Goal: Task Accomplishment & Management: Manage account settings

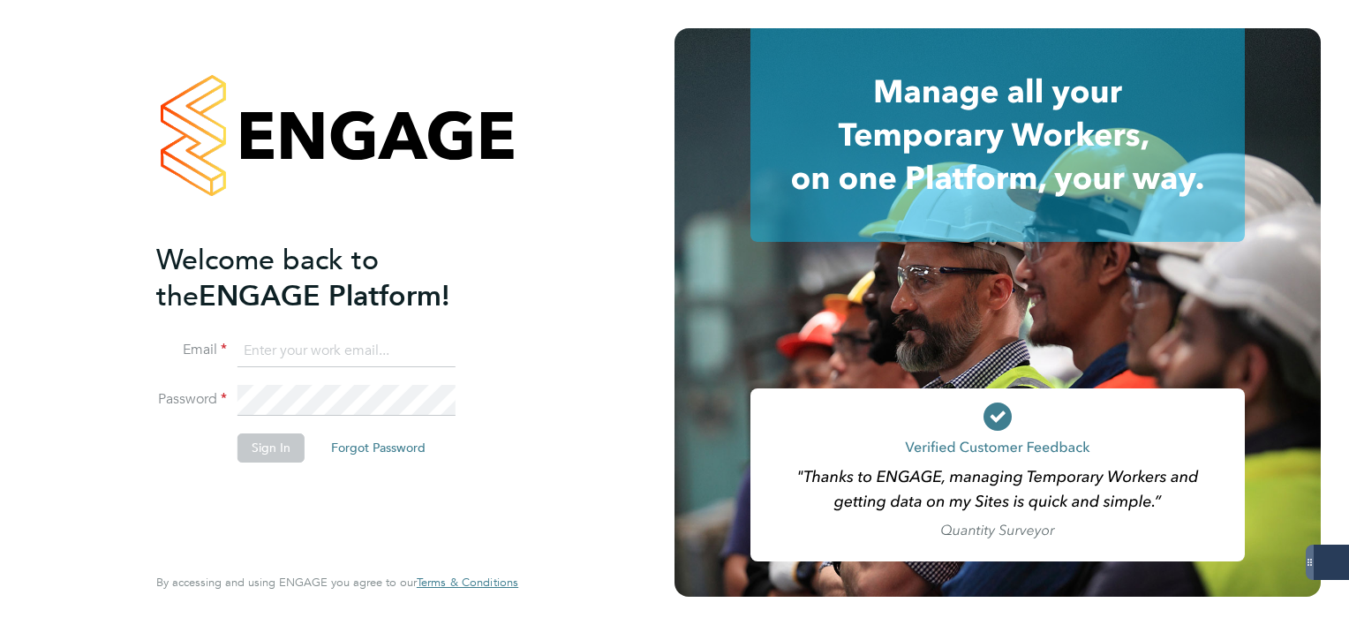
type input "[EMAIL_ADDRESS][DOMAIN_NAME]"
click at [282, 444] on button "Sign In" at bounding box center [271, 448] width 67 height 28
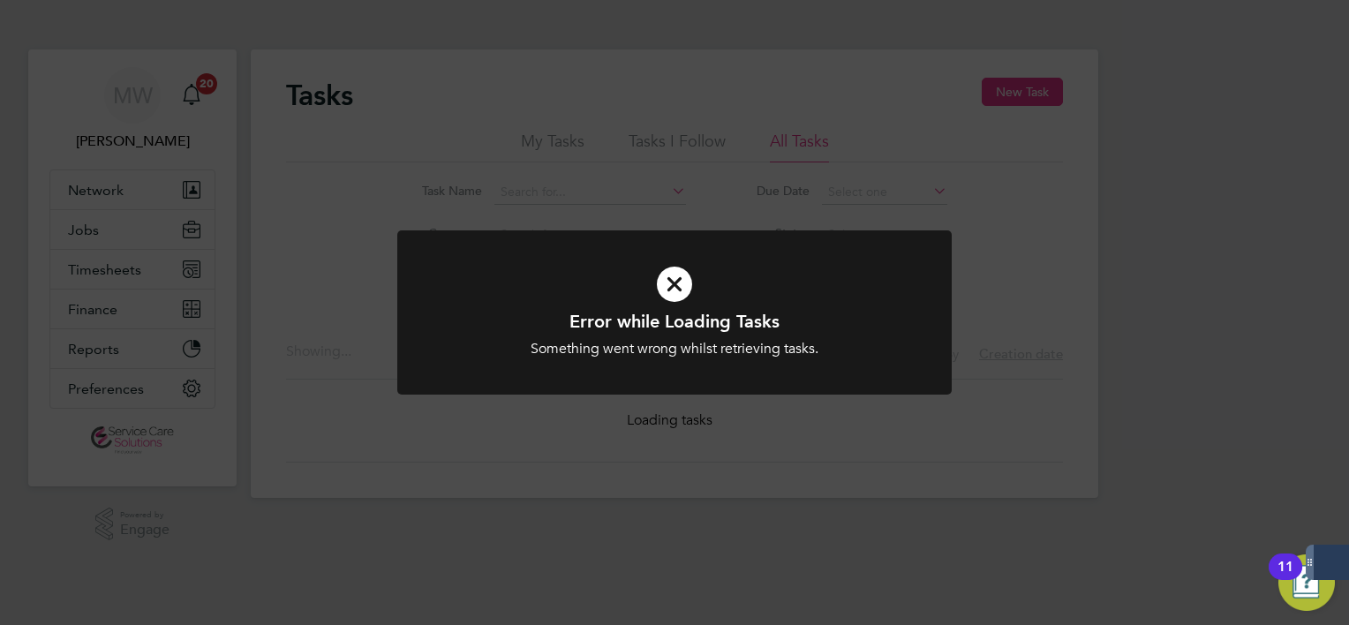
click at [425, 103] on div "Error while Loading Tasks Something went wrong whilst retrieving tasks. Cancel …" at bounding box center [674, 312] width 1349 height 625
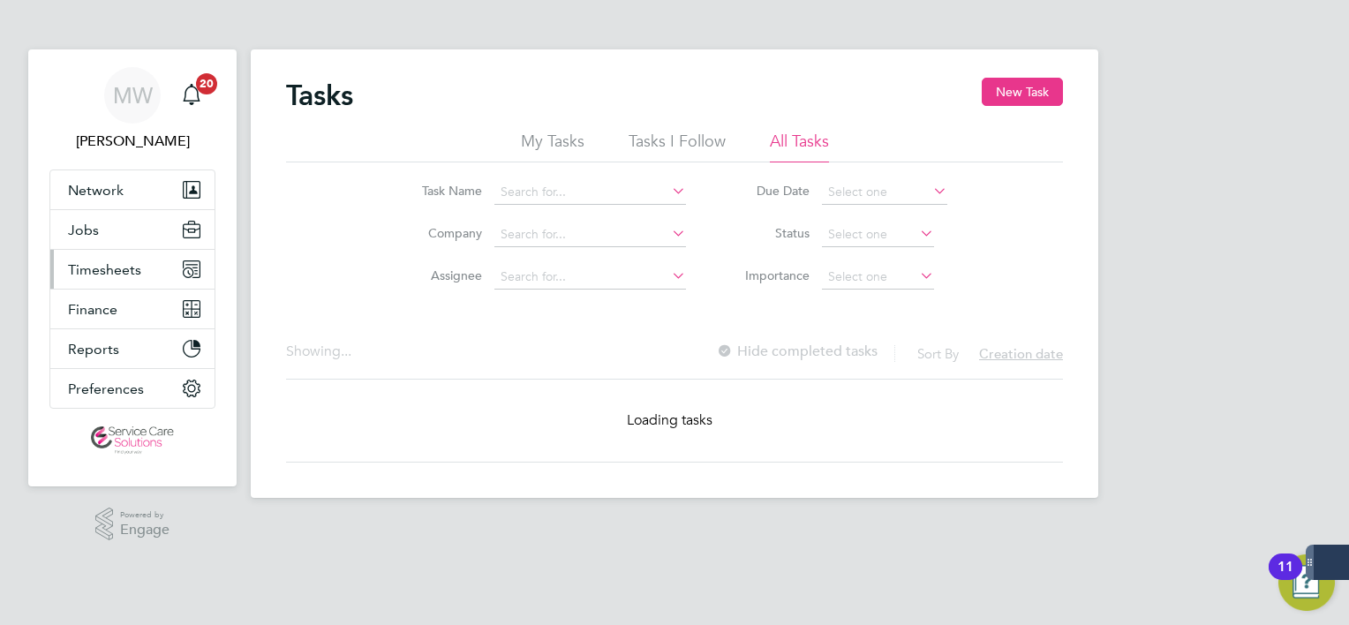
click at [140, 263] on button "Timesheets" at bounding box center [132, 269] width 164 height 39
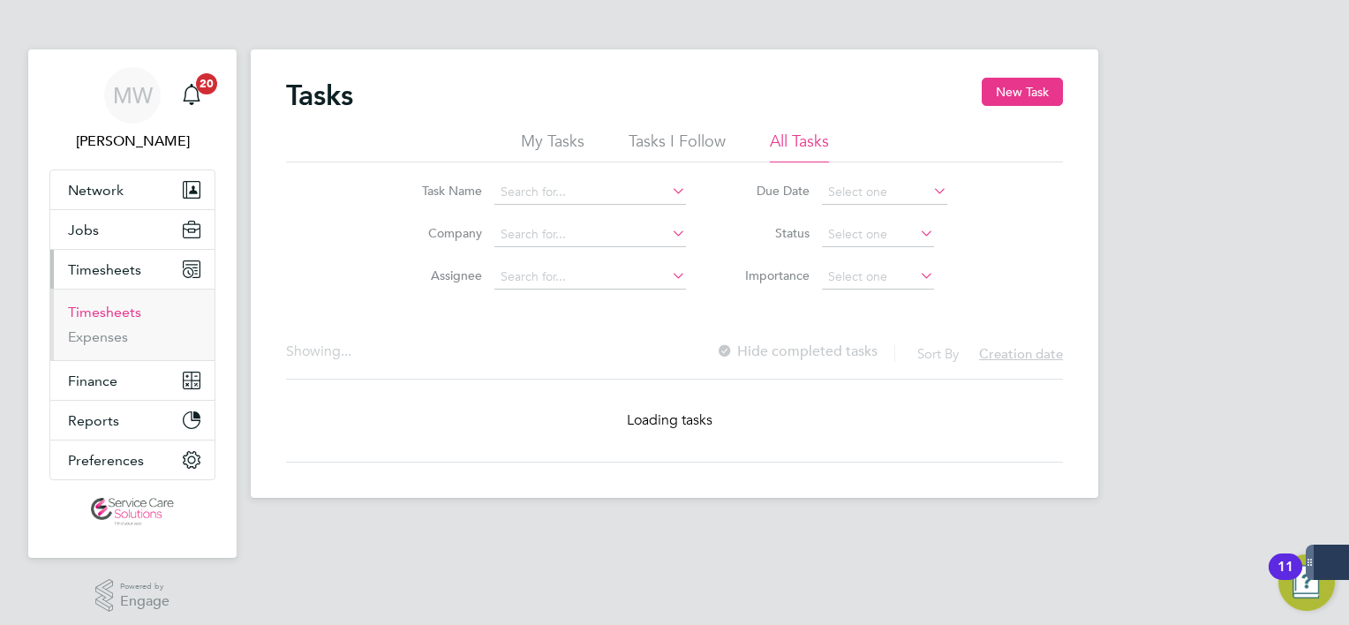
click at [109, 311] on link "Timesheets" at bounding box center [104, 312] width 73 height 17
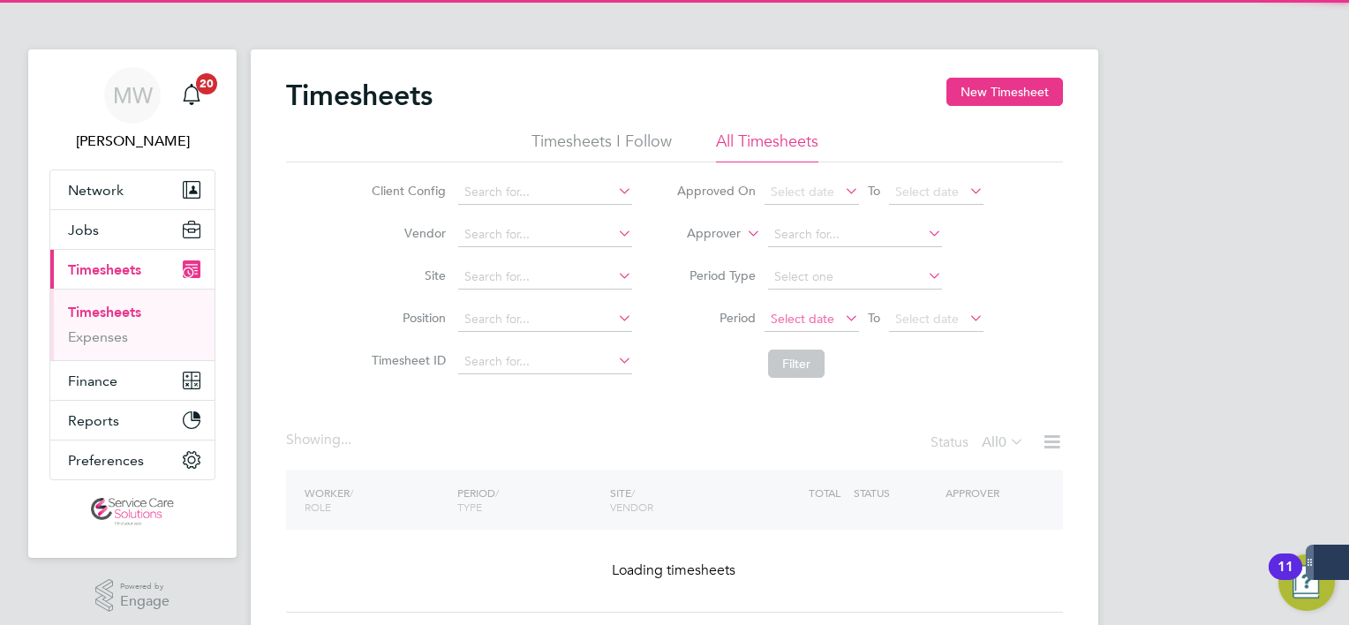
click at [783, 318] on span "Select date" at bounding box center [803, 319] width 64 height 16
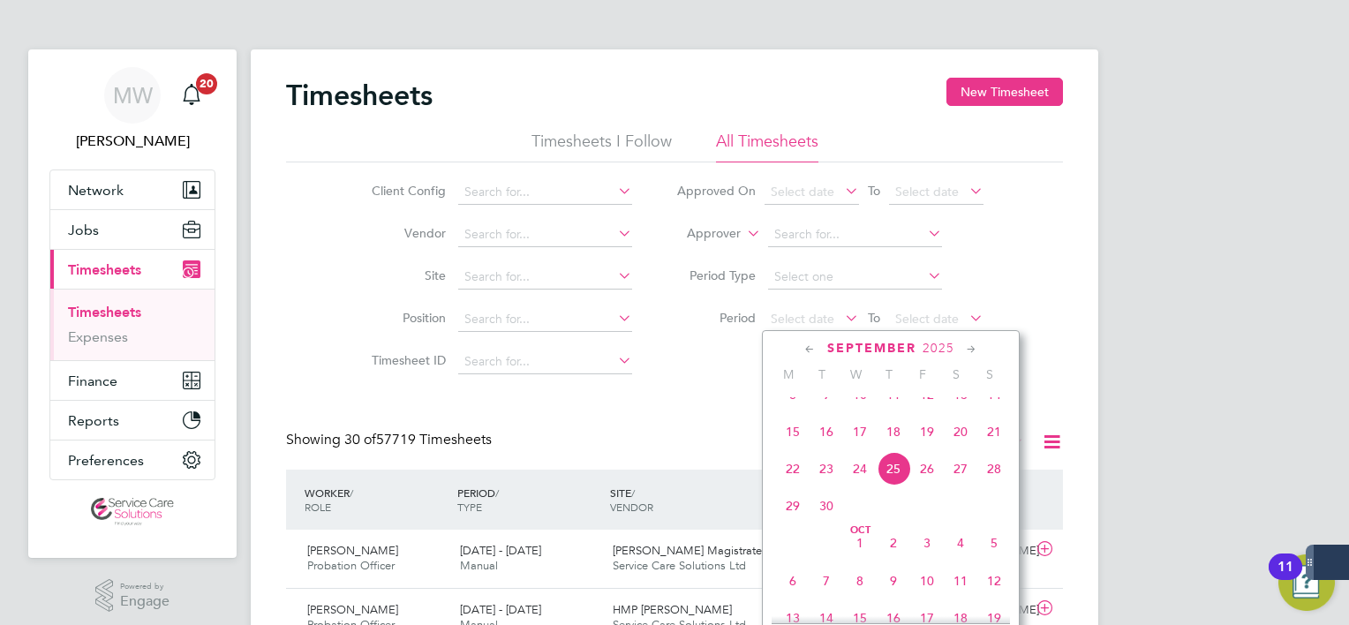
click at [810, 435] on span "16" at bounding box center [827, 432] width 34 height 34
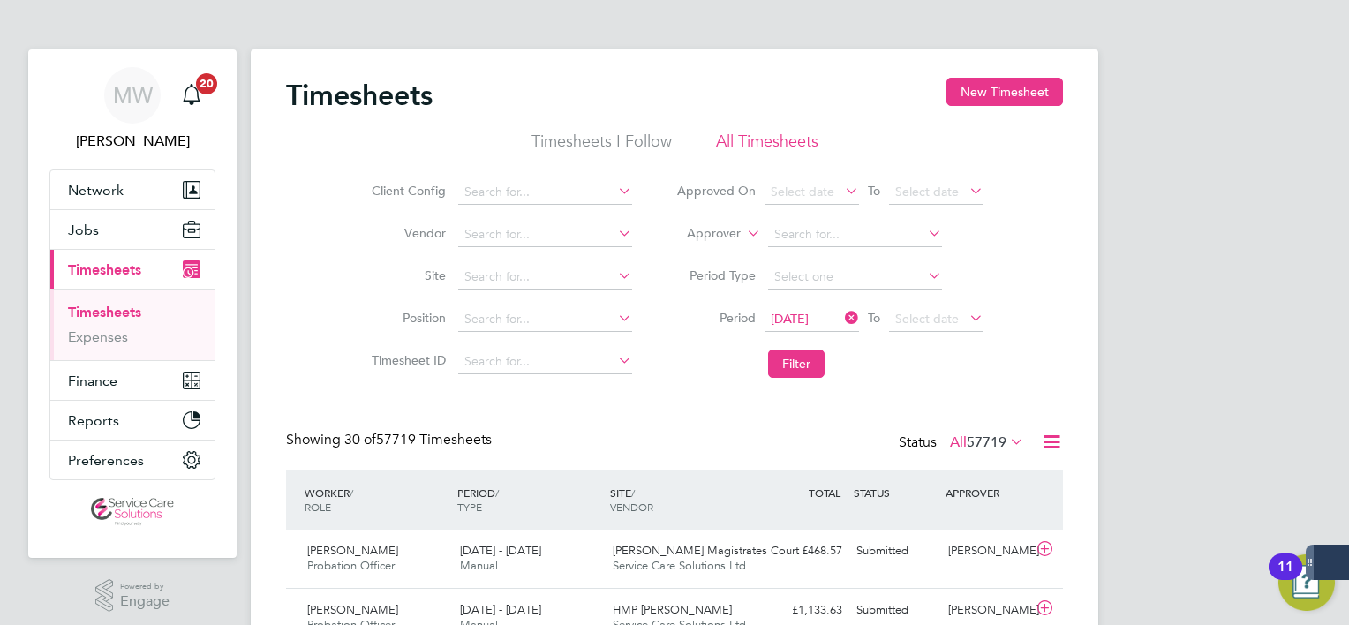
click at [841, 316] on icon at bounding box center [841, 318] width 0 height 25
click at [832, 320] on span "Select date" at bounding box center [812, 320] width 94 height 24
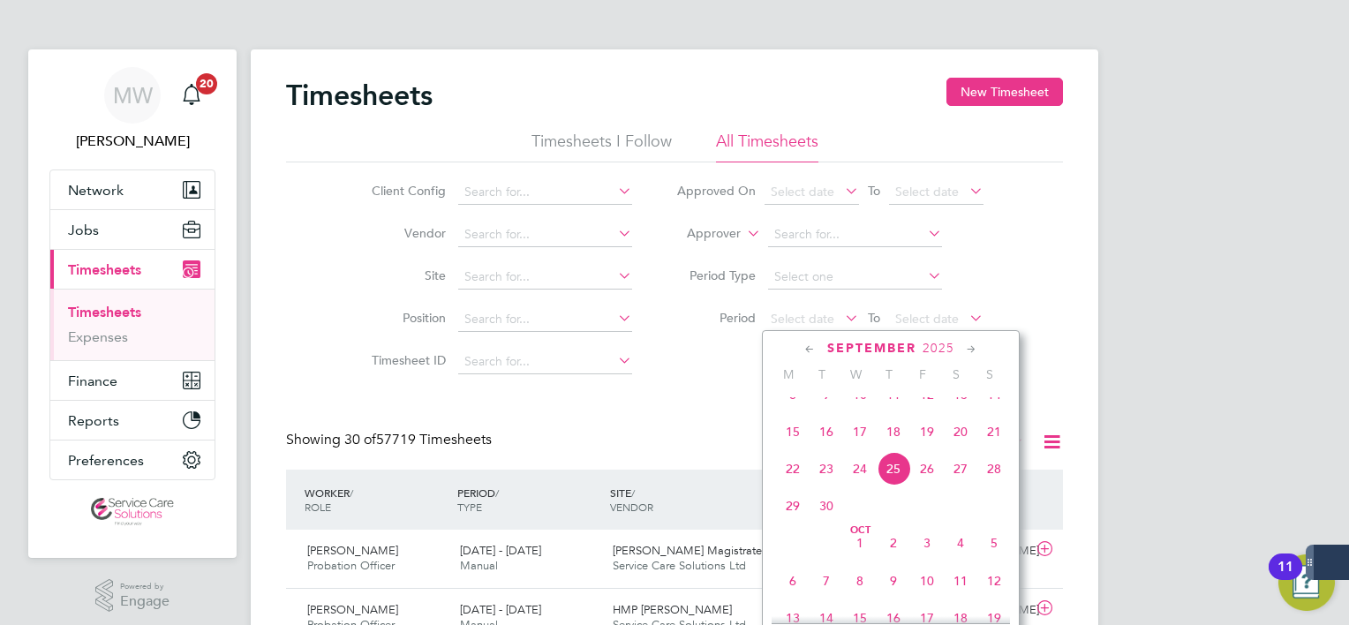
click at [789, 434] on span "15" at bounding box center [793, 432] width 34 height 34
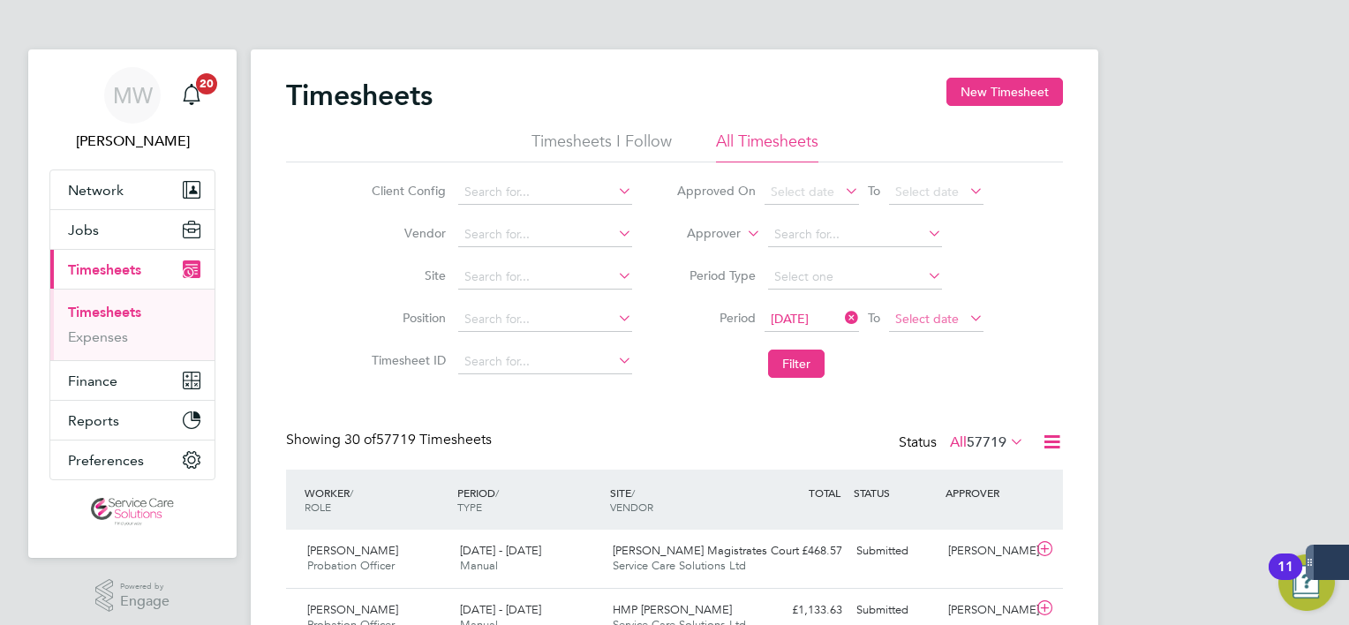
click at [946, 320] on span "Select date" at bounding box center [927, 319] width 64 height 16
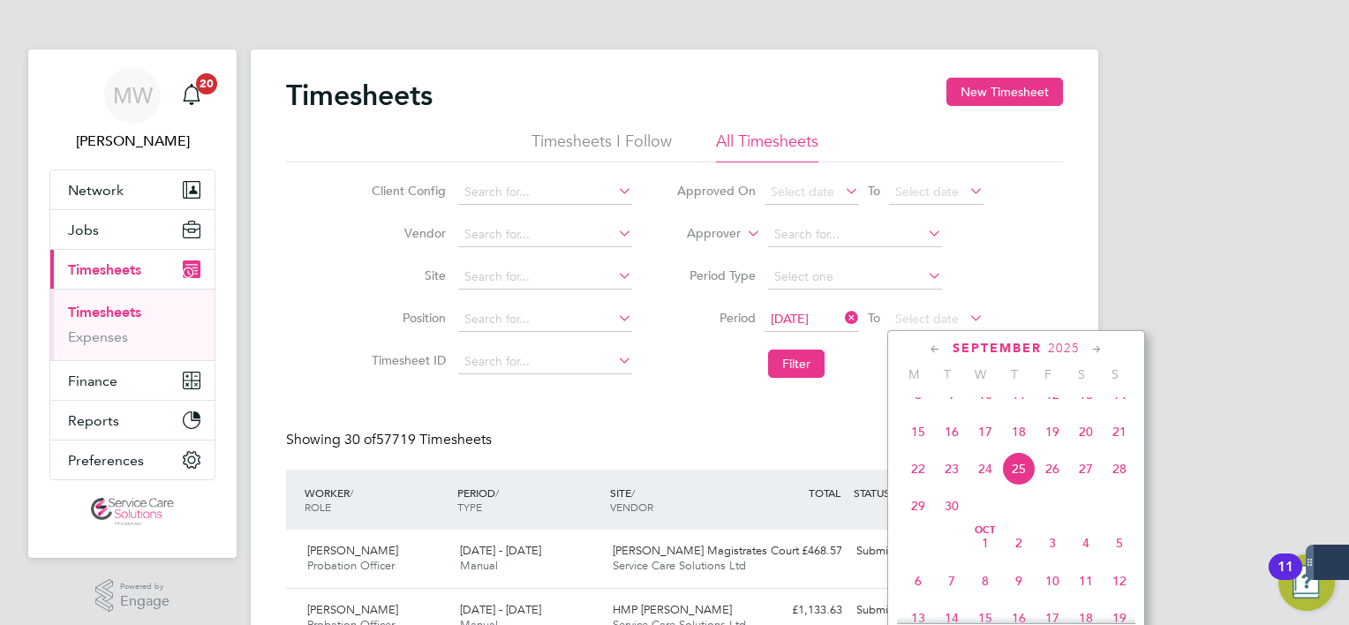
click at [1117, 449] on span "21" at bounding box center [1120, 432] width 34 height 34
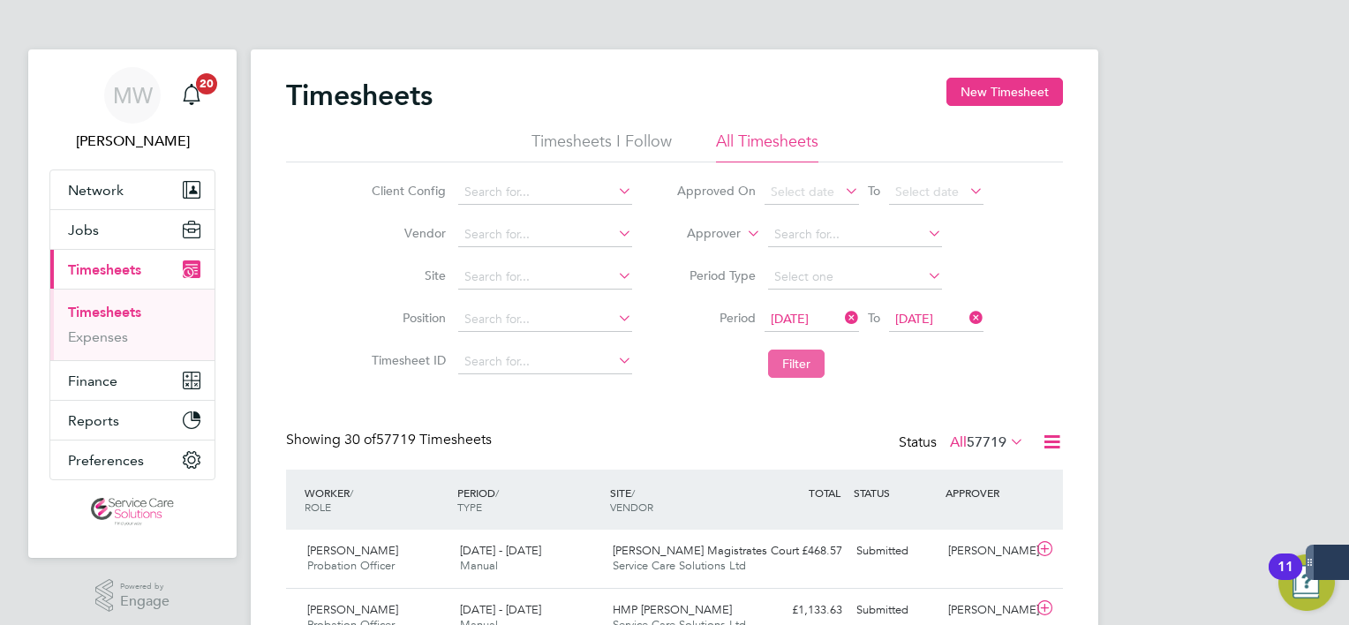
click at [803, 361] on button "Filter" at bounding box center [796, 364] width 57 height 28
click at [971, 449] on label "All 221" at bounding box center [995, 443] width 58 height 18
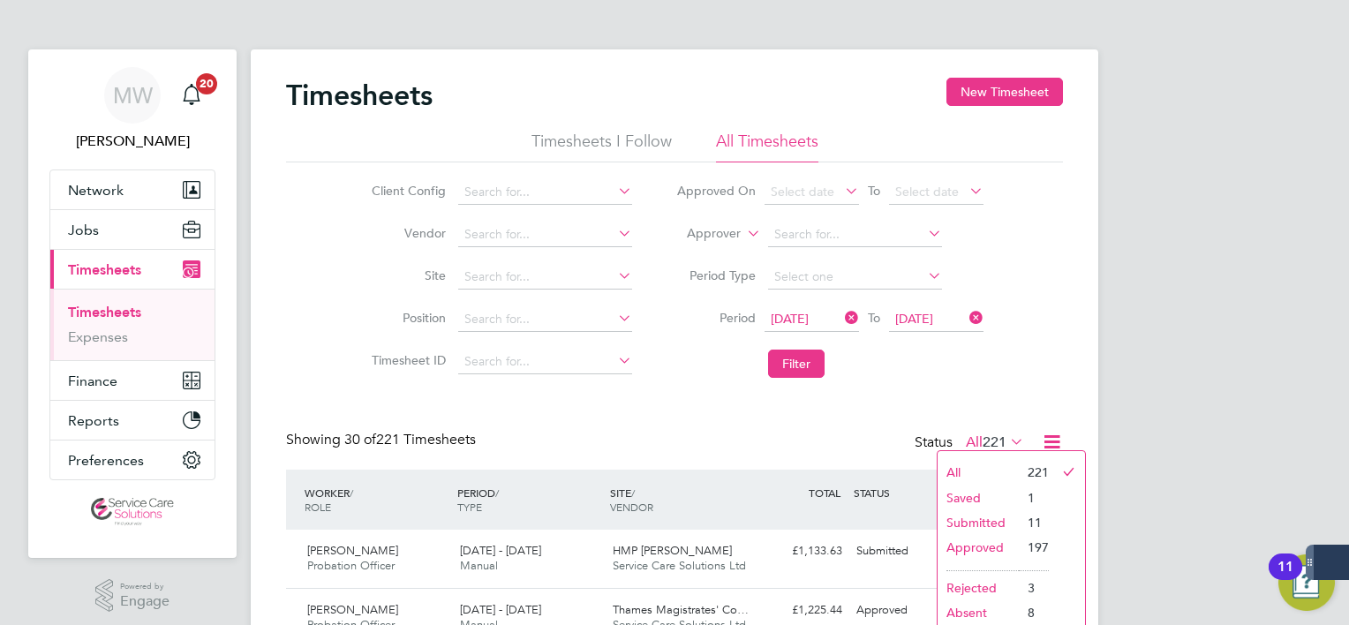
click at [978, 526] on li "Submitted" at bounding box center [978, 522] width 81 height 25
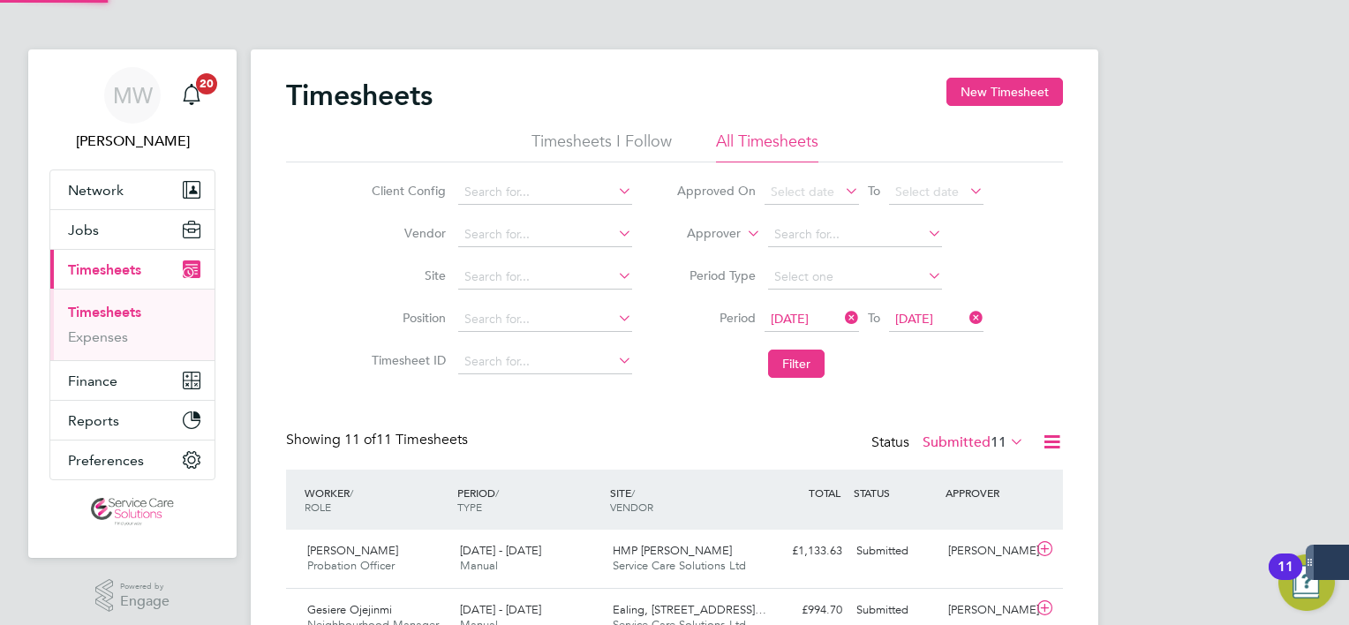
scroll to position [44, 154]
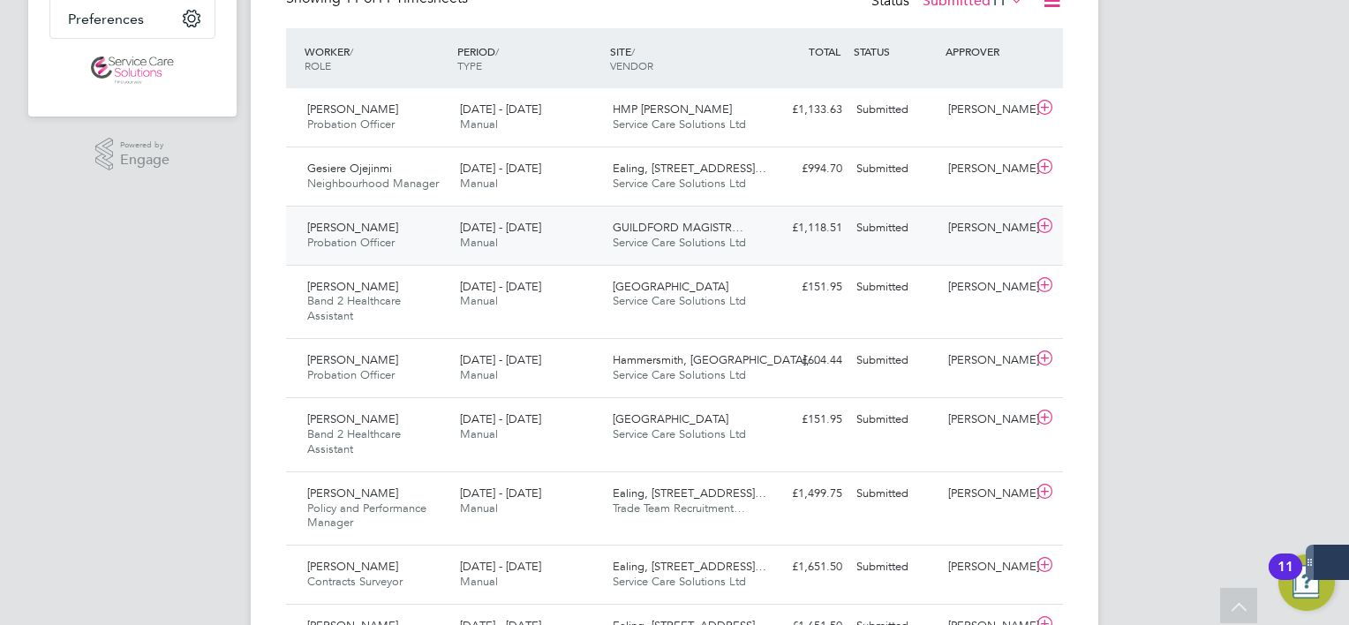
click at [631, 237] on span "Service Care Solutions Ltd" at bounding box center [679, 242] width 133 height 15
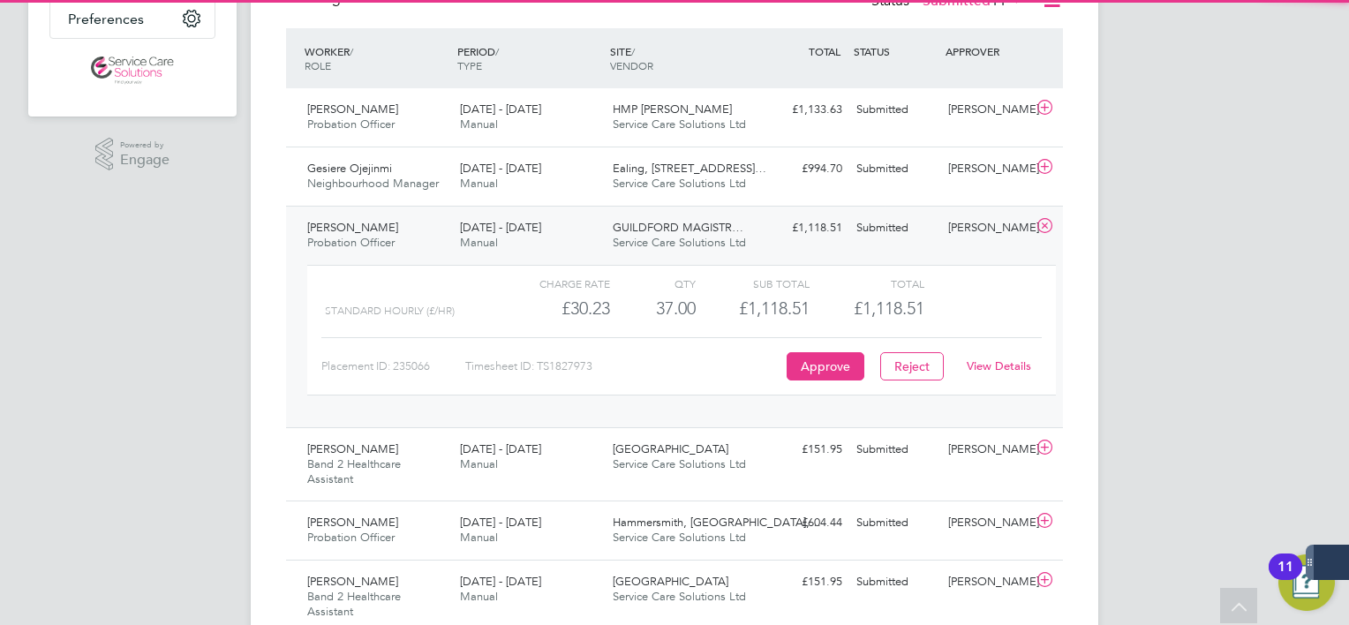
click at [967, 371] on link "View Details" at bounding box center [999, 365] width 64 height 15
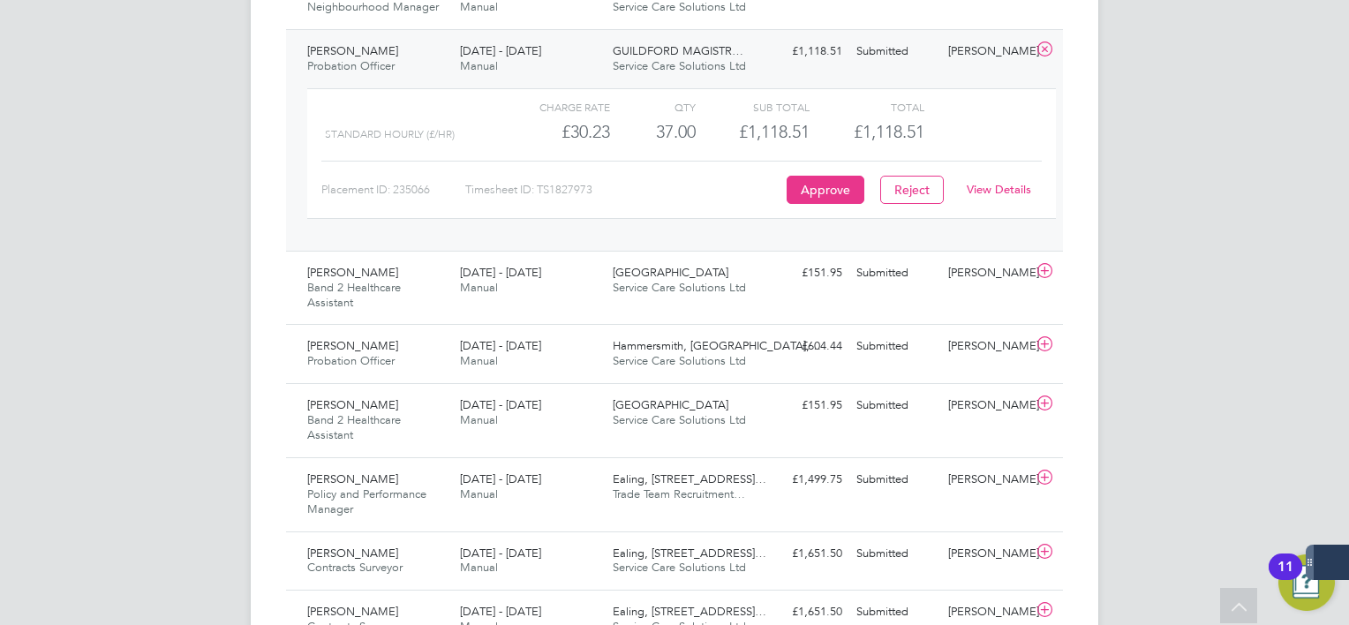
click at [440, 55] on div "Iaisha Allen Probation Officer 15 - 21 Sep 2025" at bounding box center [376, 59] width 153 height 44
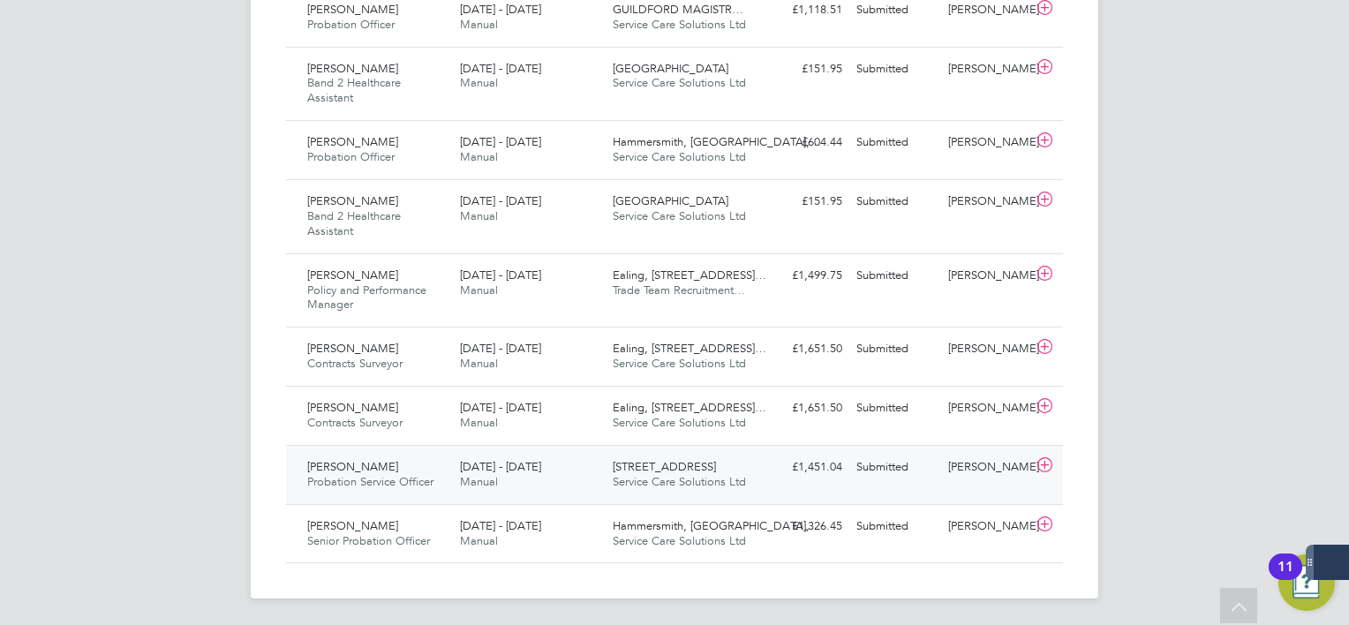
click at [482, 470] on span "15 - 21 Sep 2025" at bounding box center [500, 466] width 81 height 15
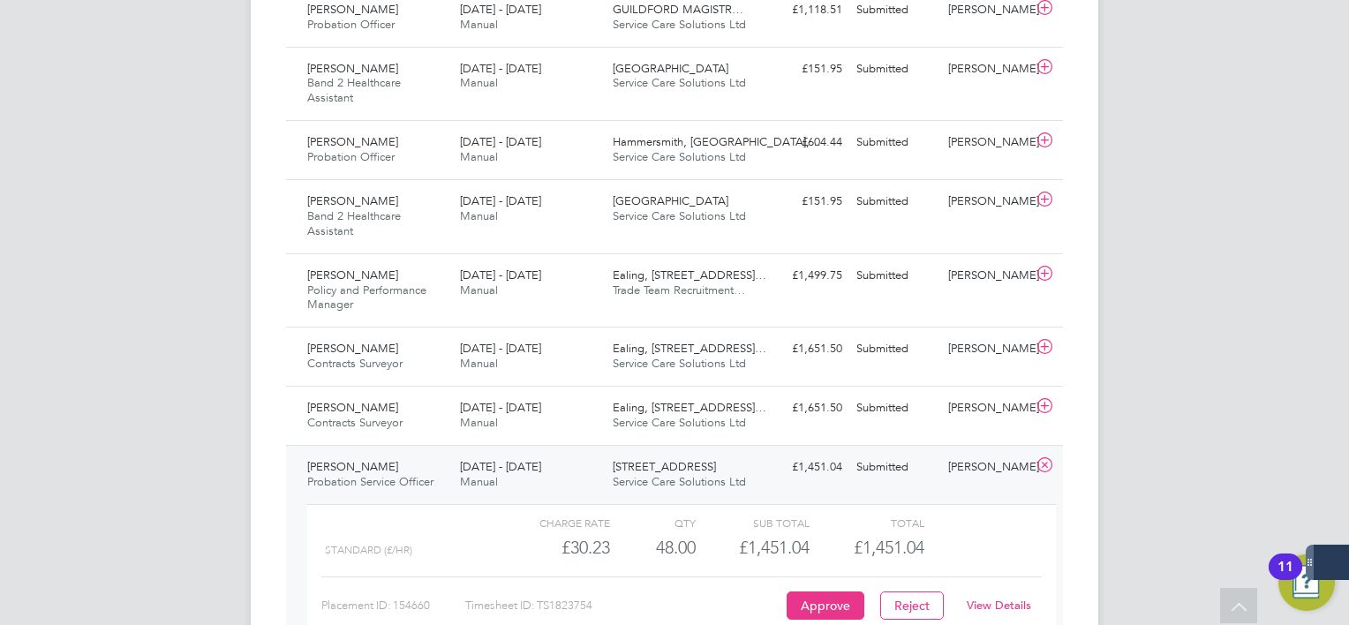
click at [1018, 607] on link "View Details" at bounding box center [999, 605] width 64 height 15
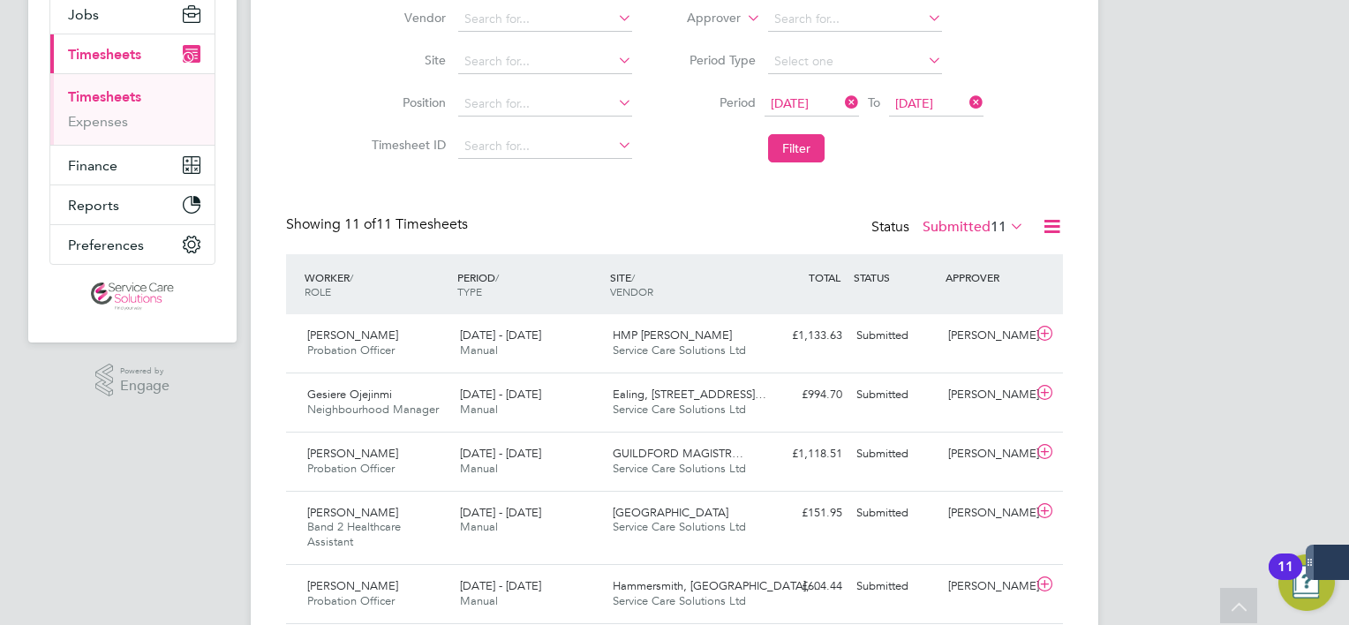
scroll to position [130, 0]
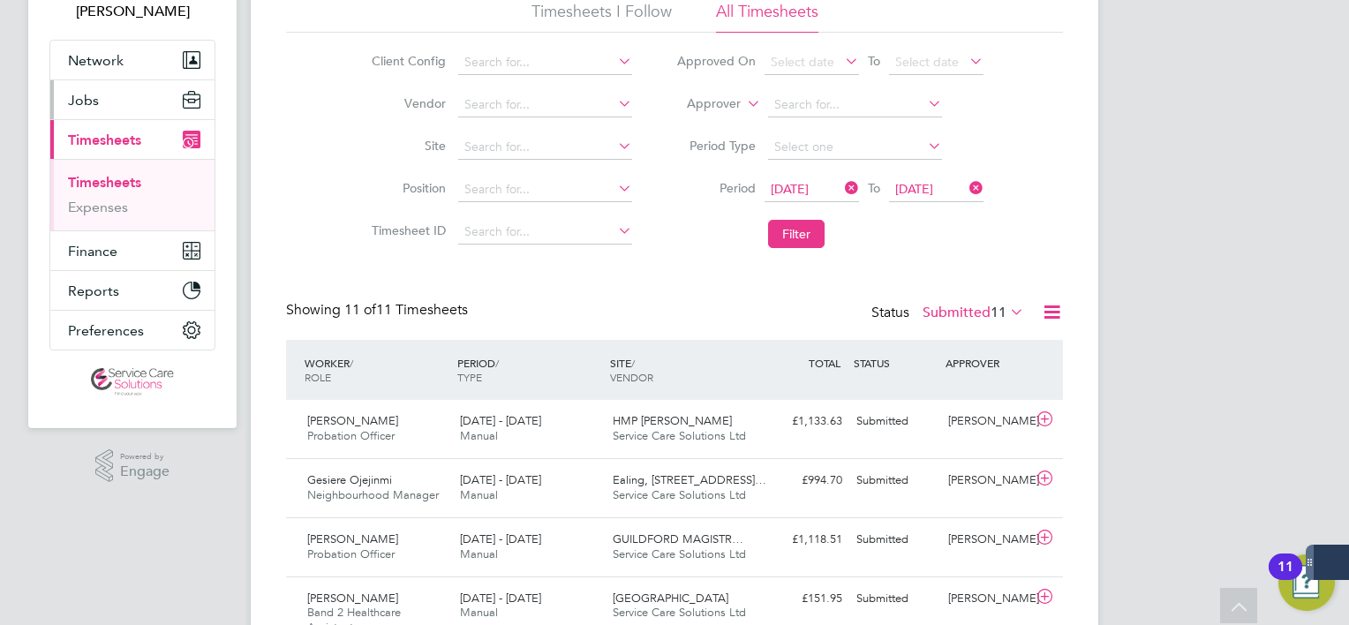
click at [124, 102] on button "Jobs" at bounding box center [132, 99] width 164 height 39
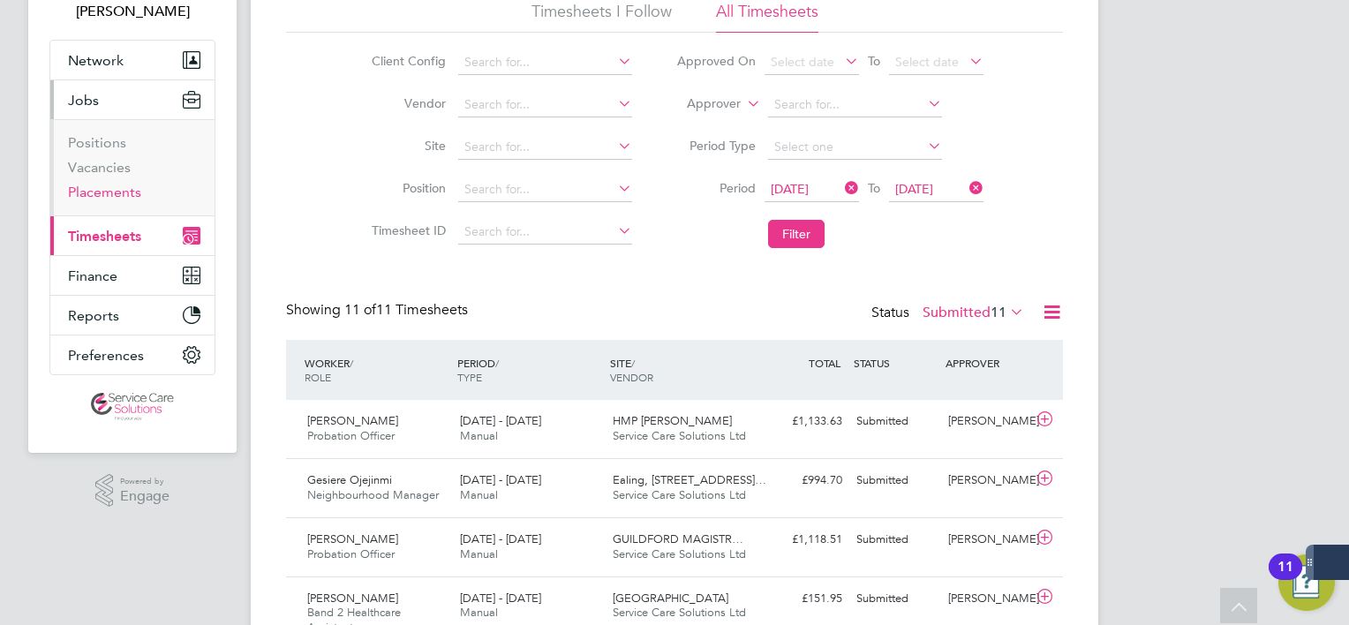
click at [124, 193] on link "Placements" at bounding box center [104, 192] width 73 height 17
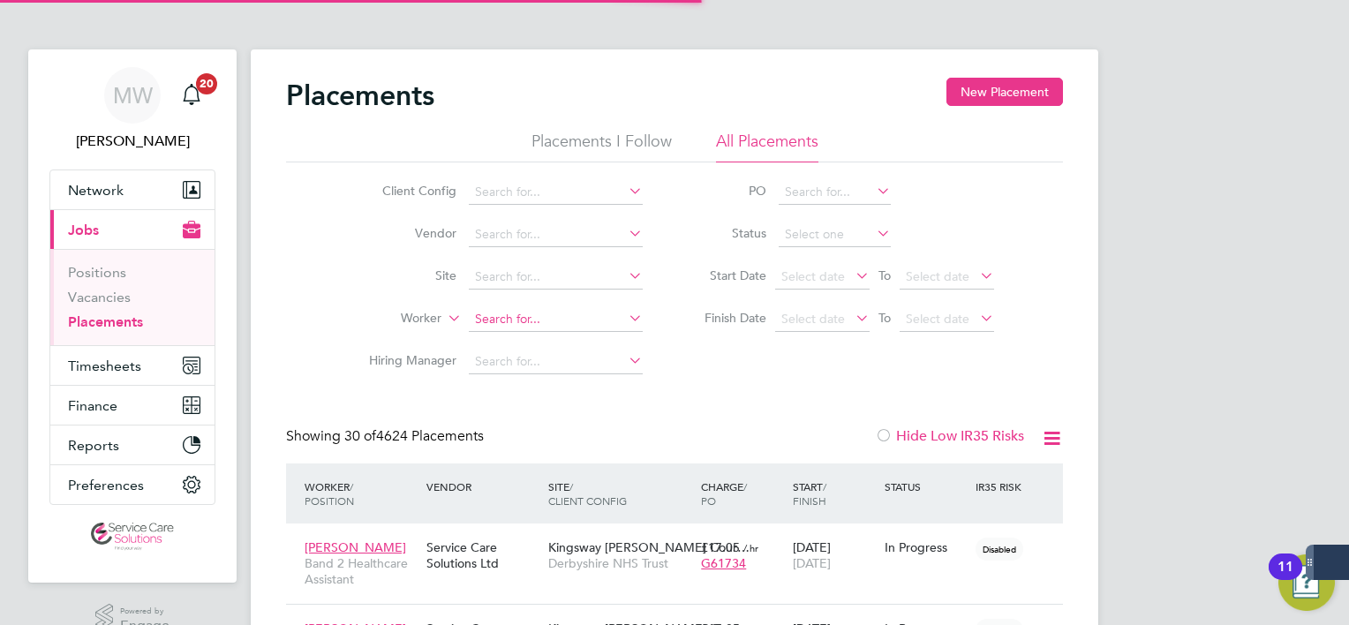
scroll to position [50, 154]
click at [494, 324] on input at bounding box center [556, 319] width 174 height 25
click at [526, 343] on li "Christopher Dare" at bounding box center [556, 343] width 175 height 24
type input "[PERSON_NAME]"
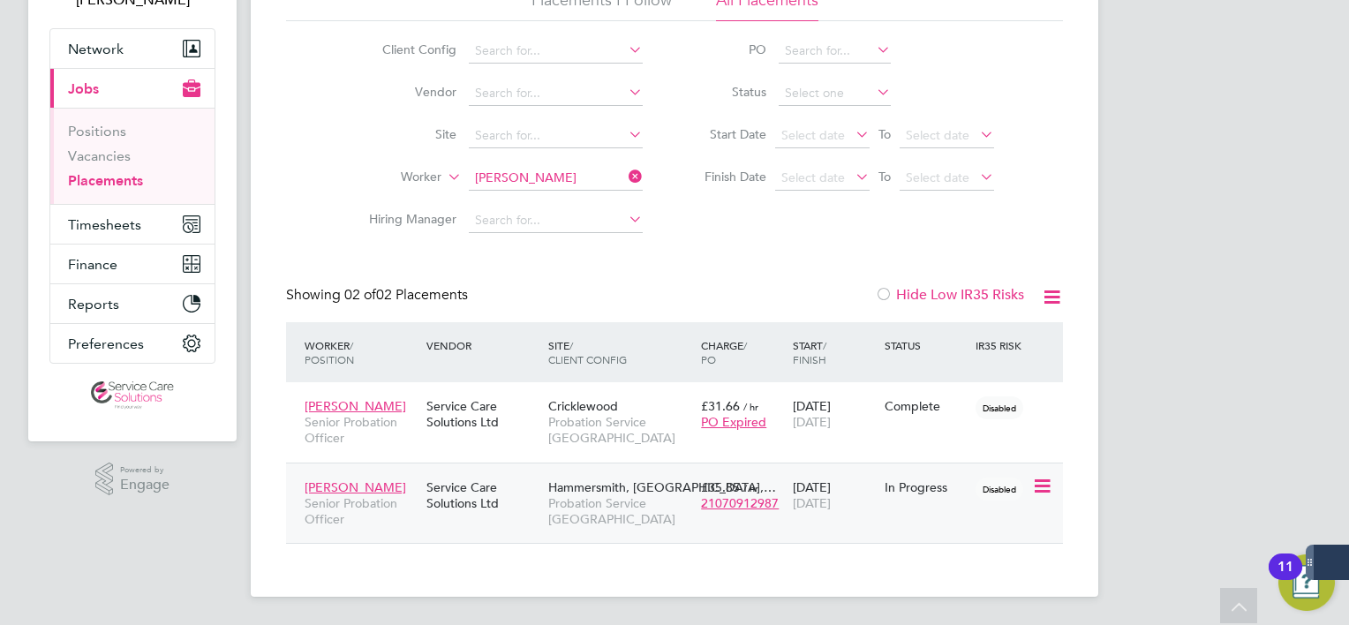
click at [547, 485] on div "Hammersmith, Fulham,… Probation Service London" at bounding box center [620, 504] width 153 height 66
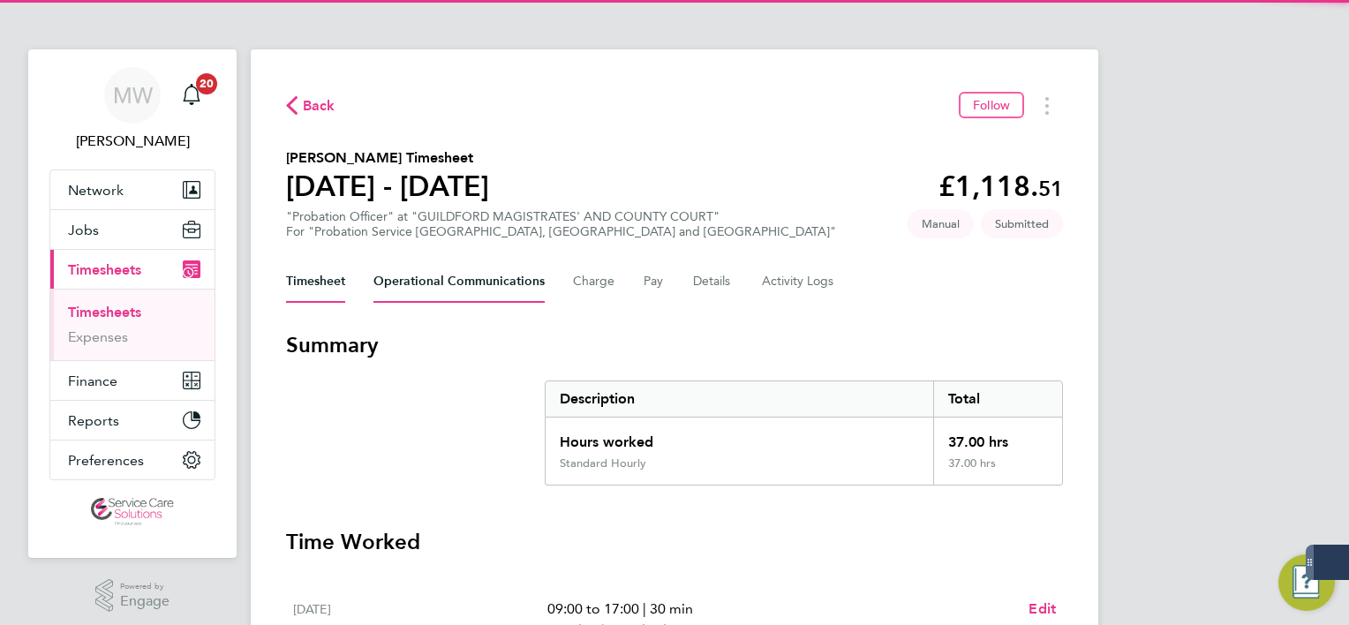
click at [430, 279] on Communications-tab "Operational Communications" at bounding box center [458, 281] width 171 height 42
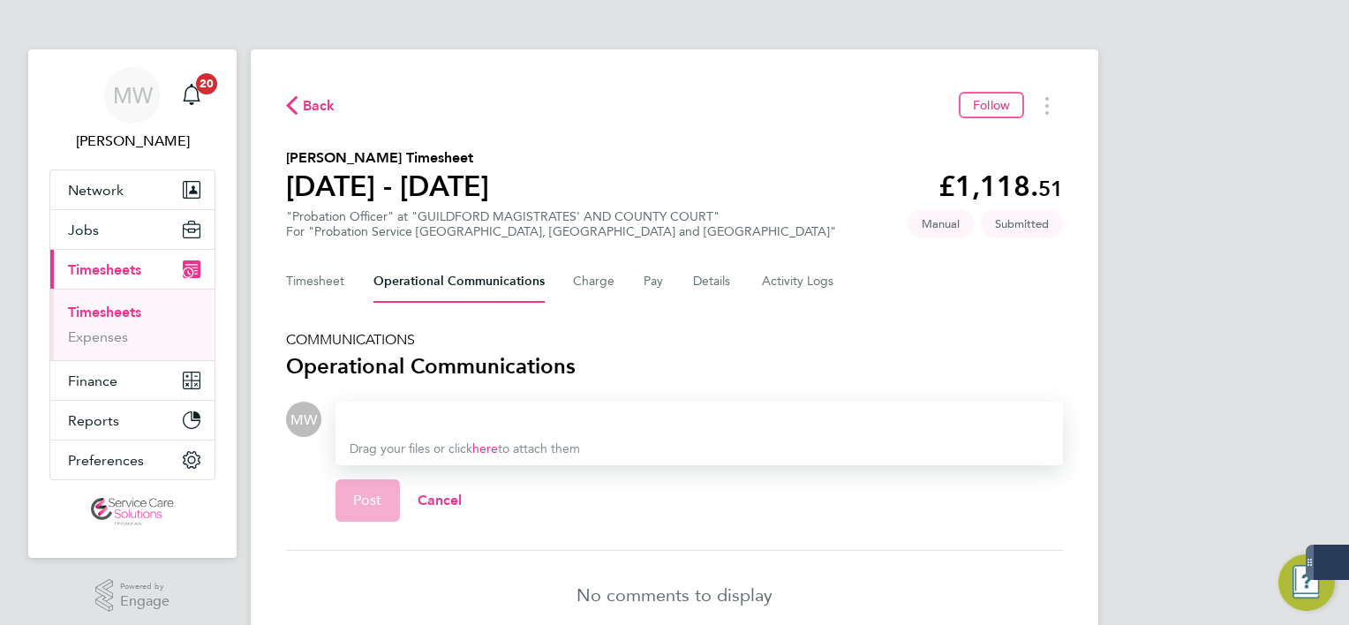
click at [454, 425] on div at bounding box center [699, 419] width 699 height 21
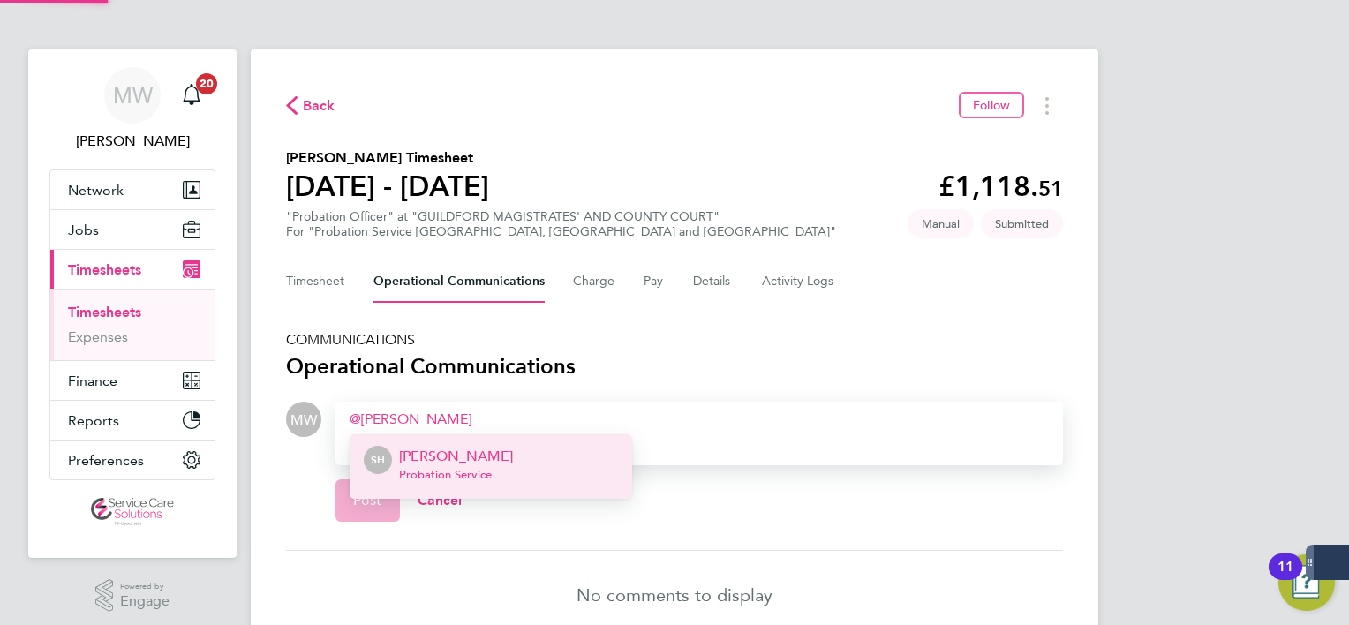
click at [439, 450] on p "Sarah Hennebry" at bounding box center [456, 456] width 114 height 21
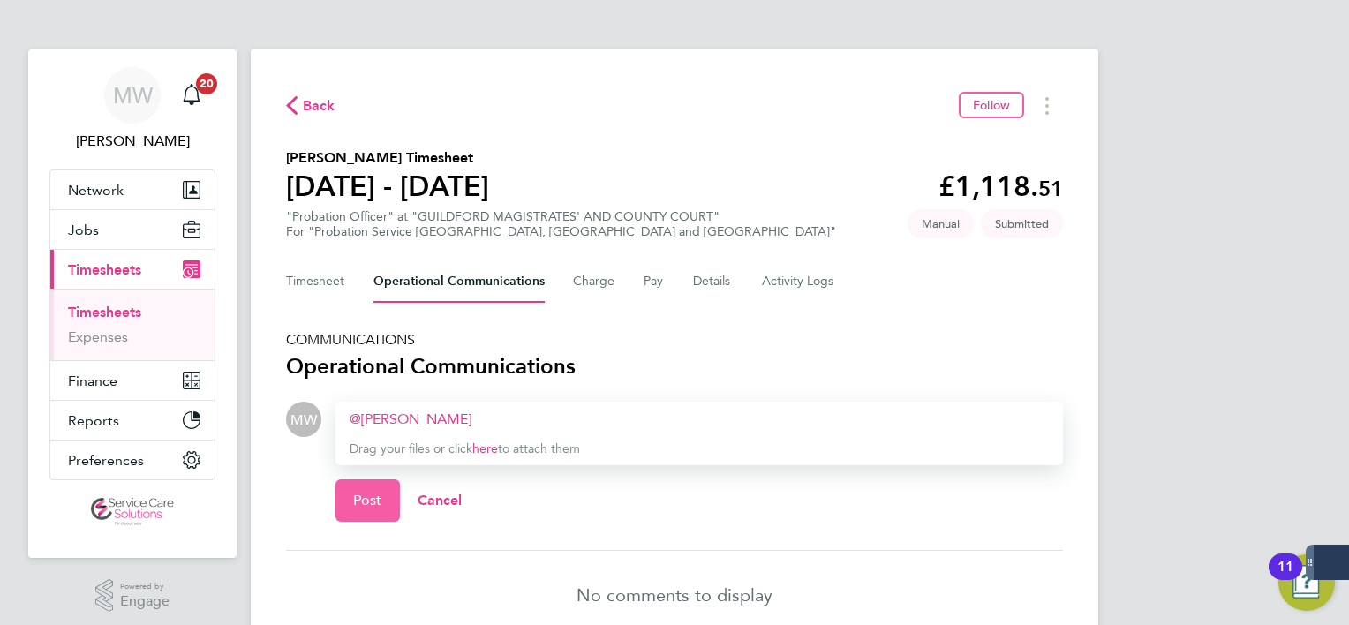
click at [366, 487] on button "Post" at bounding box center [368, 500] width 64 height 42
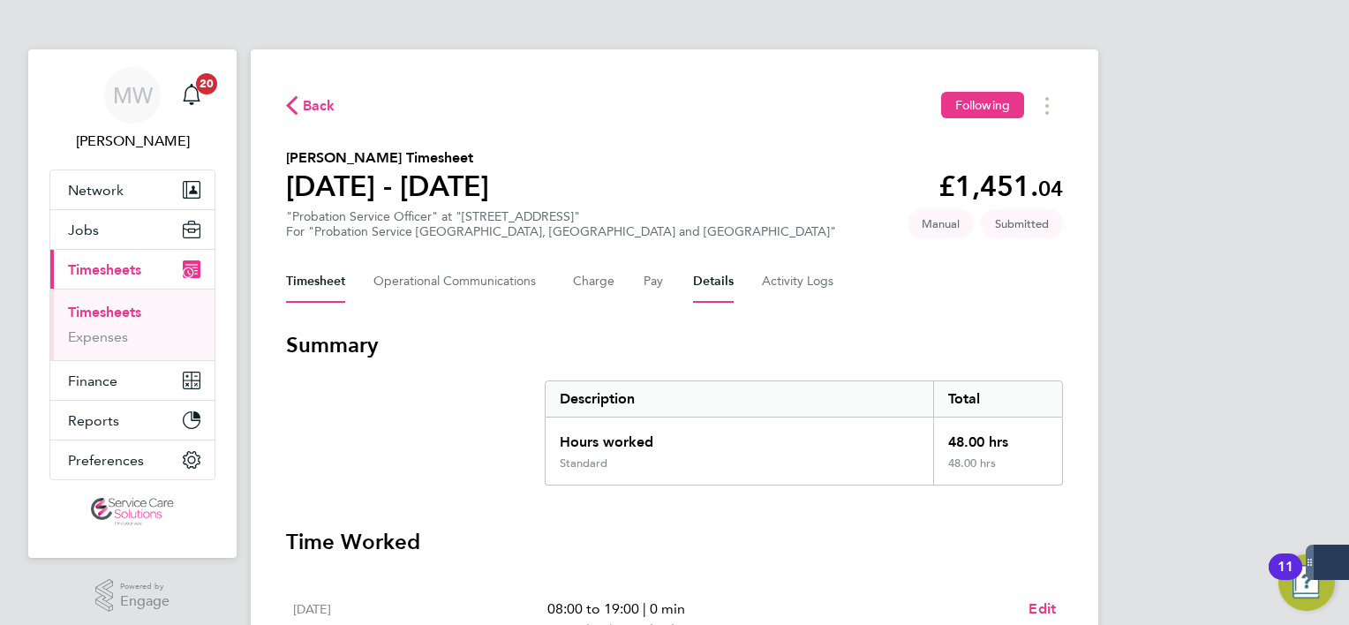
click at [705, 281] on button "Details" at bounding box center [713, 281] width 41 height 42
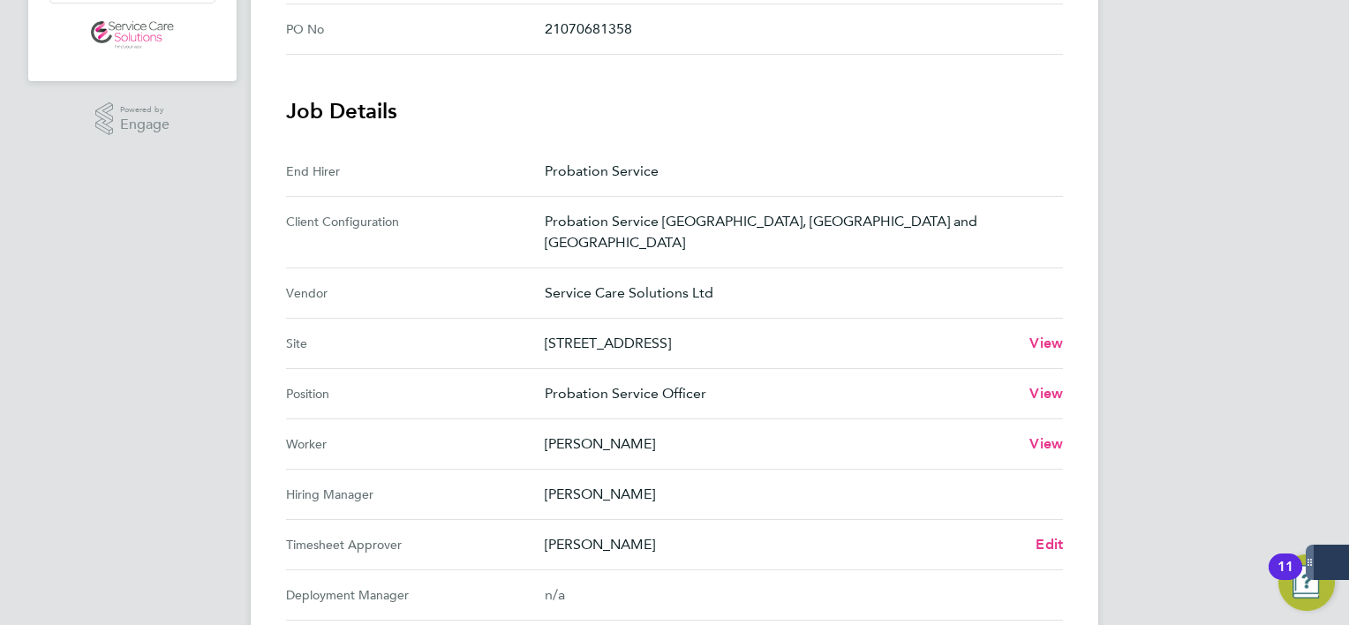
scroll to position [244, 0]
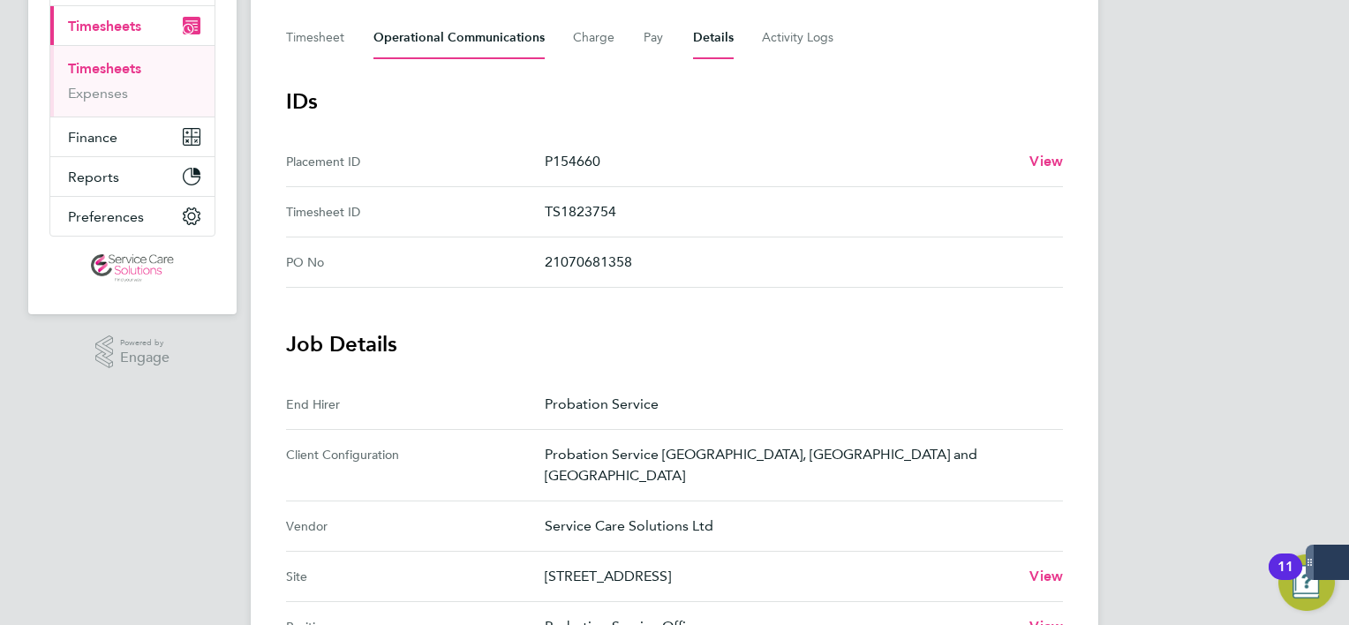
drag, startPoint x: 428, startPoint y: 58, endPoint x: 431, endPoint y: 46, distance: 12.6
click at [428, 55] on Communications-tab "Operational Communications" at bounding box center [458, 38] width 171 height 42
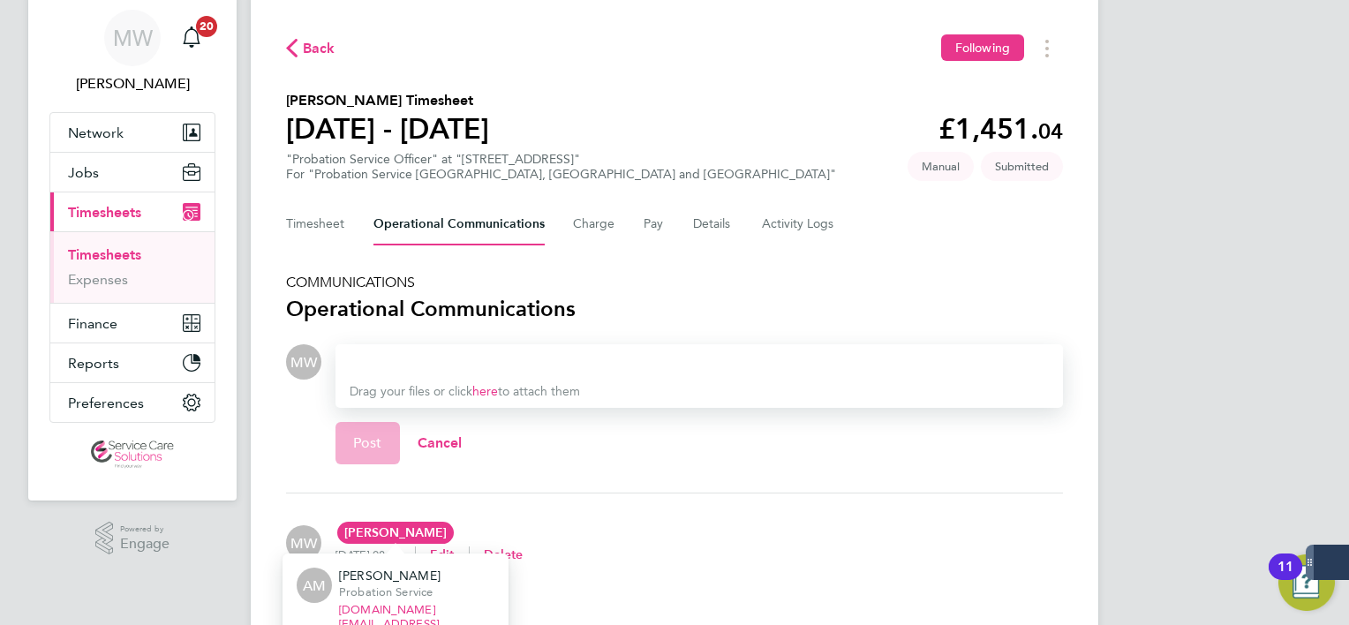
scroll to position [88, 0]
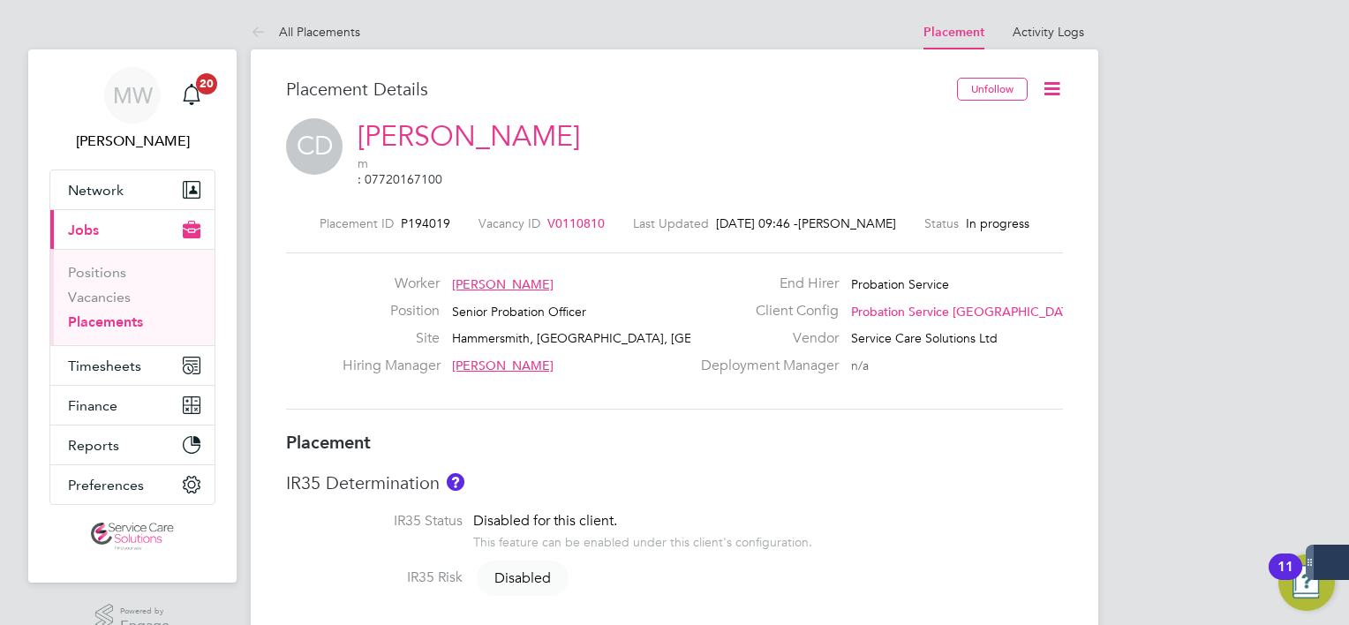
click at [1050, 92] on icon at bounding box center [1052, 89] width 22 height 22
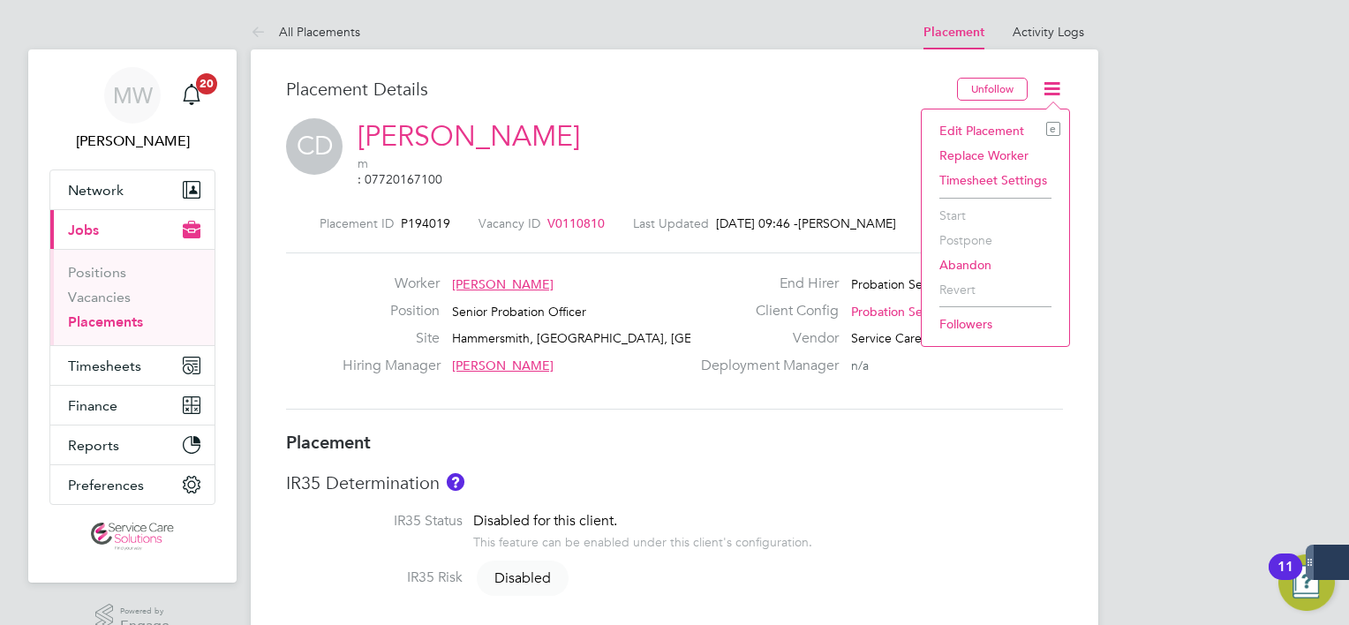
click at [992, 138] on li "Edit Placement e" at bounding box center [996, 130] width 130 height 25
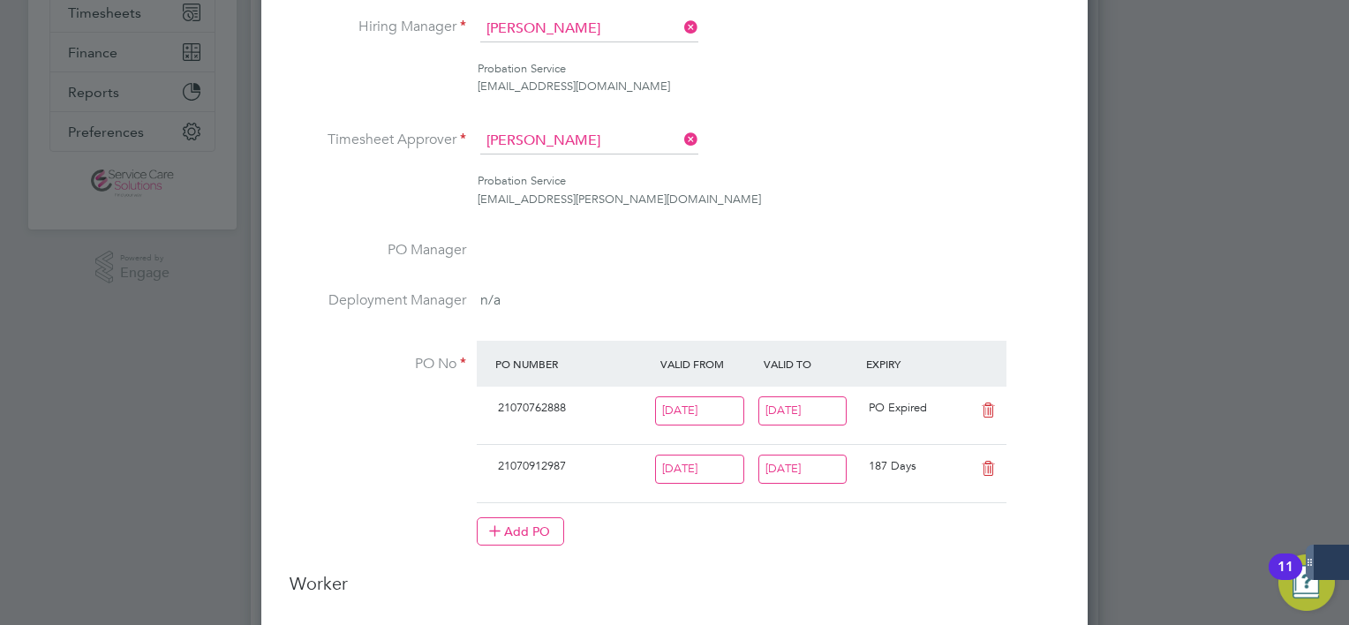
click at [681, 127] on icon at bounding box center [681, 139] width 0 height 25
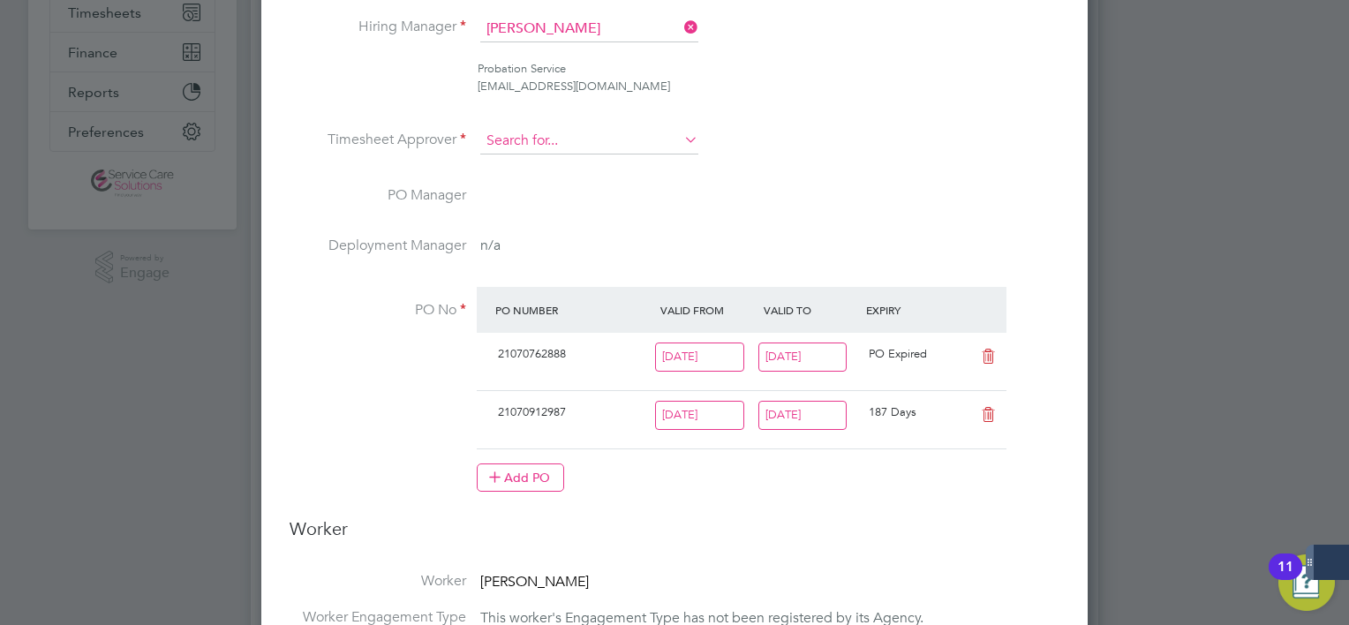
click at [622, 130] on input at bounding box center [589, 141] width 218 height 26
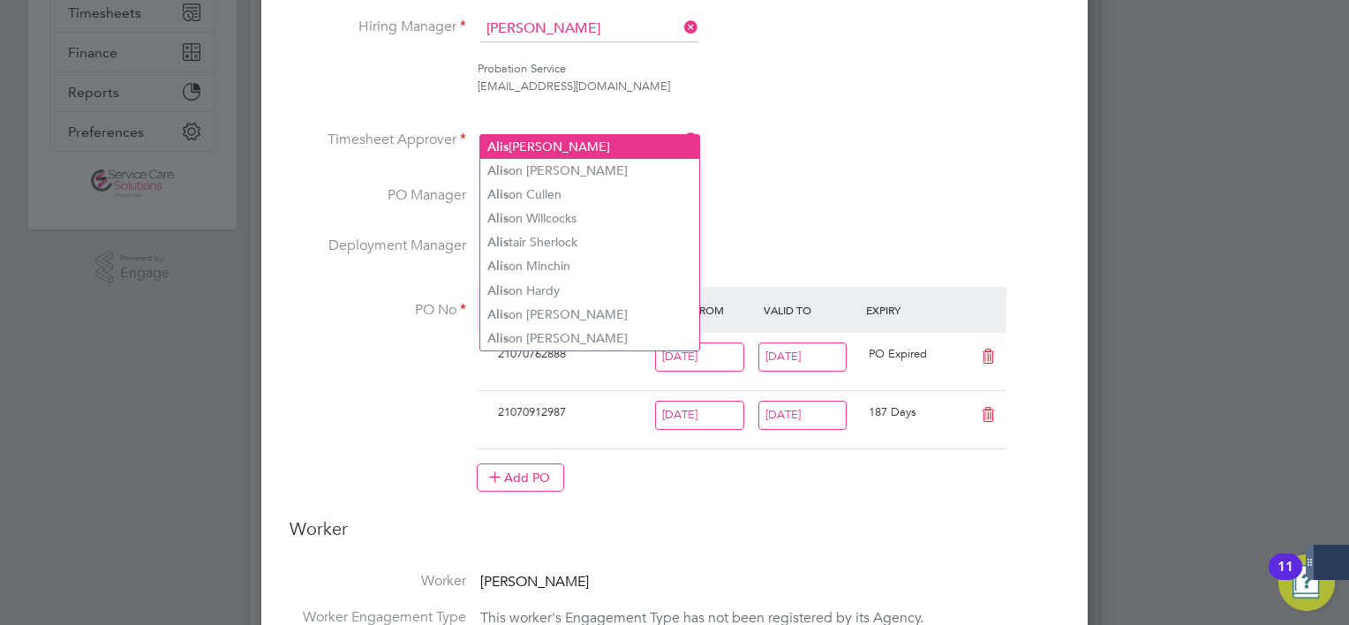
type input "[PERSON_NAME]"
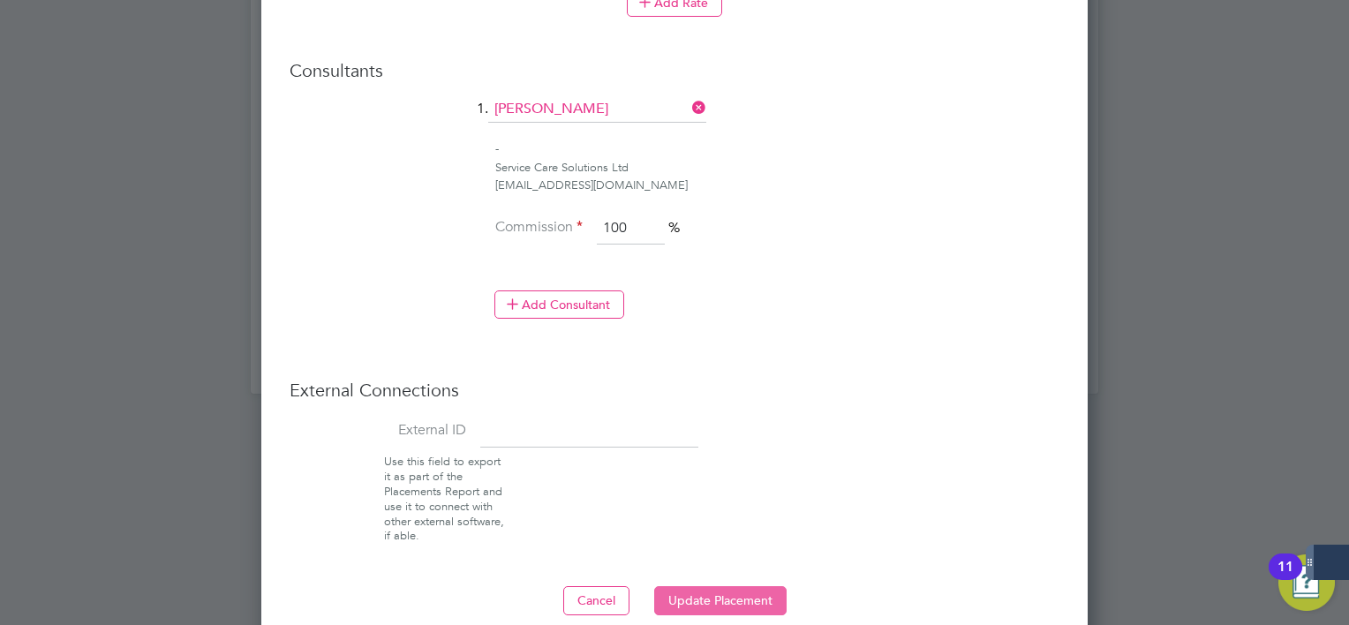
click at [766, 586] on button "Update Placement" at bounding box center [720, 600] width 132 height 28
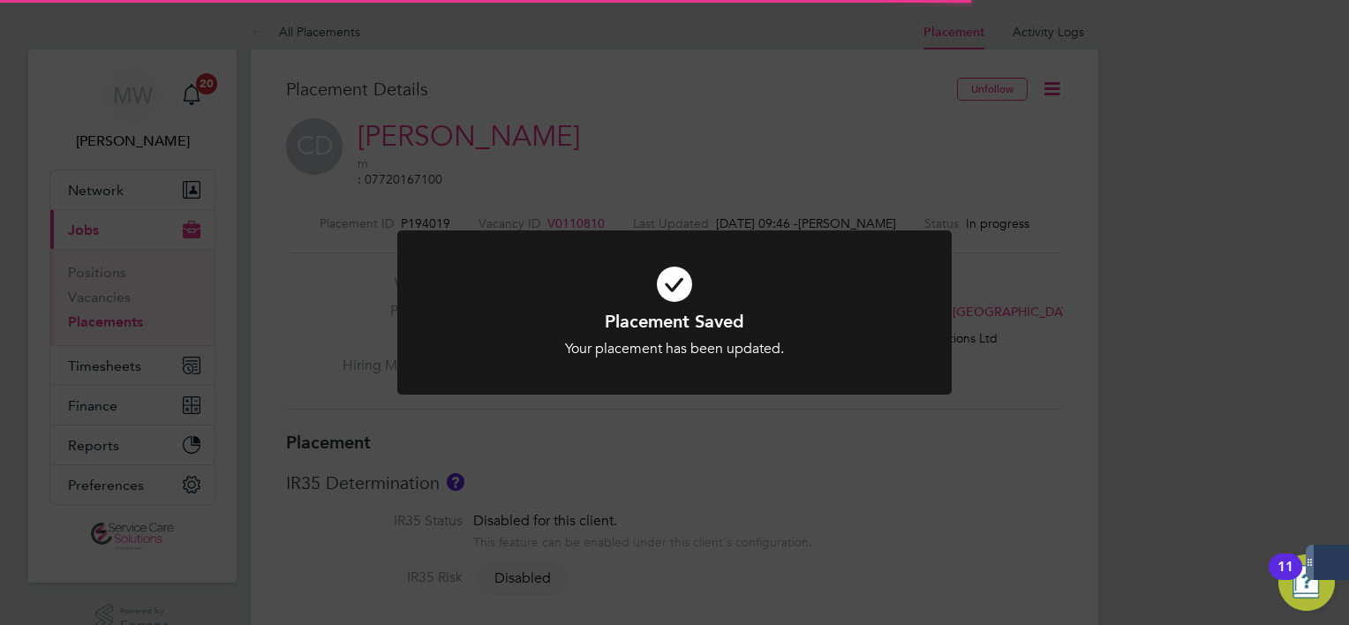
click at [170, 242] on div "Placement Saved Your placement has been updated. Cancel Okay" at bounding box center [674, 312] width 1349 height 625
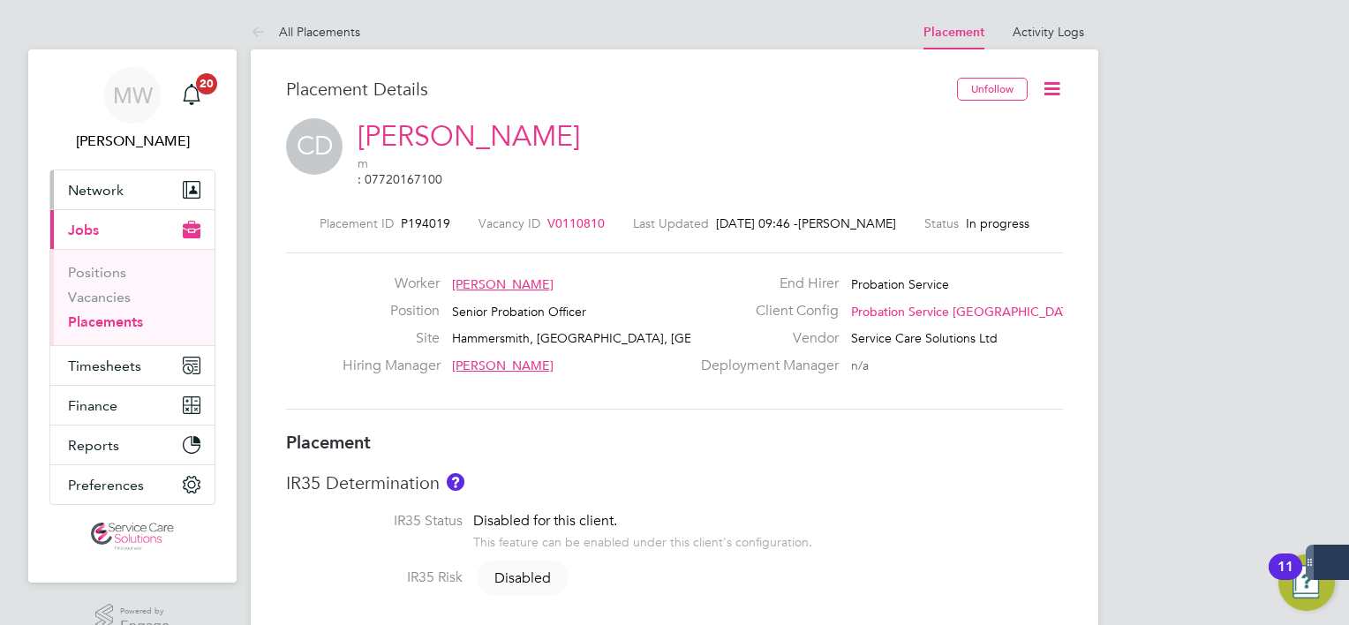
click at [141, 189] on button "Network" at bounding box center [132, 189] width 164 height 39
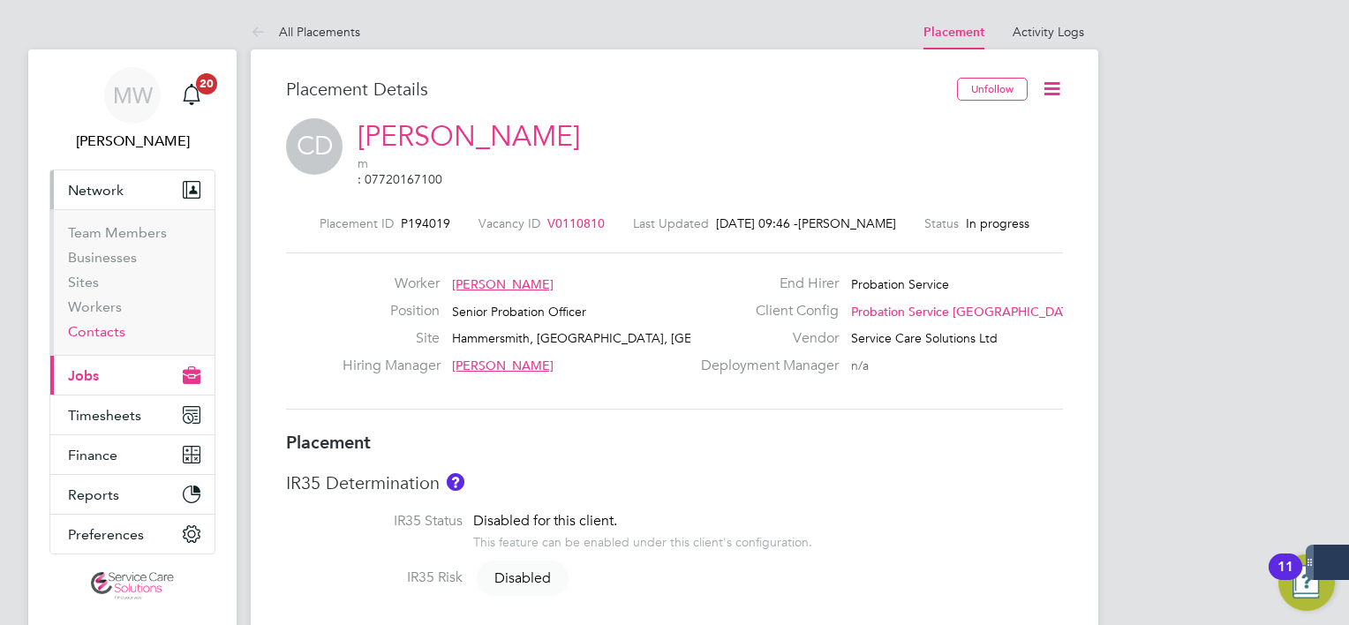
click at [117, 332] on link "Contacts" at bounding box center [96, 331] width 57 height 17
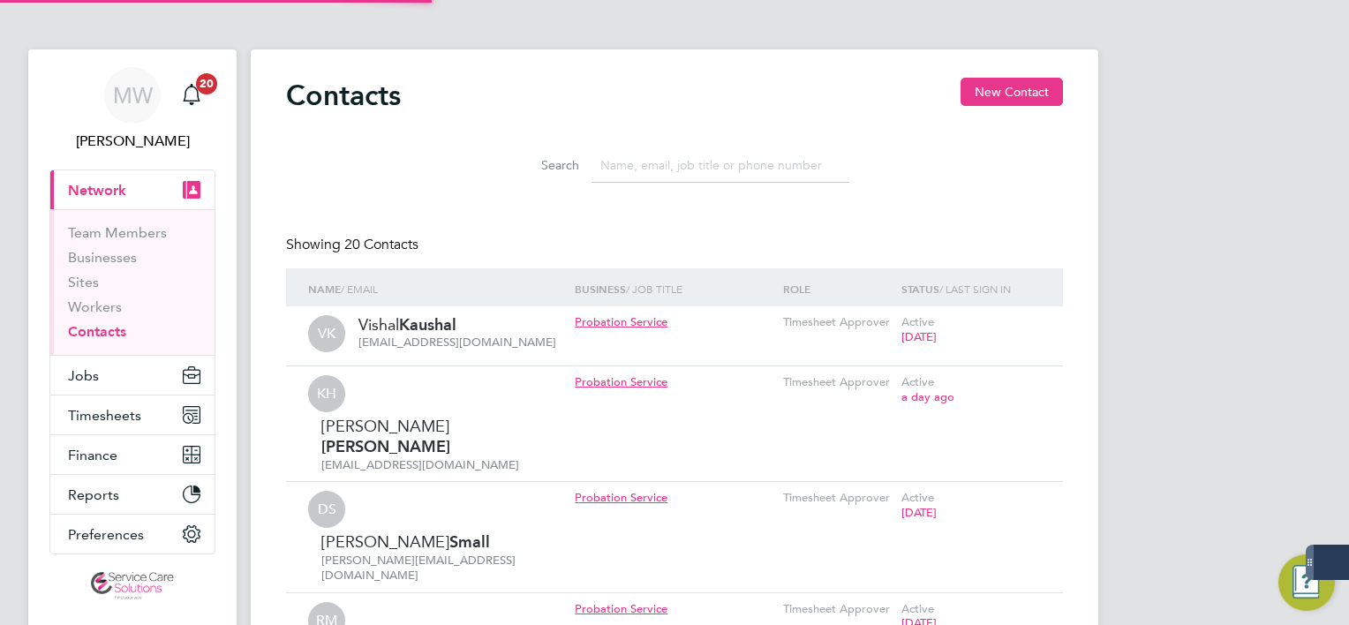
click at [627, 162] on input at bounding box center [721, 165] width 258 height 34
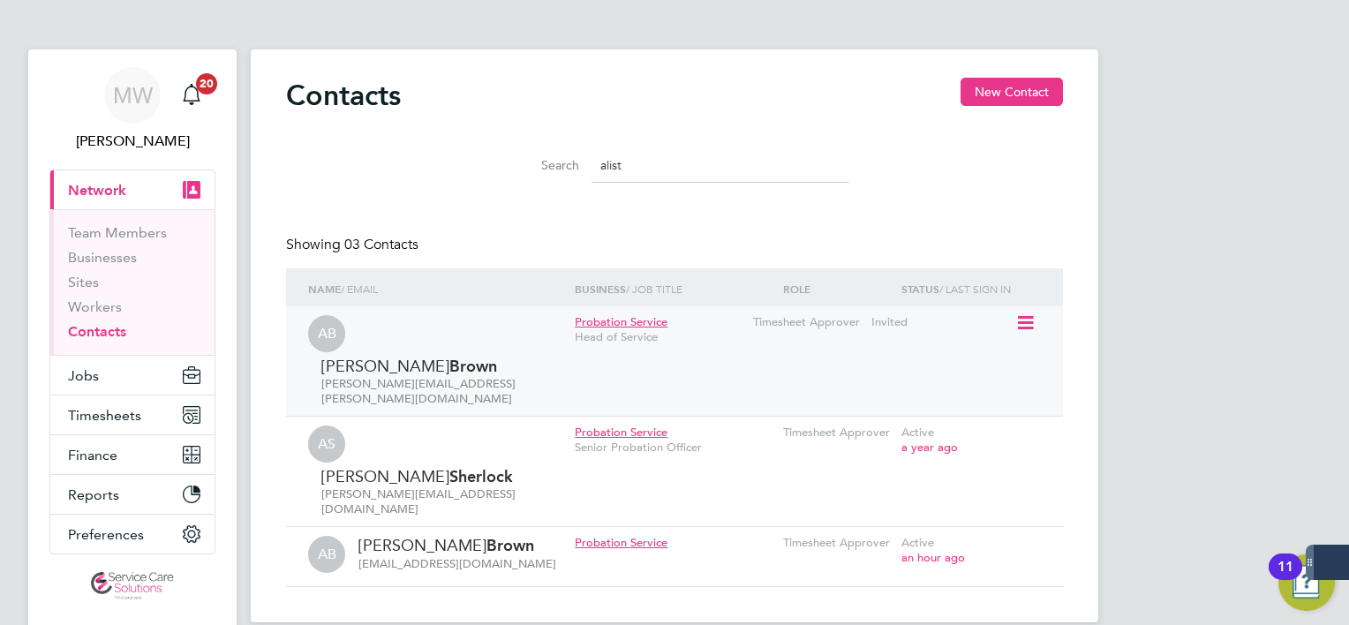
type input "alist"
click at [1027, 325] on icon at bounding box center [1024, 323] width 18 height 21
click at [930, 350] on div "Edit contact Invite contact to platform Synchronize" at bounding box center [948, 399] width 186 height 114
click at [1022, 322] on icon at bounding box center [1024, 323] width 18 height 21
click at [955, 359] on li "Edit contact" at bounding box center [947, 363] width 167 height 25
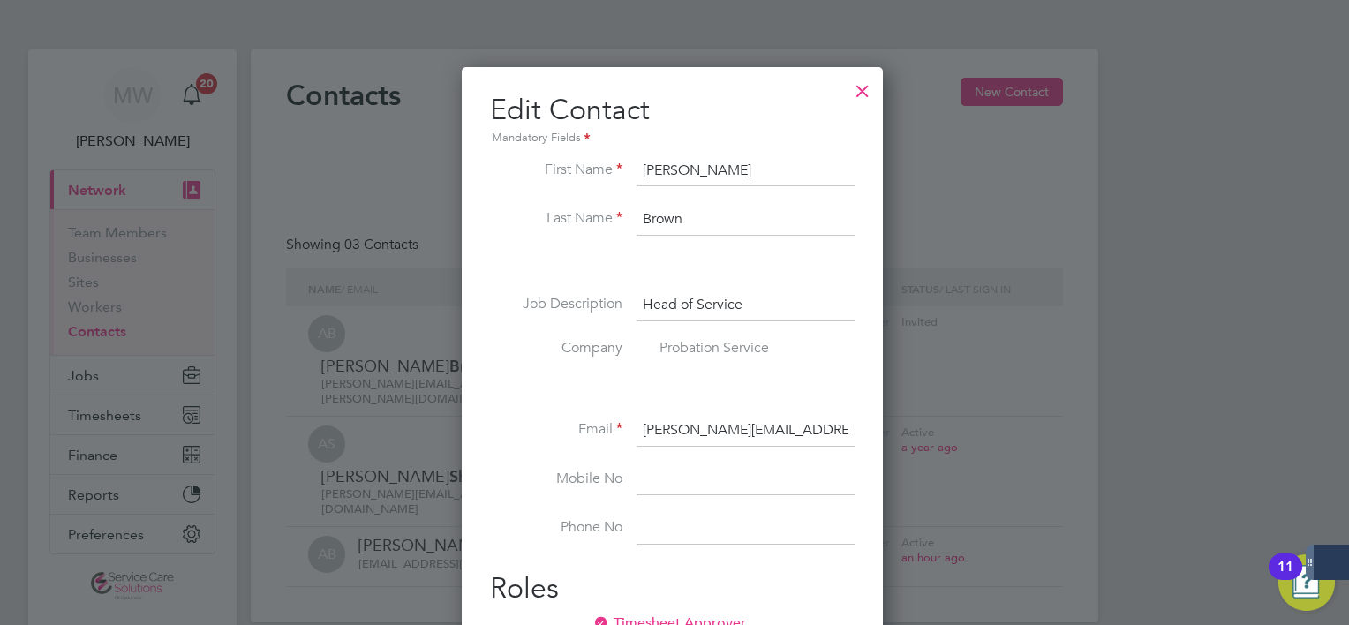
click at [728, 426] on input "[PERSON_NAME][EMAIL_ADDRESS][PERSON_NAME][DOMAIN_NAME]" at bounding box center [746, 431] width 218 height 32
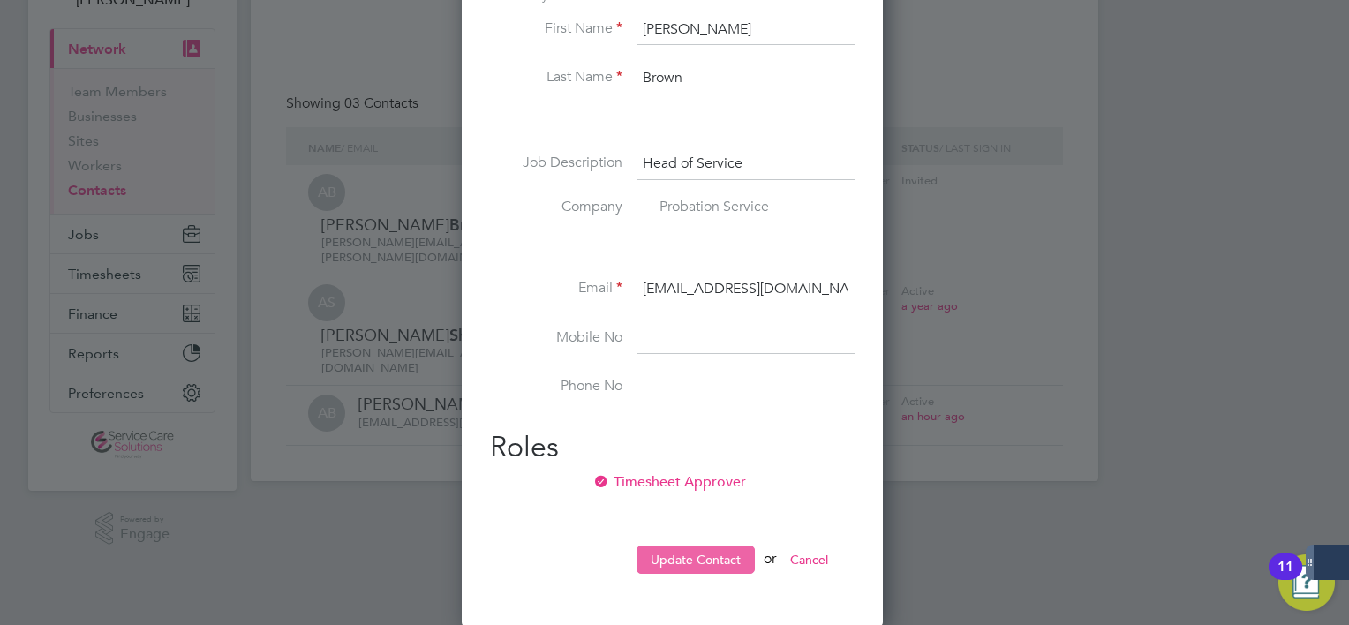
type input "[EMAIL_ADDRESS][DOMAIN_NAME]"
click at [724, 547] on button "Update Contact" at bounding box center [696, 560] width 118 height 28
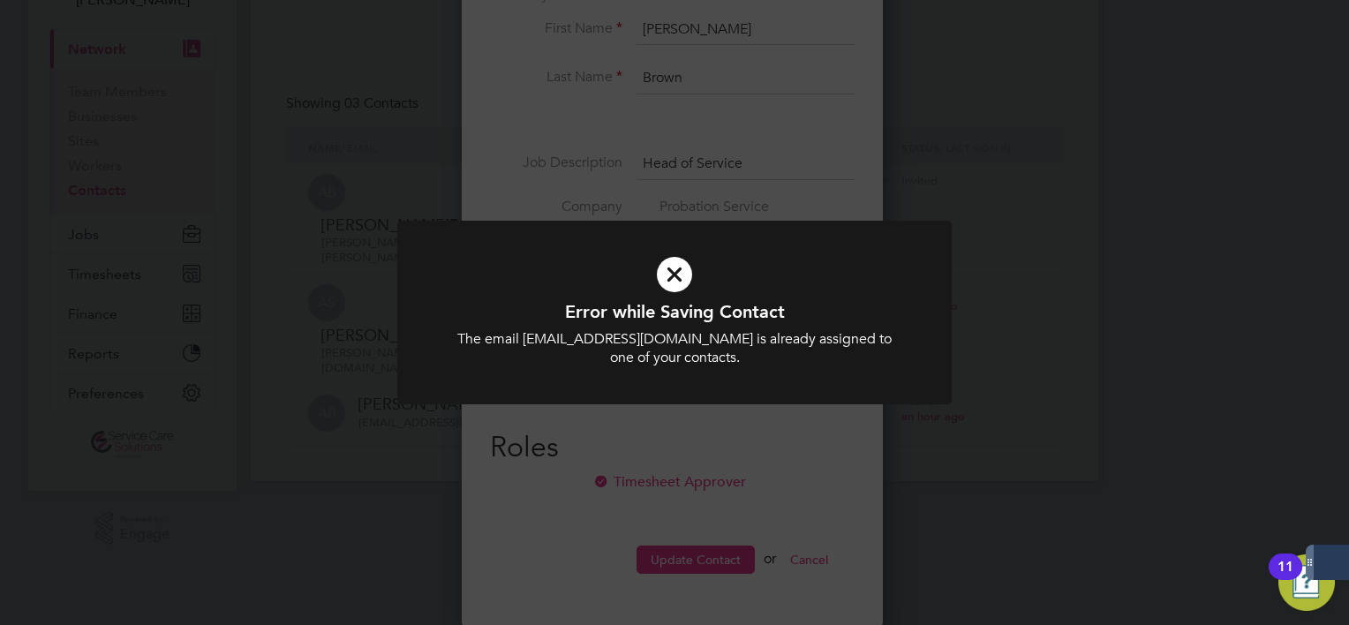
click at [790, 491] on div "Error while Saving Contact The email alistair.brown2@justice.gov.uk is already …" at bounding box center [674, 312] width 1349 height 625
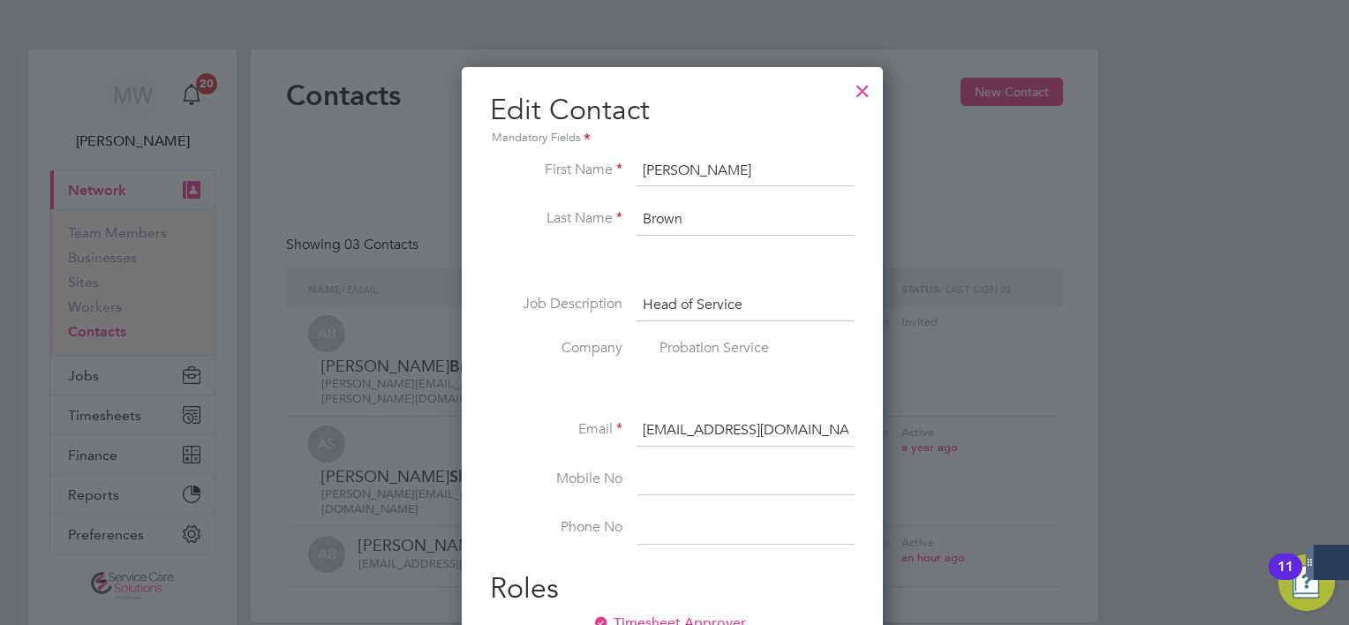
click at [862, 95] on div at bounding box center [863, 87] width 32 height 32
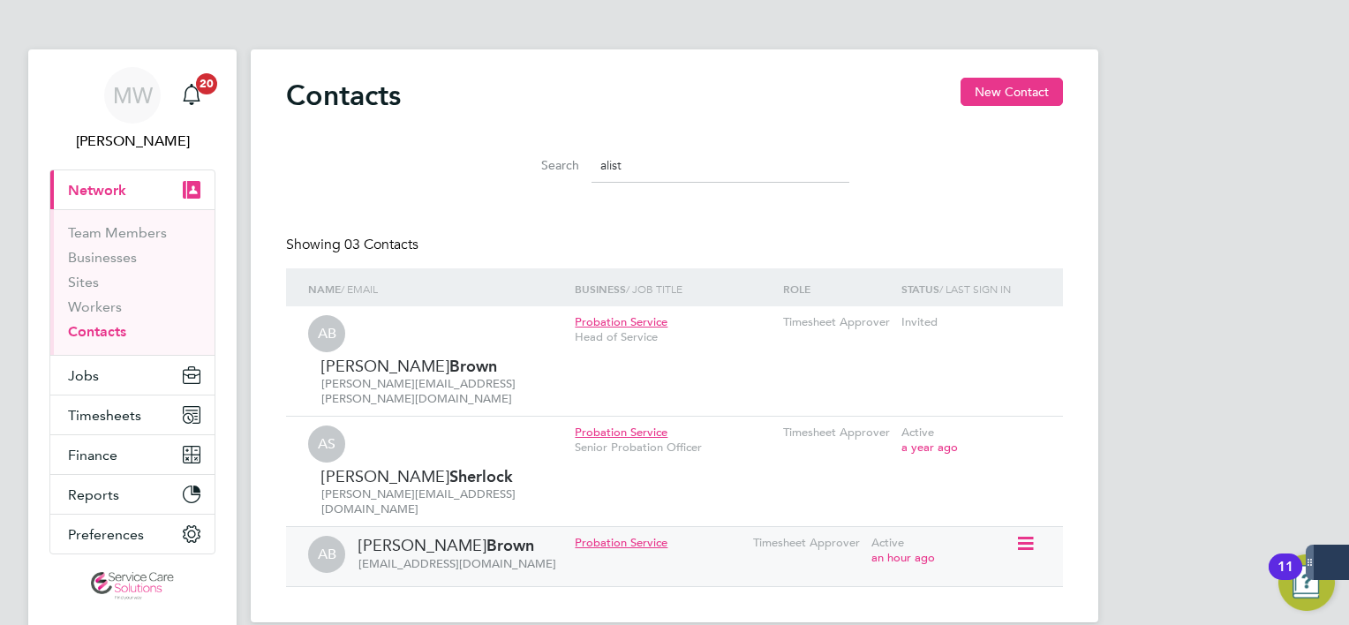
click at [1033, 533] on icon at bounding box center [1024, 543] width 18 height 21
click at [878, 479] on li "Edit contact" at bounding box center [947, 483] width 167 height 25
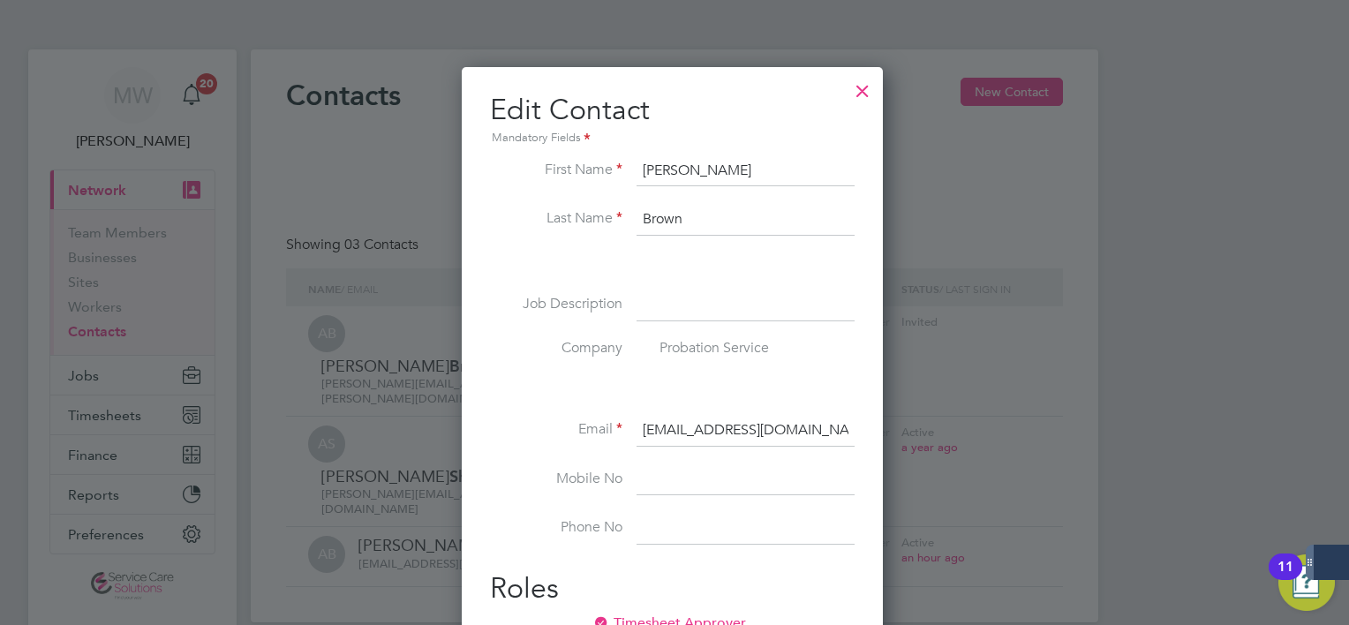
click at [739, 427] on input "alistair.brown2@justice.gov.uk" at bounding box center [746, 431] width 218 height 32
click at [735, 434] on input "alistair.brown2@justice.gov.uk" at bounding box center [746, 431] width 218 height 32
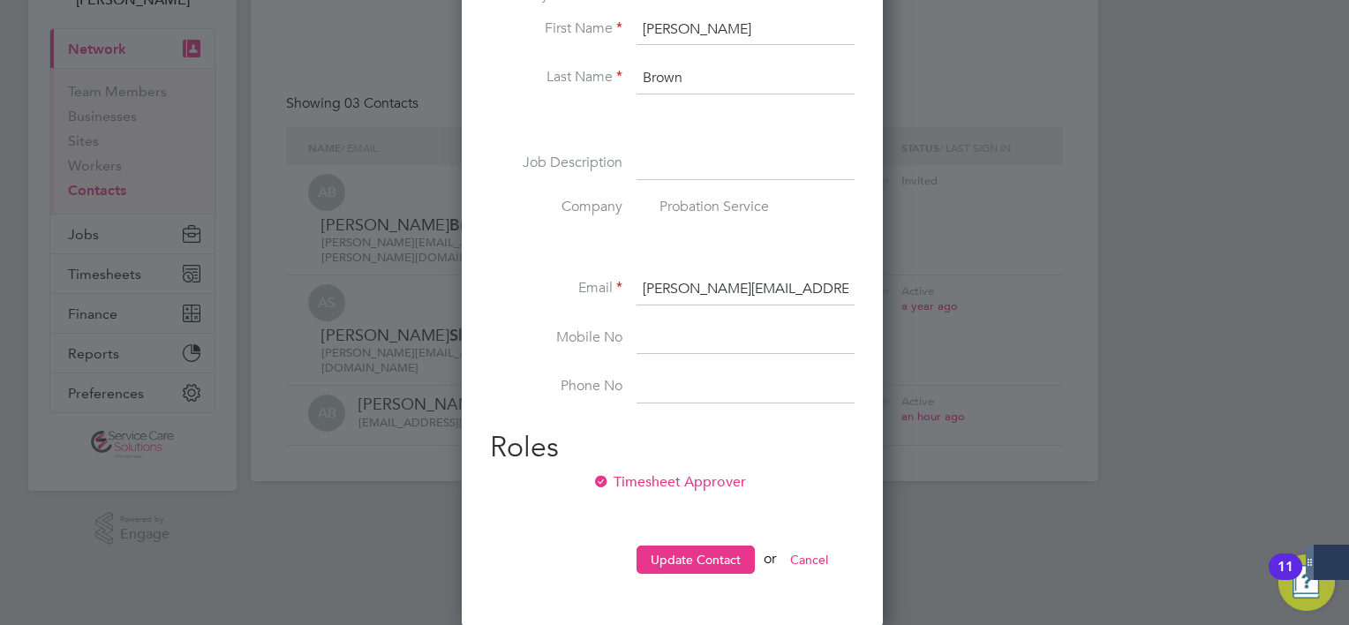
click at [678, 536] on div "First Name Alistair Last Name Brown Job Description Company Probation Service E…" at bounding box center [672, 303] width 365 height 578
click at [682, 567] on button "Update Contact" at bounding box center [696, 560] width 118 height 28
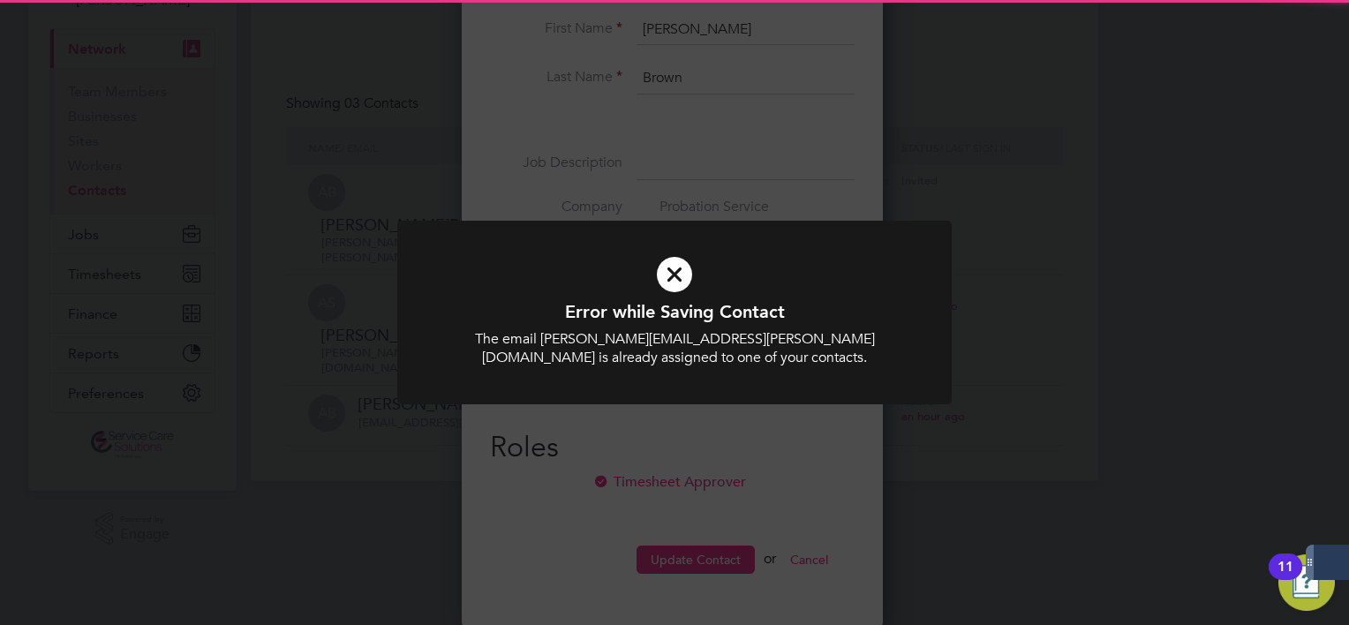
click at [684, 517] on div "Error while Saving Contact The email alistair.brown@justice.gov.uk is already a…" at bounding box center [674, 312] width 1349 height 625
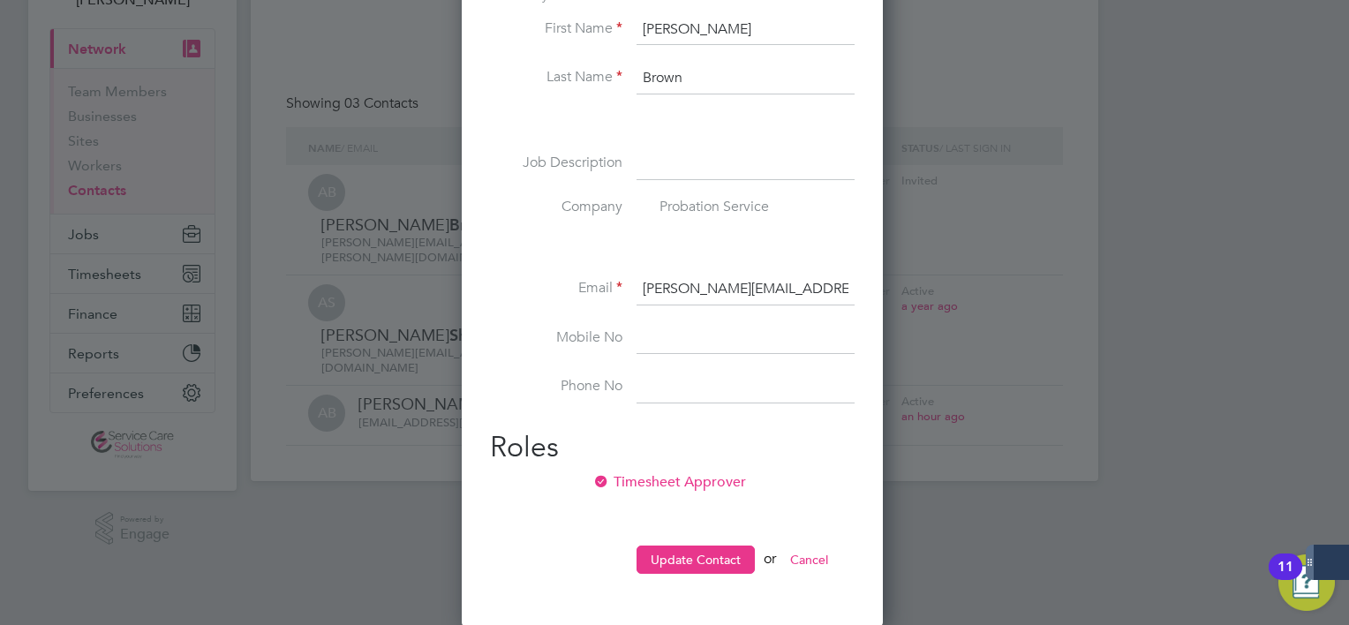
click at [725, 293] on input "alistair.brown@justice.gov.uk" at bounding box center [746, 290] width 218 height 32
type input "alistair.brown3@justice.gov.uk"
click at [703, 561] on button "Update Contact" at bounding box center [696, 560] width 118 height 28
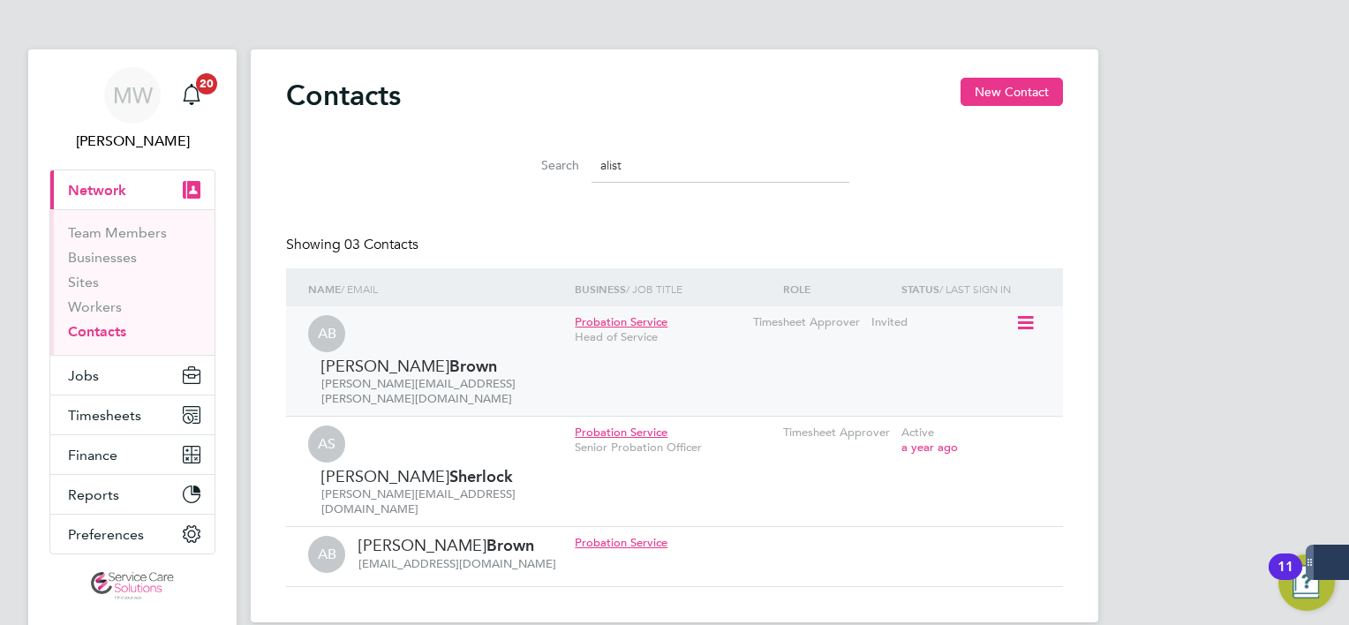
click at [1019, 323] on icon at bounding box center [1024, 323] width 18 height 21
click at [898, 366] on li "Edit contact" at bounding box center [947, 363] width 167 height 25
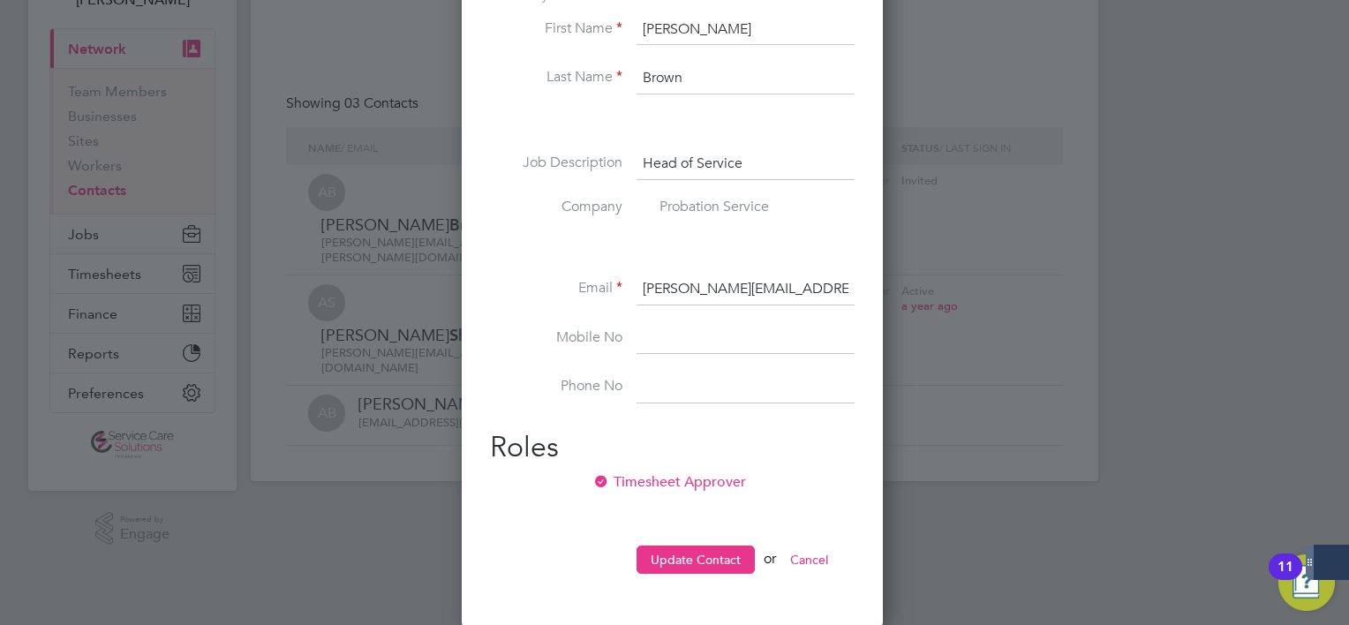
click at [724, 285] on input "alistair.brown@justice.gov.uk" at bounding box center [746, 290] width 218 height 32
type input "alistair.brown2@justice.gov.uk"
click at [718, 546] on button "Update Contact" at bounding box center [696, 560] width 118 height 28
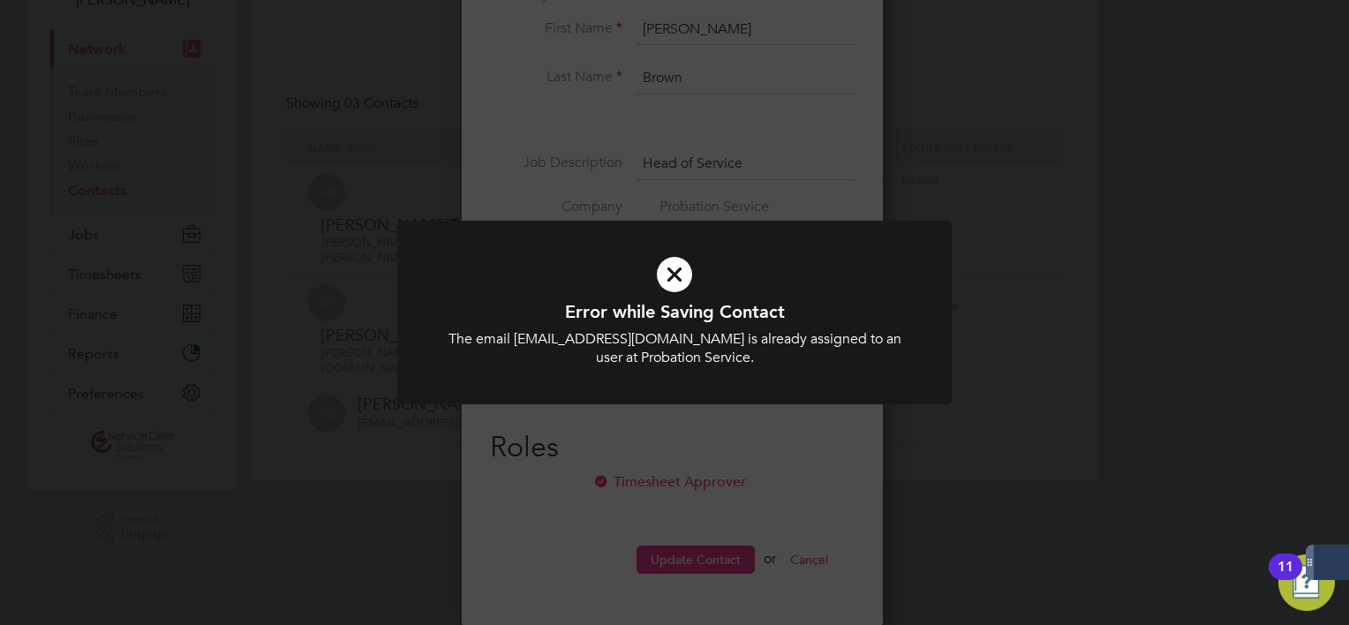
click at [908, 533] on div "Error while Saving Contact The email alistair.brown2@justice.gov.uk is already …" at bounding box center [674, 312] width 1349 height 625
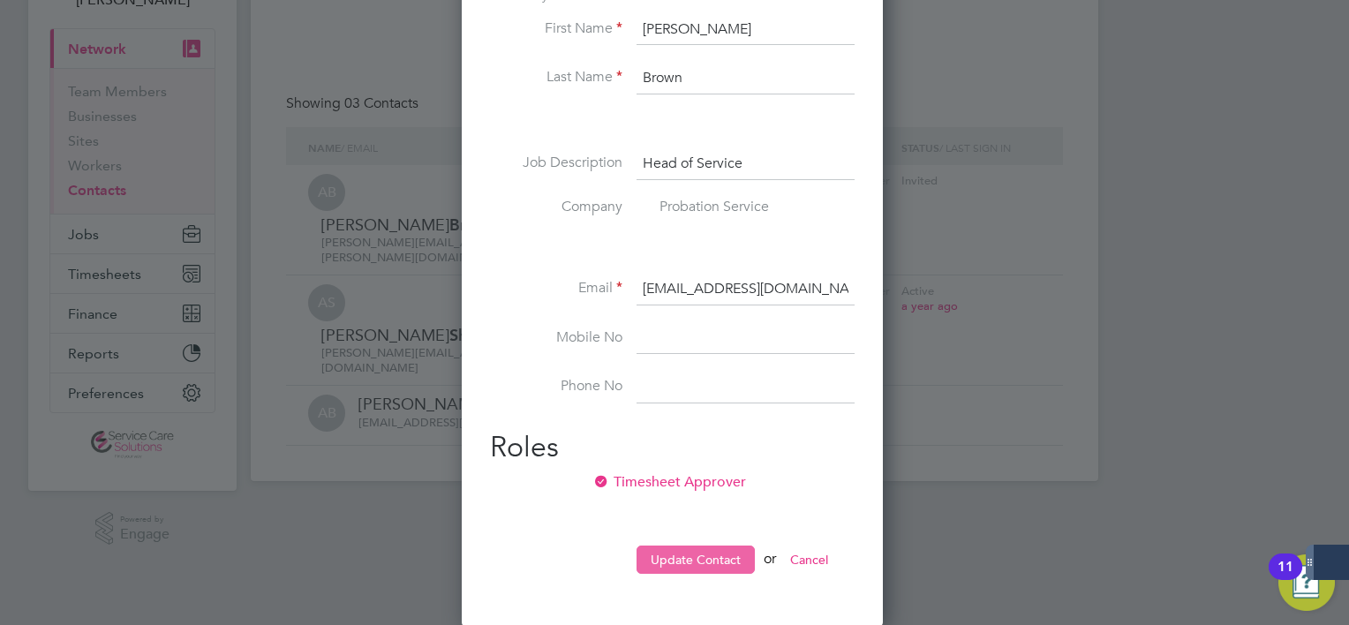
click at [664, 548] on button "Update Contact" at bounding box center [696, 560] width 118 height 28
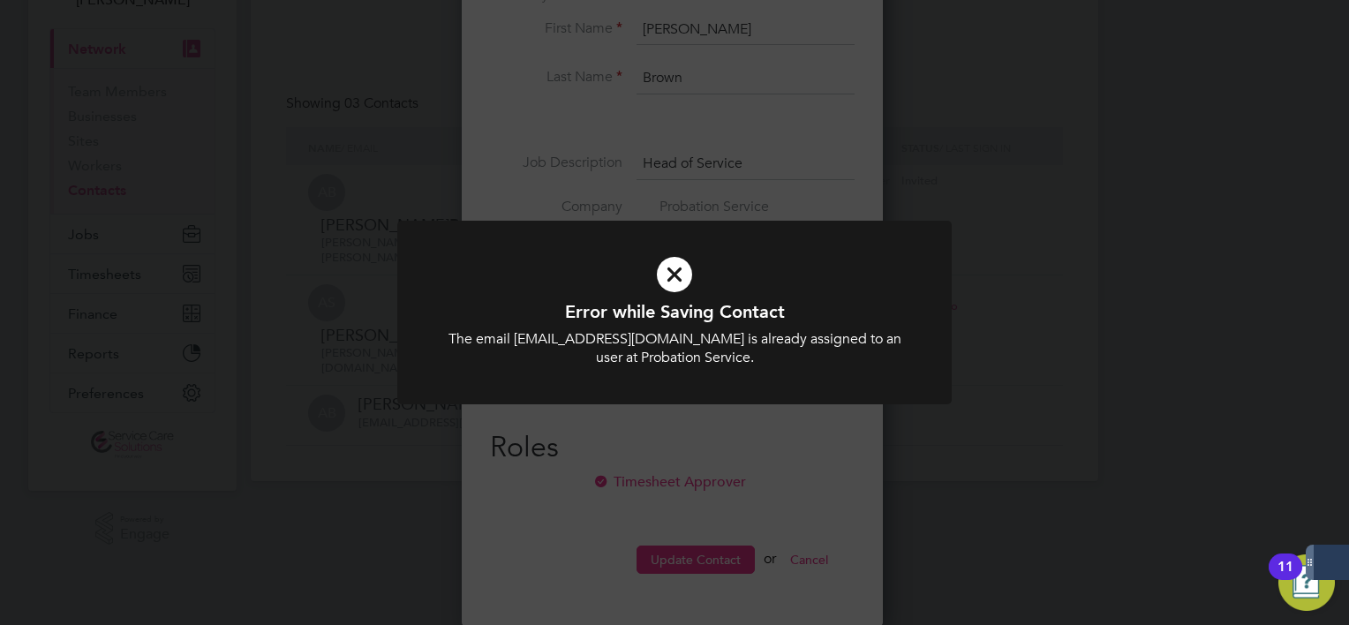
click at [992, 472] on div "Error while Saving Contact The email alistair.brown2@justice.gov.uk is already …" at bounding box center [674, 312] width 1349 height 625
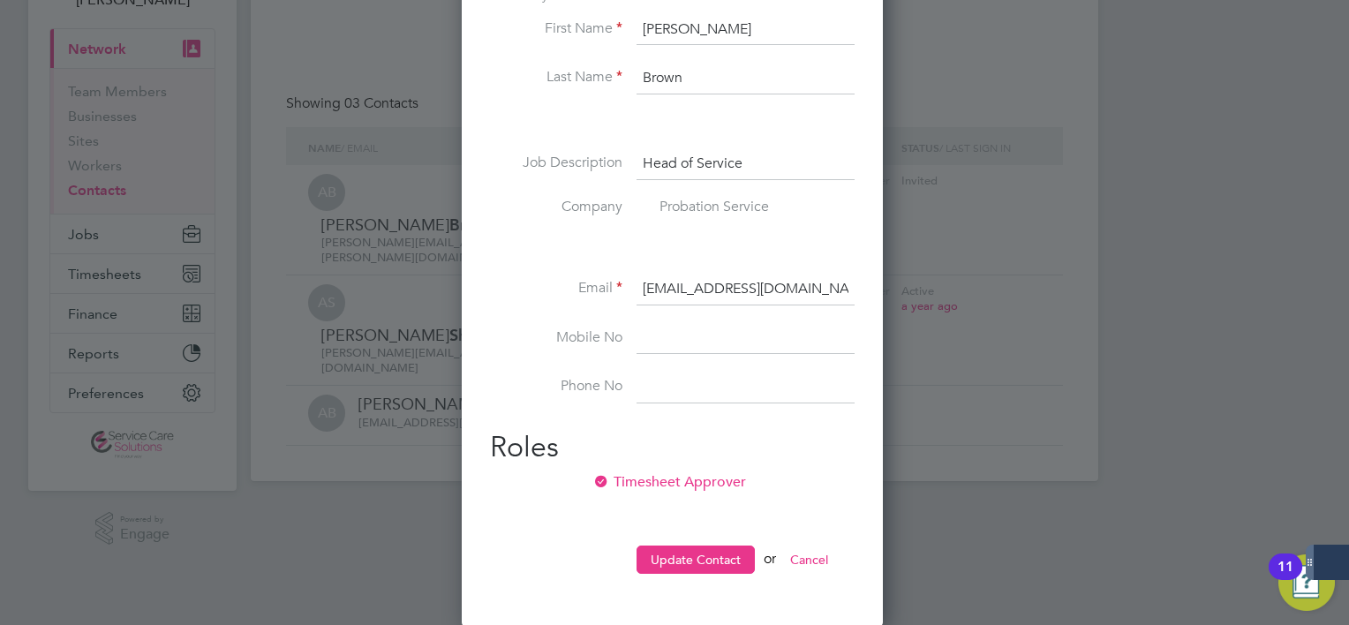
click at [796, 563] on button "Cancel" at bounding box center [809, 560] width 66 height 28
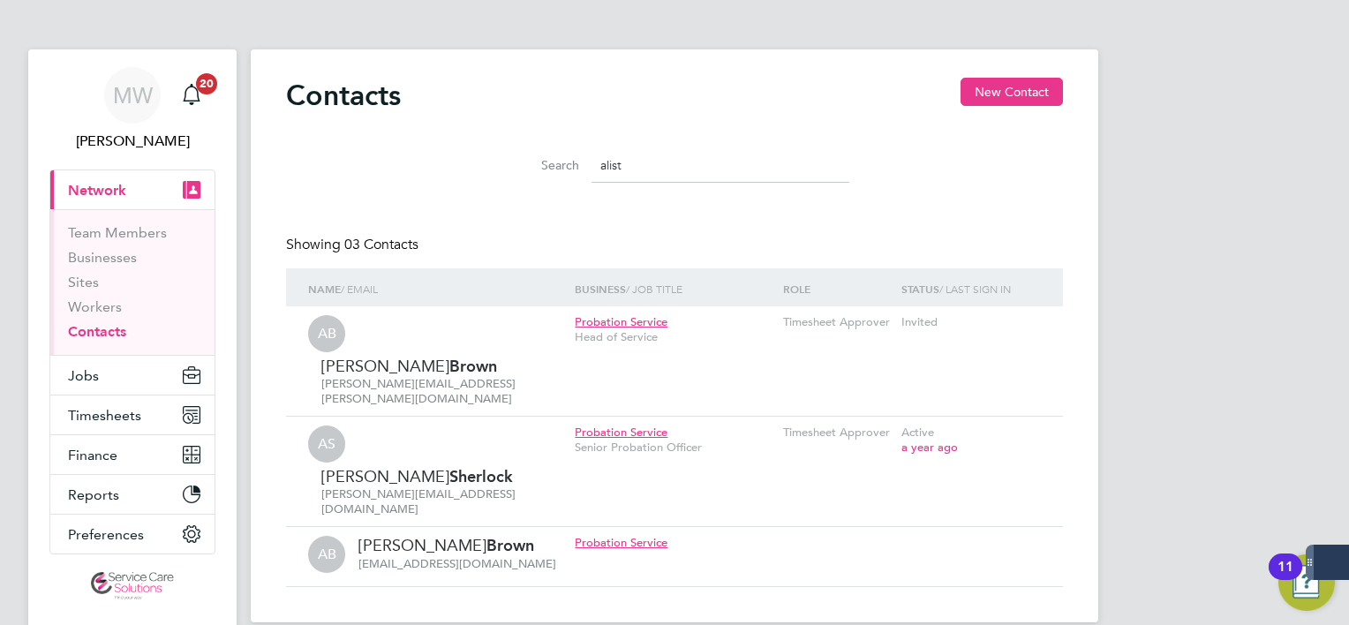
click at [110, 341] on ul "Team Members Businesses Sites Workers Contacts" at bounding box center [132, 282] width 164 height 146
click at [109, 336] on link "Contacts" at bounding box center [97, 331] width 58 height 17
click at [107, 313] on link "Workers" at bounding box center [95, 306] width 54 height 17
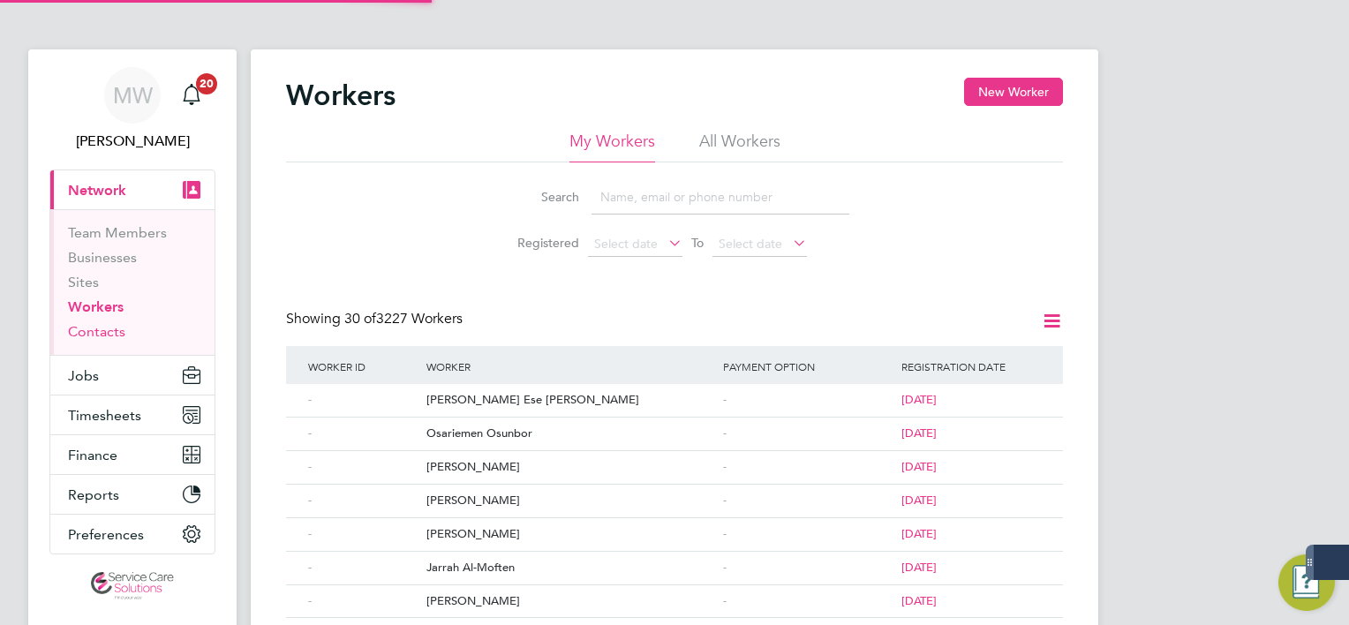
click at [107, 325] on link "Contacts" at bounding box center [96, 331] width 57 height 17
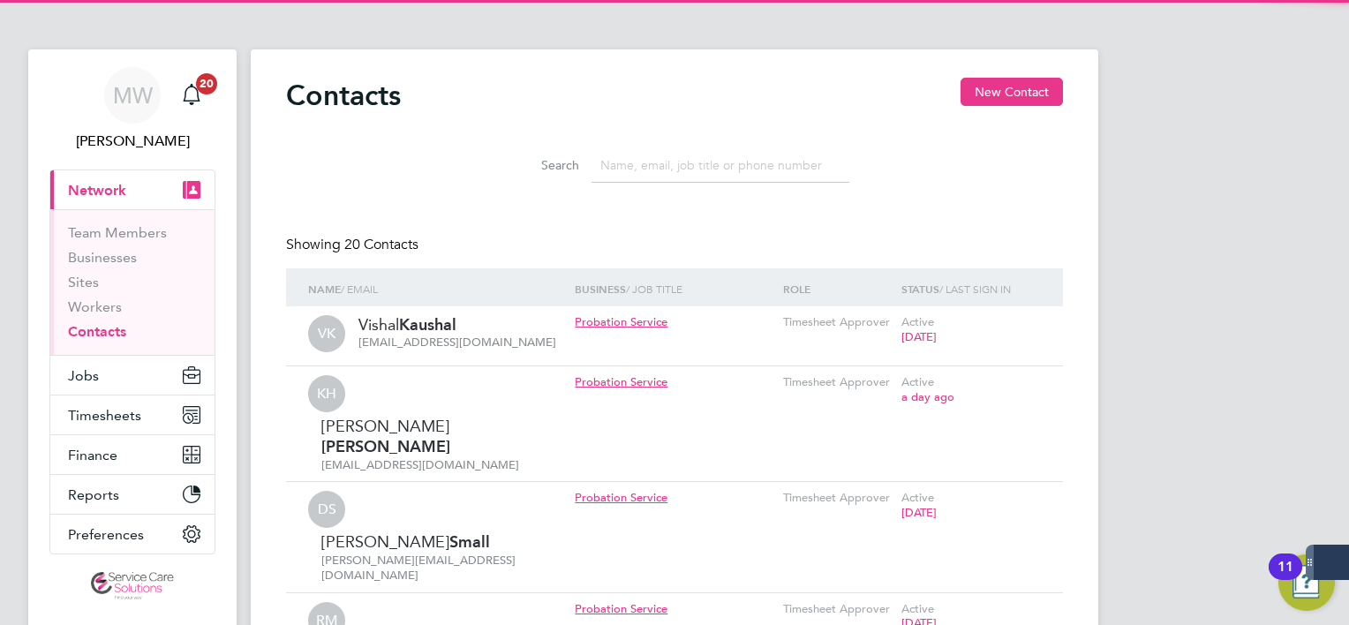
click at [680, 169] on input at bounding box center [721, 165] width 258 height 34
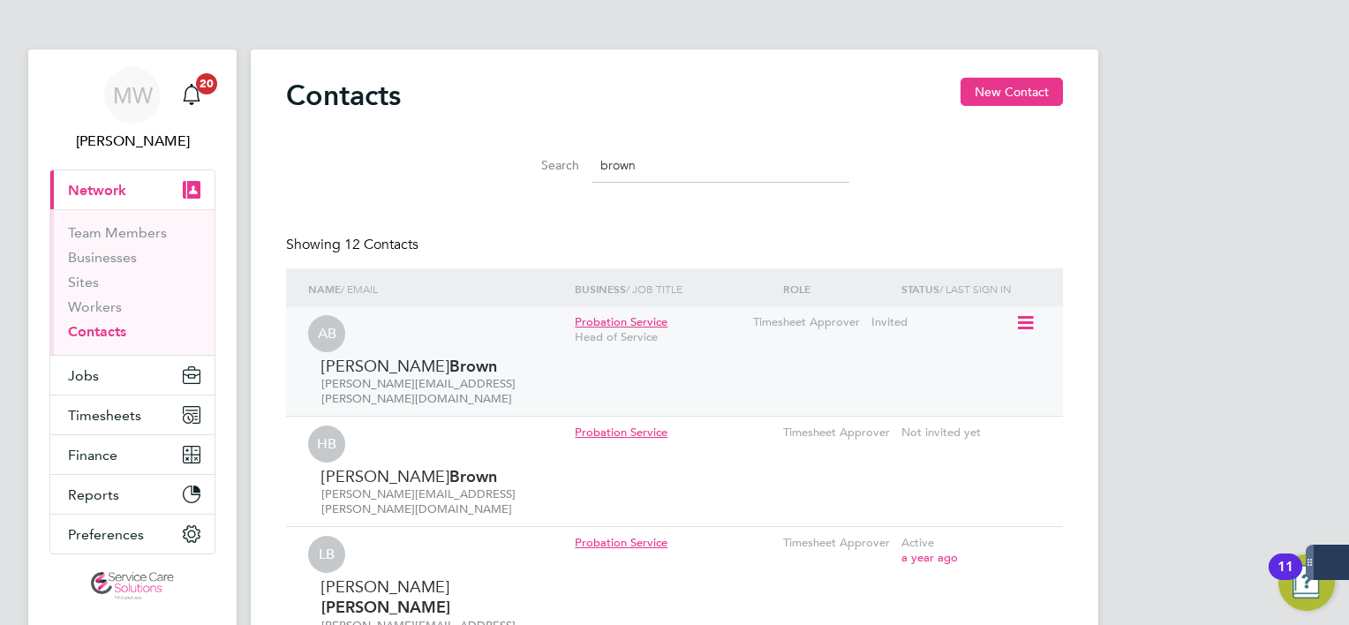
type input "brown"
click at [1022, 321] on icon at bounding box center [1024, 323] width 18 height 21
click at [978, 356] on li "Edit contact" at bounding box center [947, 363] width 167 height 25
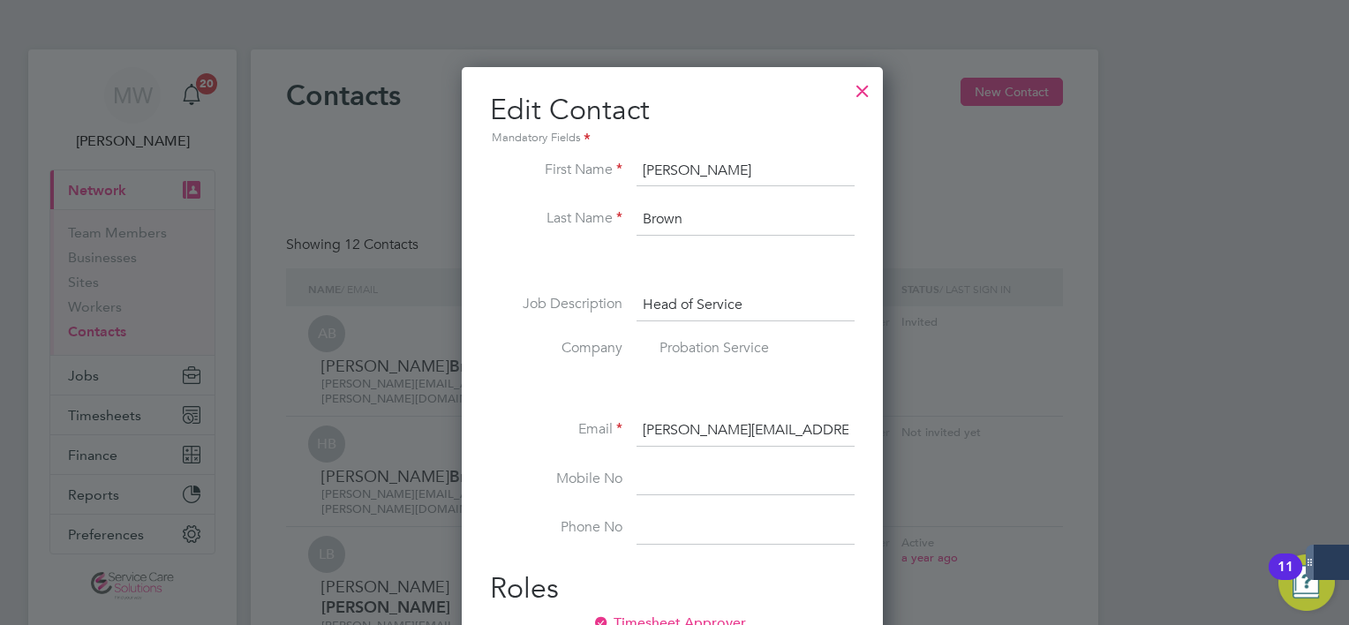
click at [728, 421] on input "alistair.brown@justice.gov.uk" at bounding box center [746, 431] width 218 height 32
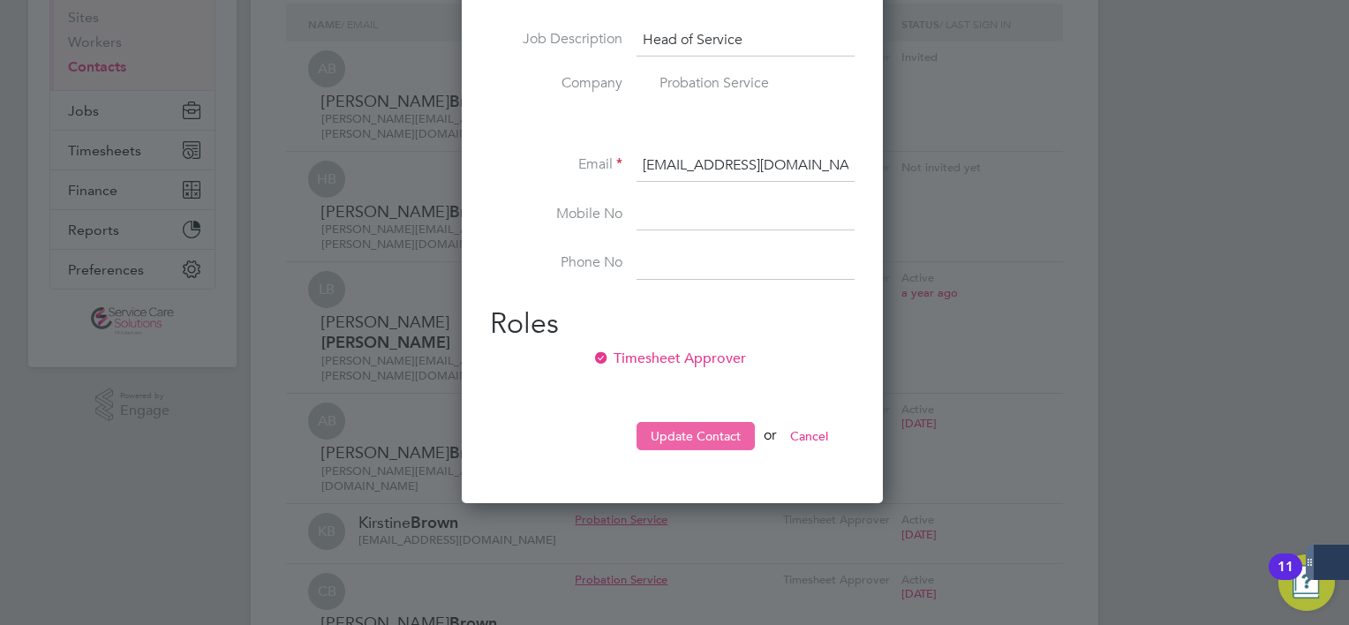
type input "alistair.brown2@justice.gov.uk"
click at [698, 433] on button "Update Contact" at bounding box center [696, 436] width 118 height 28
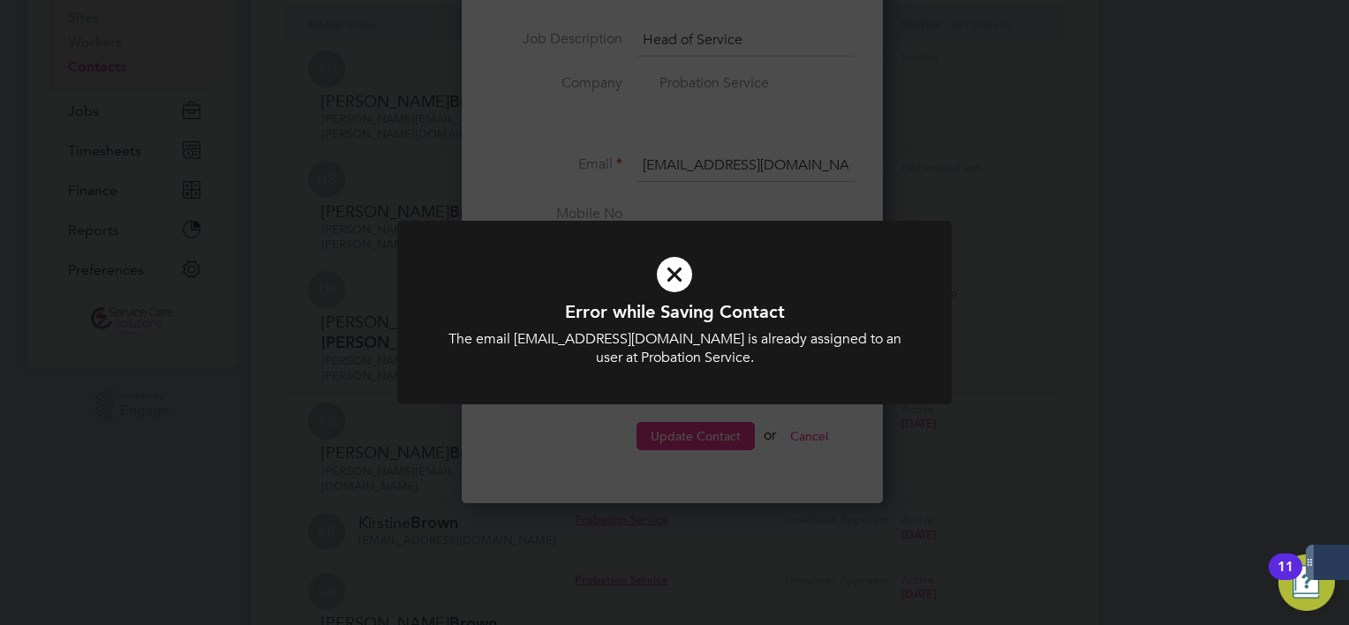
click at [615, 457] on div "Error while Saving Contact The email alistair.brown2@justice.gov.uk is already …" at bounding box center [674, 312] width 1349 height 625
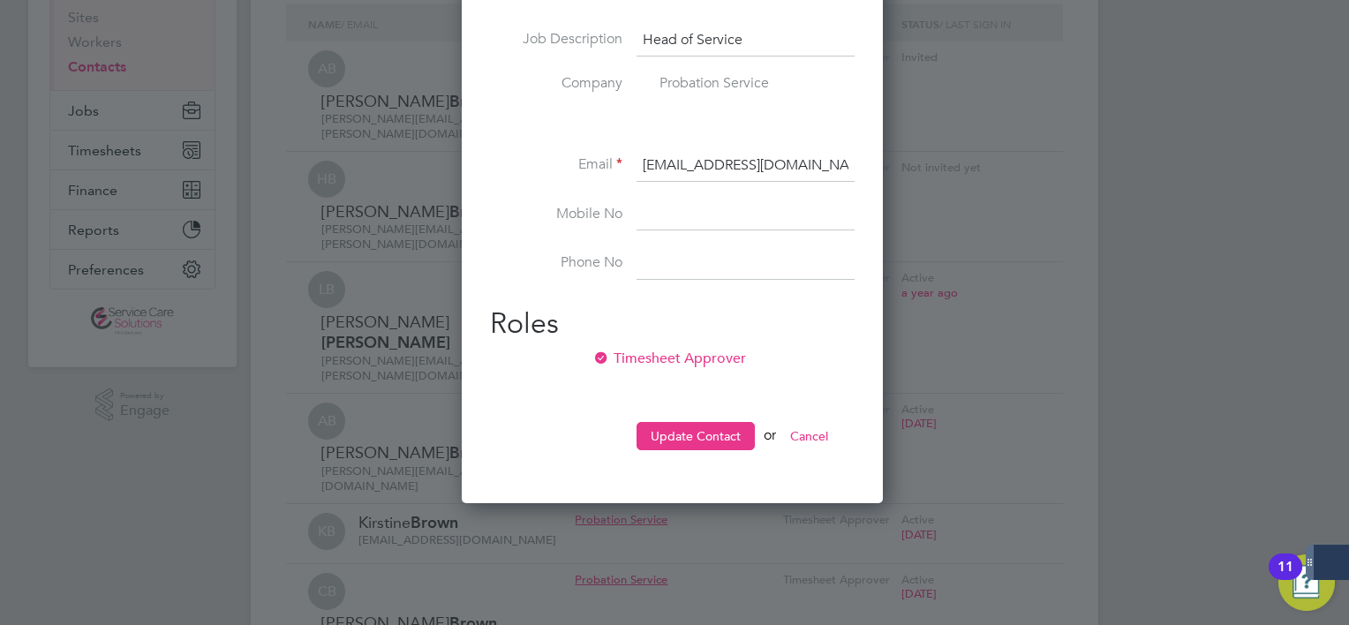
click at [834, 439] on button "Cancel" at bounding box center [809, 436] width 66 height 28
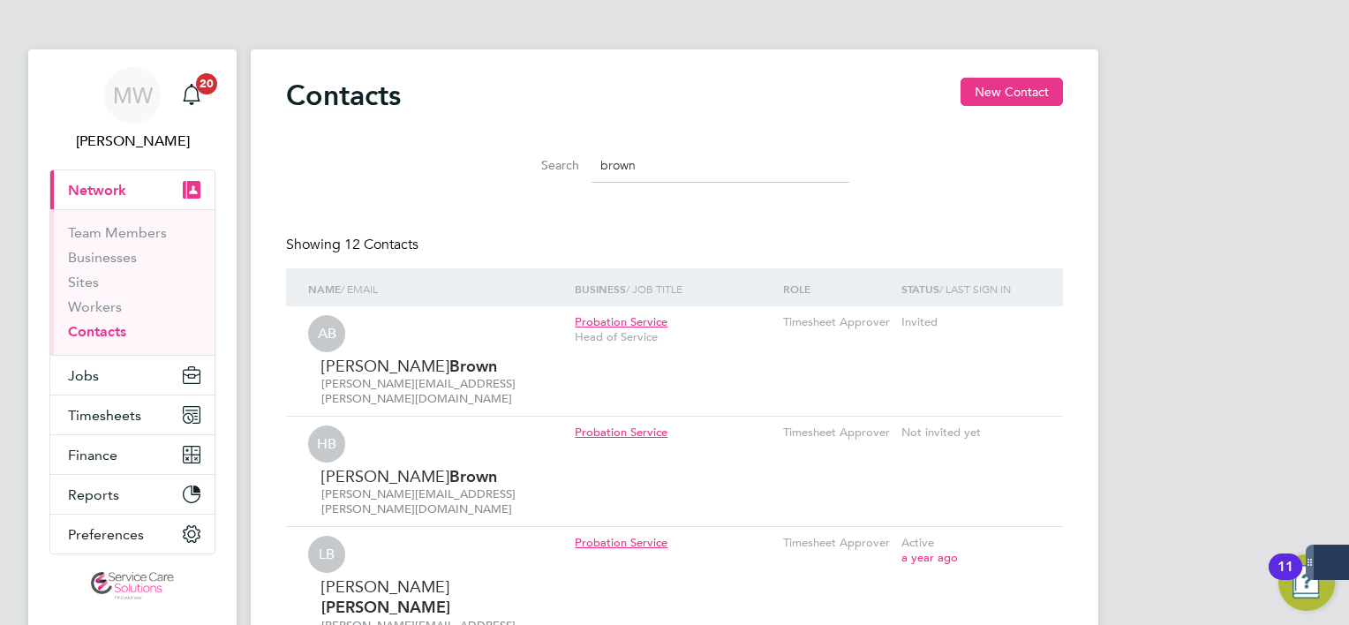
drag, startPoint x: 614, startPoint y: 170, endPoint x: 287, endPoint y: 188, distance: 327.2
click at [328, 188] on div "Search brown" at bounding box center [674, 161] width 777 height 61
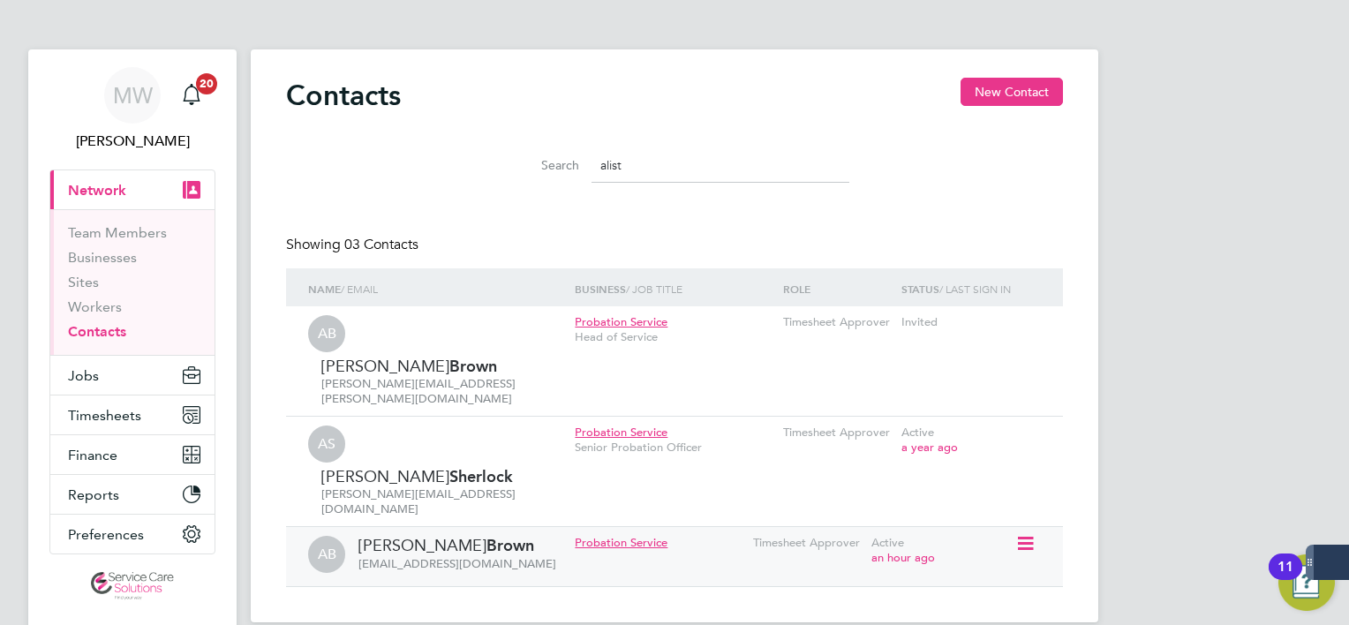
type input "alist"
click at [1014, 527] on div "Active an hour ago" at bounding box center [941, 551] width 148 height 48
click at [1020, 533] on icon at bounding box center [1024, 543] width 18 height 21
click at [991, 477] on li "Edit contact" at bounding box center [947, 483] width 167 height 25
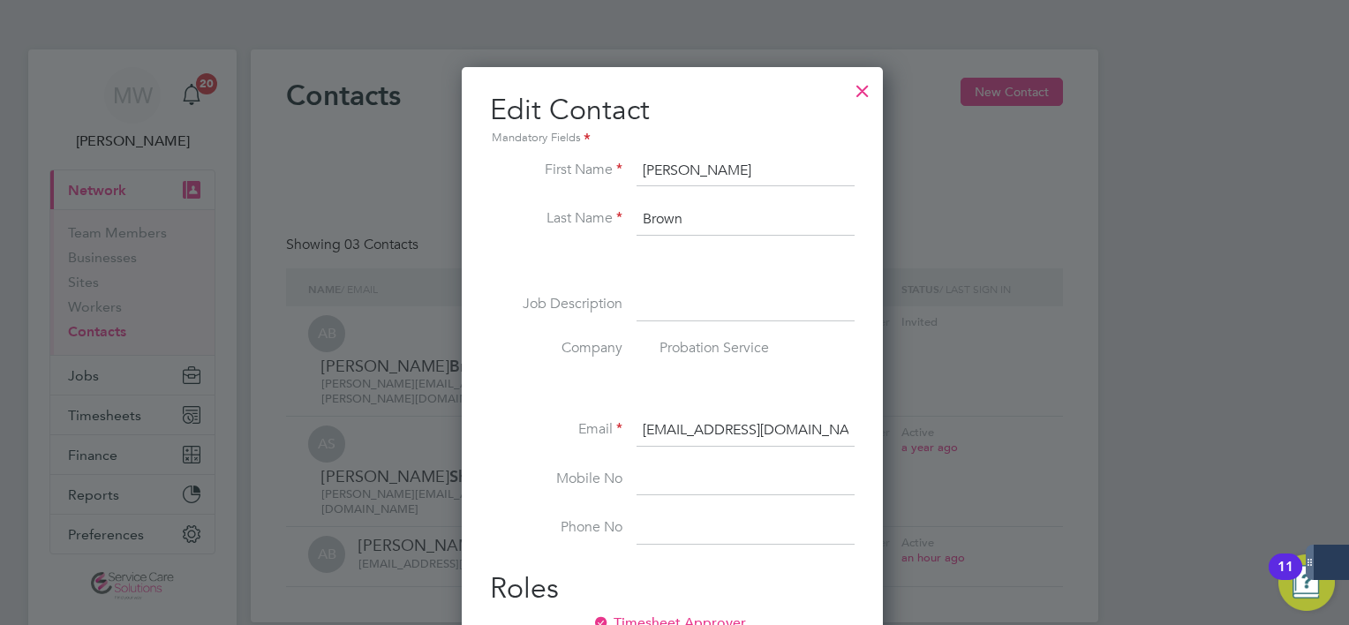
click at [876, 88] on div at bounding box center [863, 87] width 32 height 32
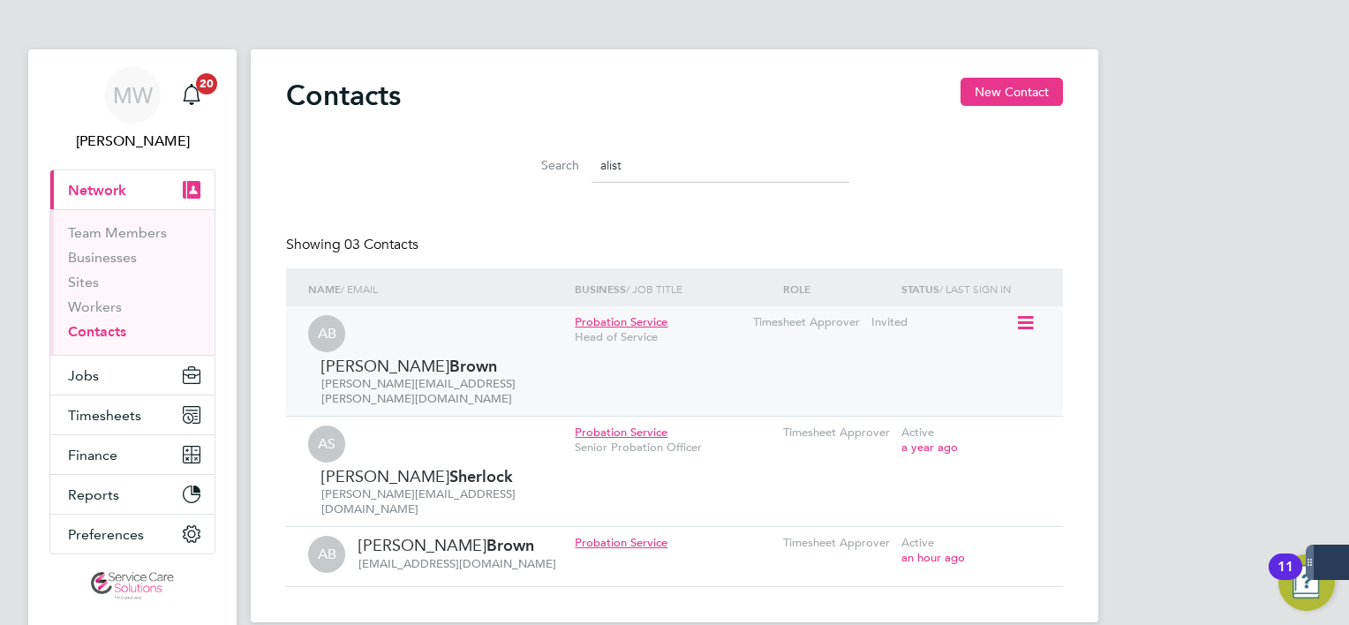
click at [1011, 318] on div "Invited" at bounding box center [941, 322] width 148 height 33
click at [1021, 325] on icon at bounding box center [1024, 323] width 18 height 21
click at [959, 355] on li "Edit contact" at bounding box center [947, 363] width 167 height 25
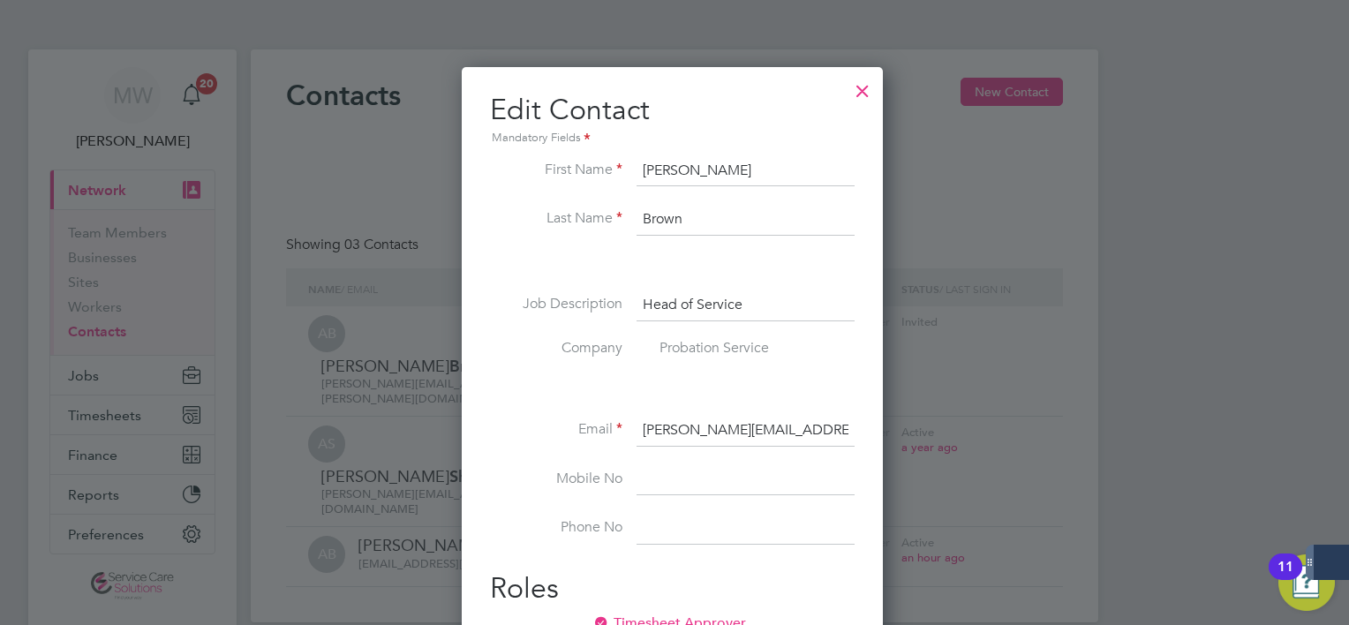
click at [729, 431] on input "alistair.brown@justice.gov.uk" at bounding box center [746, 431] width 218 height 32
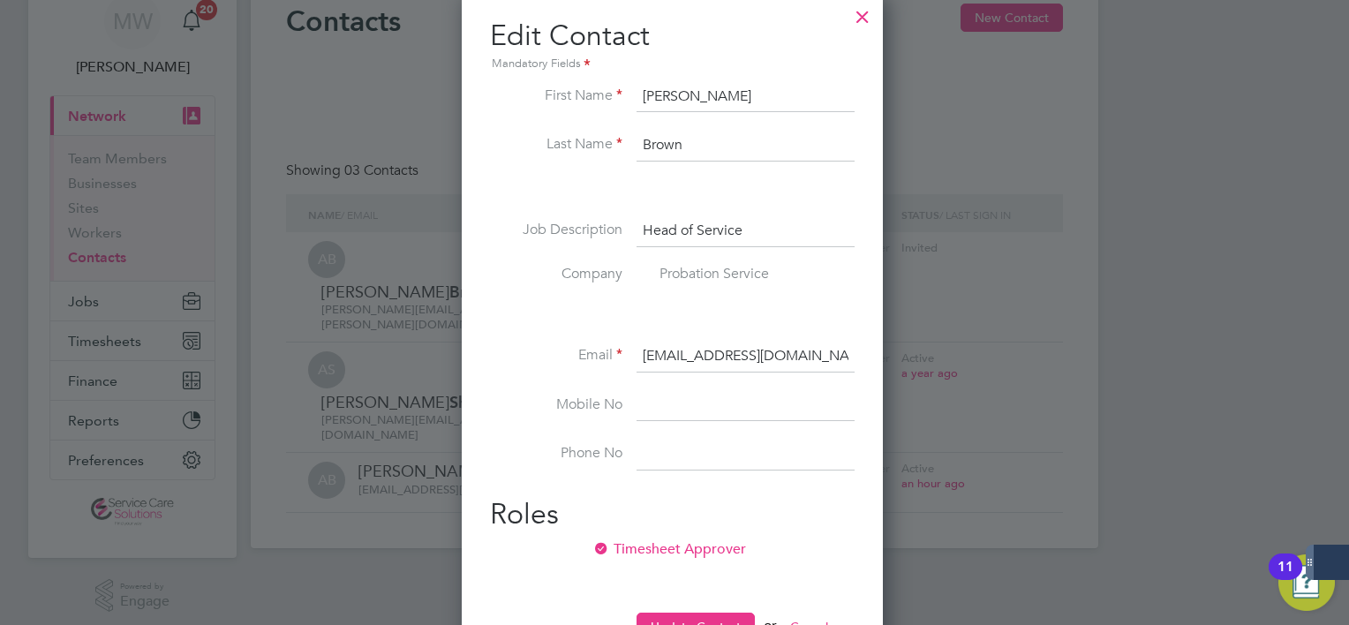
scroll to position [141, 0]
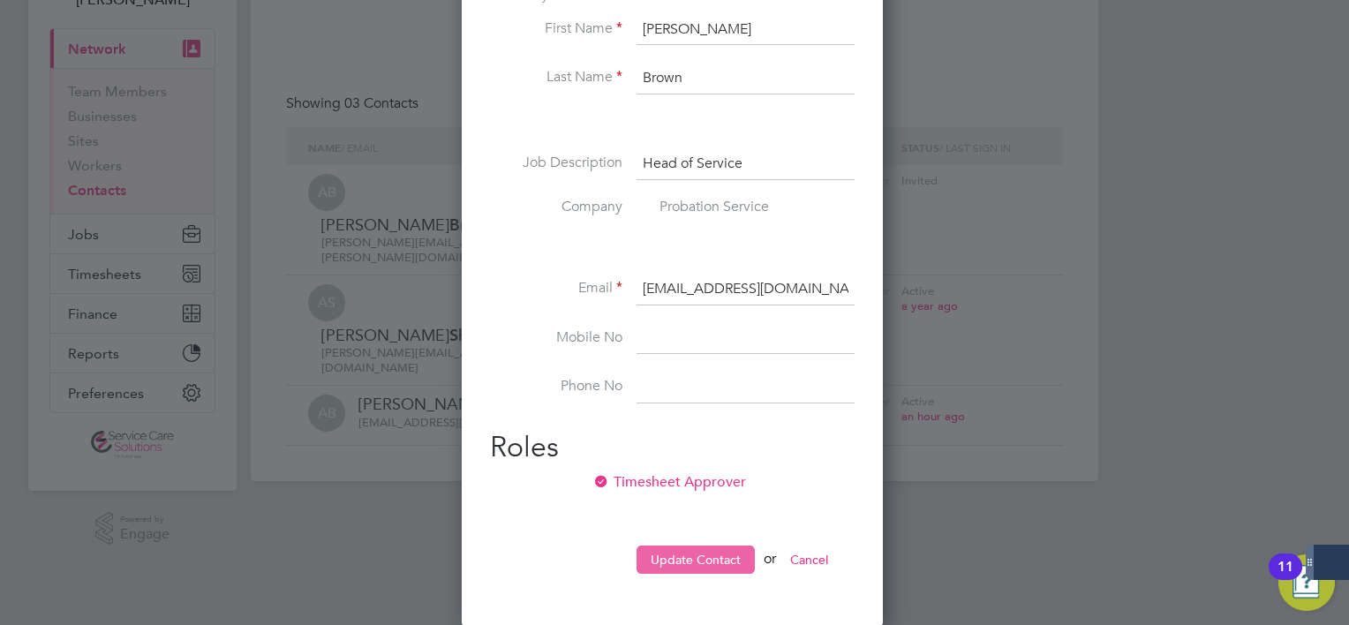
type input "alistair.brown2@justice.gov.uk"
click at [671, 560] on button "Update Contact" at bounding box center [696, 560] width 118 height 28
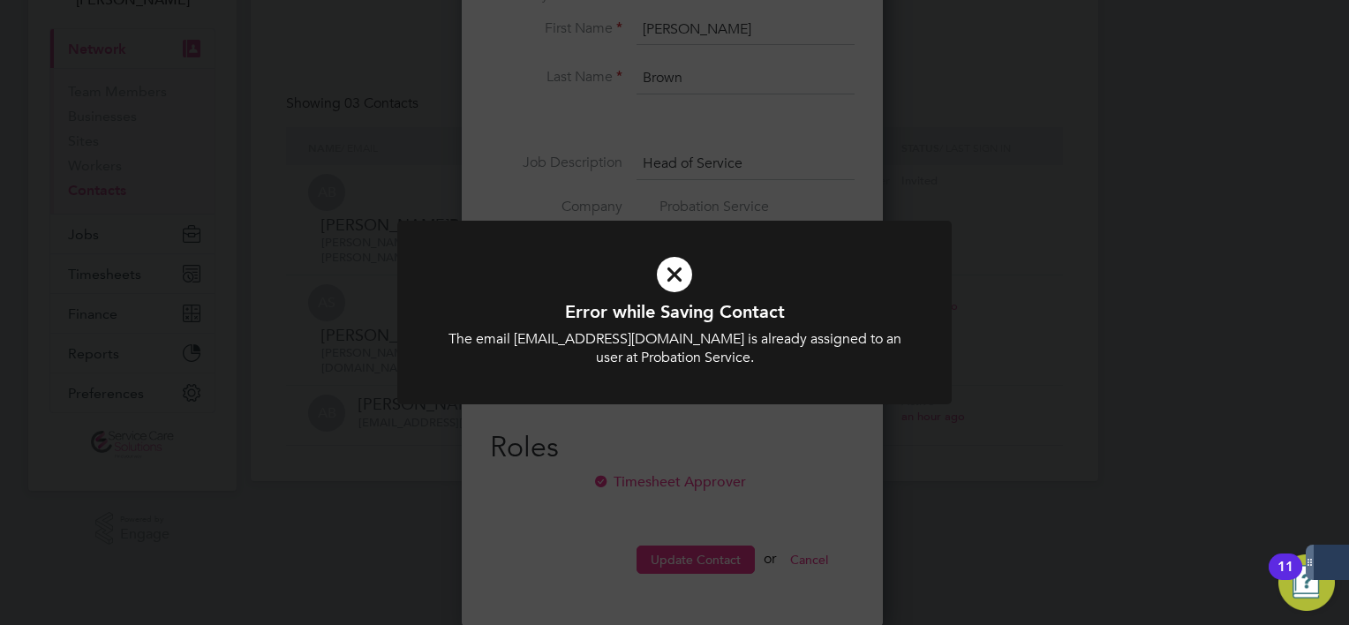
click at [840, 494] on div "Error while Saving Contact The email alistair.brown2@justice.gov.uk is already …" at bounding box center [674, 312] width 1349 height 625
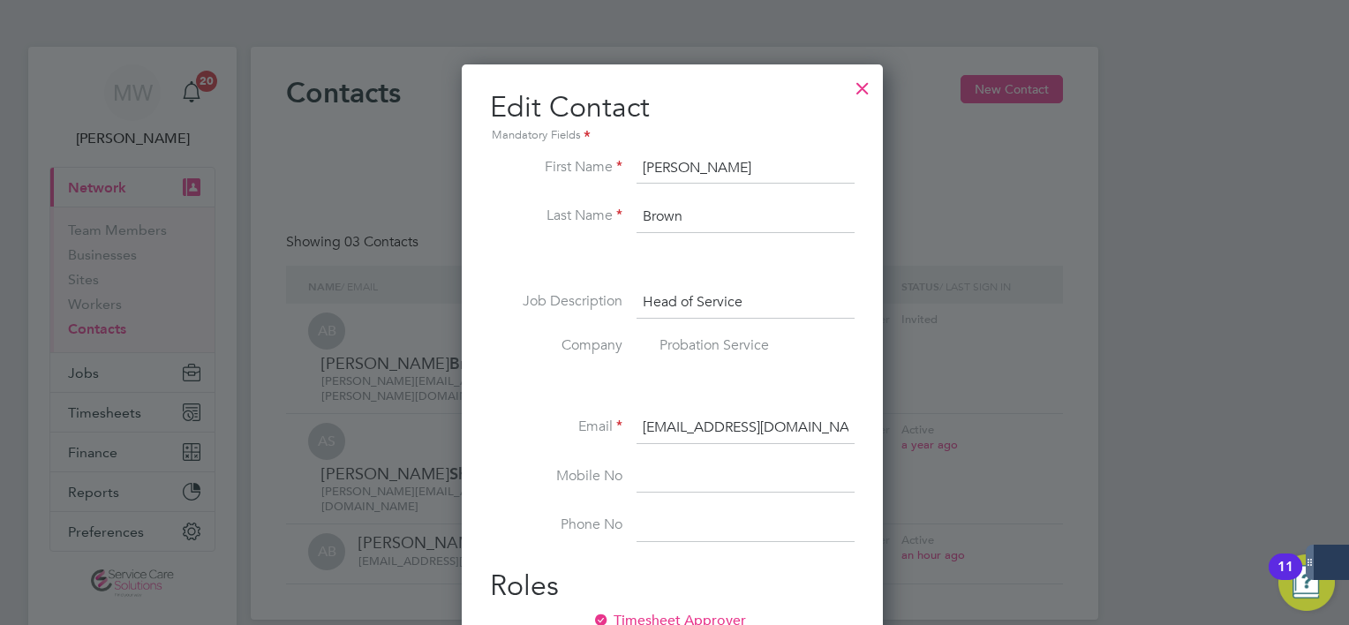
scroll to position [0, 0]
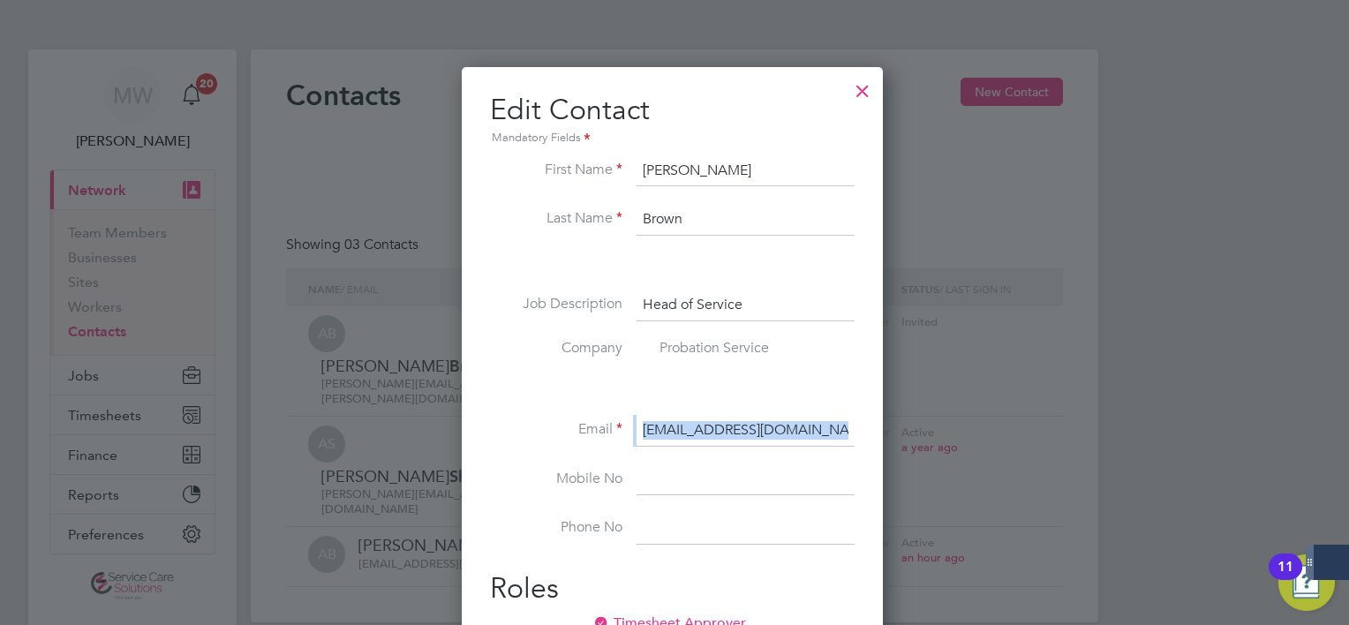
drag, startPoint x: 828, startPoint y: 426, endPoint x: 638, endPoint y: 426, distance: 189.8
click at [638, 426] on li "Email alistair.brown2@justice.gov.uk" at bounding box center [672, 439] width 365 height 49
copy li
click at [864, 89] on div at bounding box center [863, 87] width 32 height 32
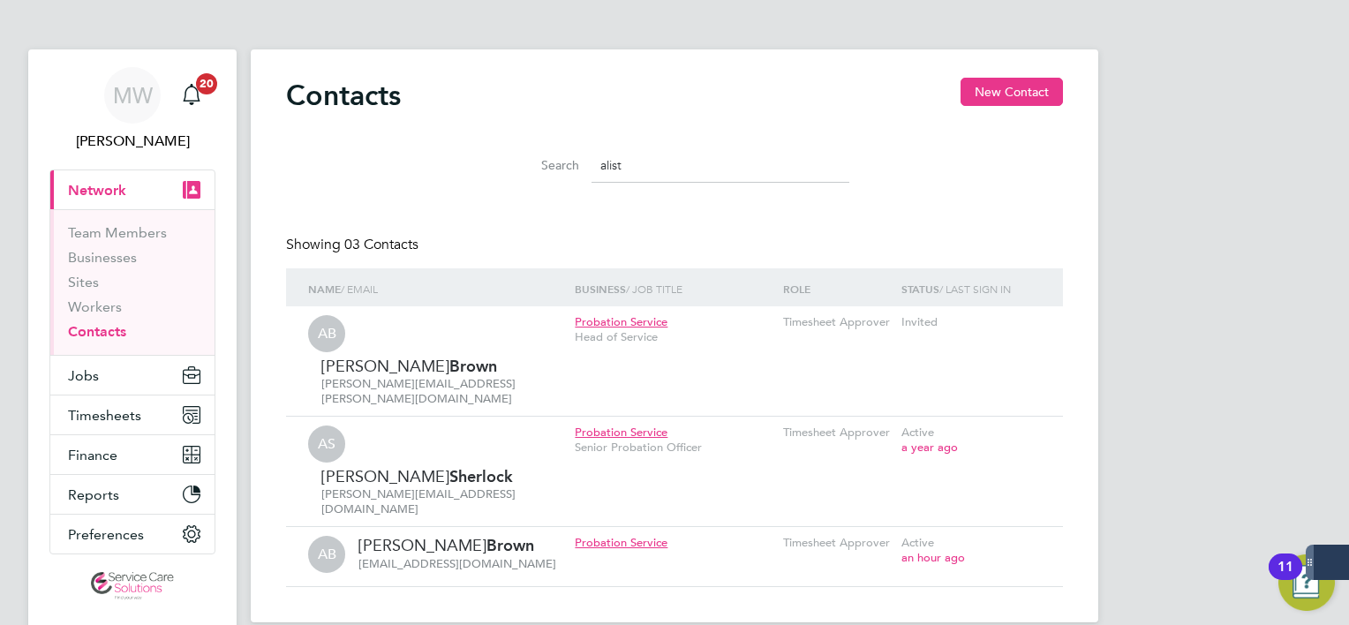
drag, startPoint x: 643, startPoint y: 170, endPoint x: 223, endPoint y: 92, distance: 426.7
click at [223, 92] on div "MW Mark White Notifications 20 Applications: Current page: Network Team Members…" at bounding box center [674, 325] width 1349 height 651
paste input "alistair.brown2@justice.gov.uk"
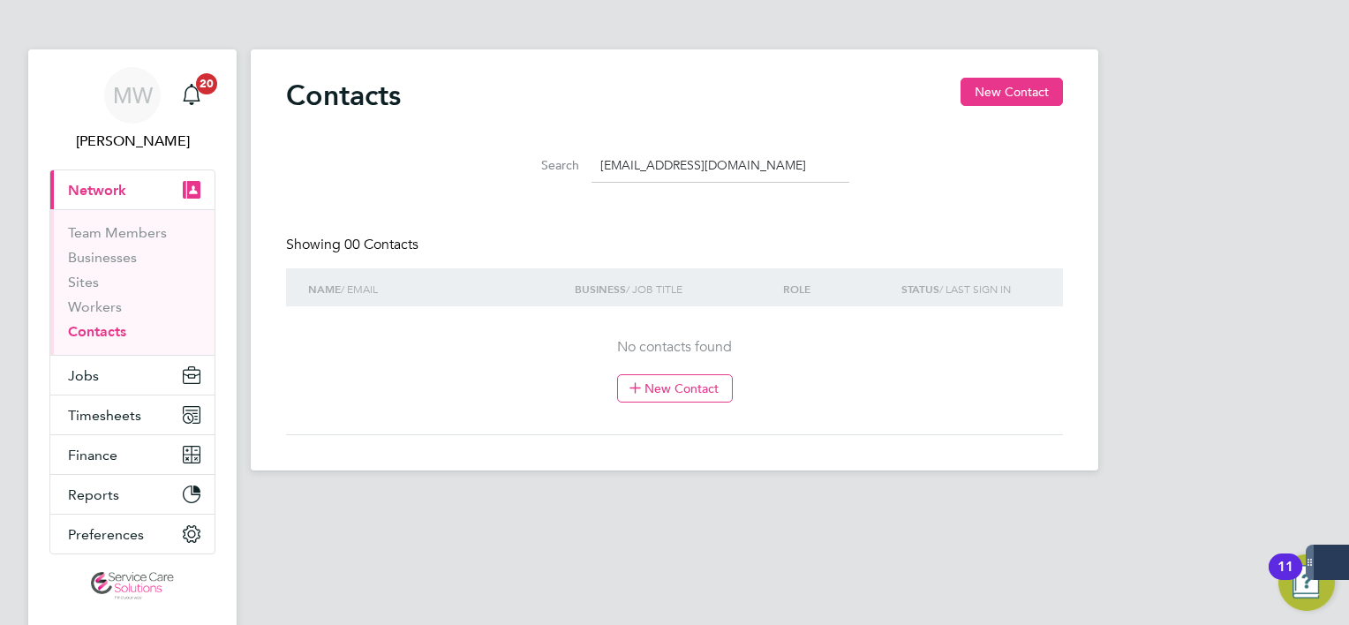
drag, startPoint x: 794, startPoint y: 167, endPoint x: 336, endPoint y: 157, distance: 457.5
click at [343, 159] on div "Search alistair.brown2@justice.gov.uk" at bounding box center [674, 161] width 777 height 61
type input "brown"
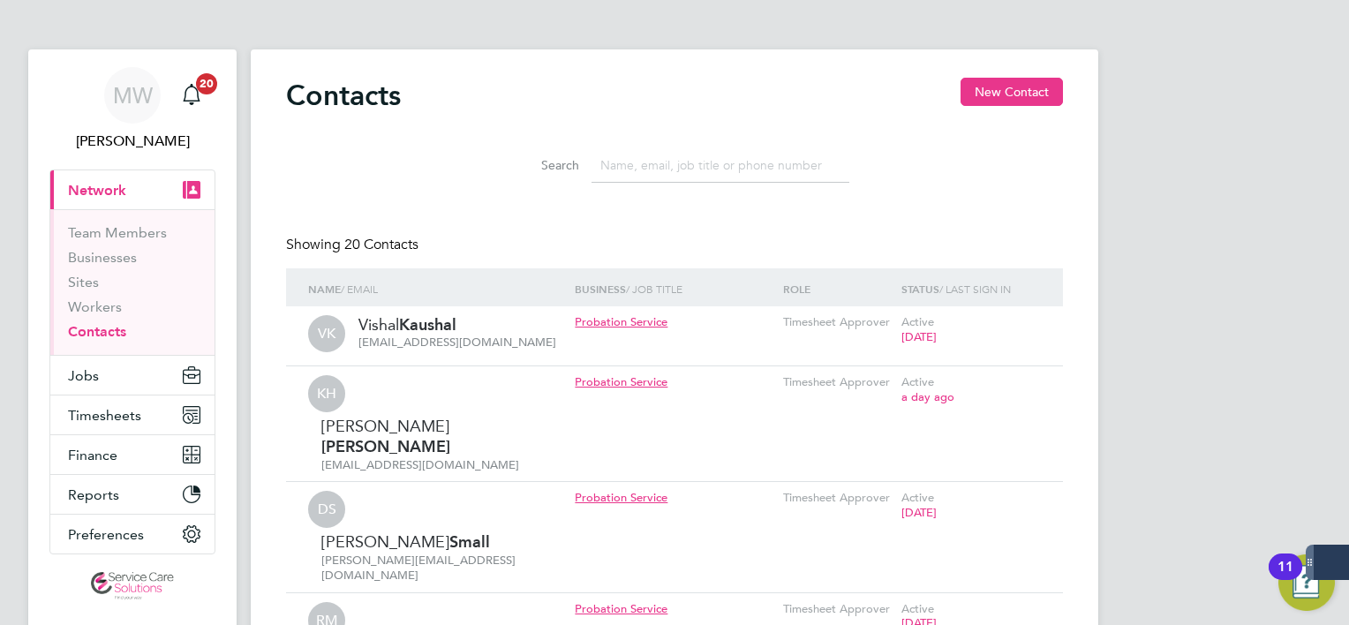
click at [615, 162] on input at bounding box center [721, 165] width 258 height 34
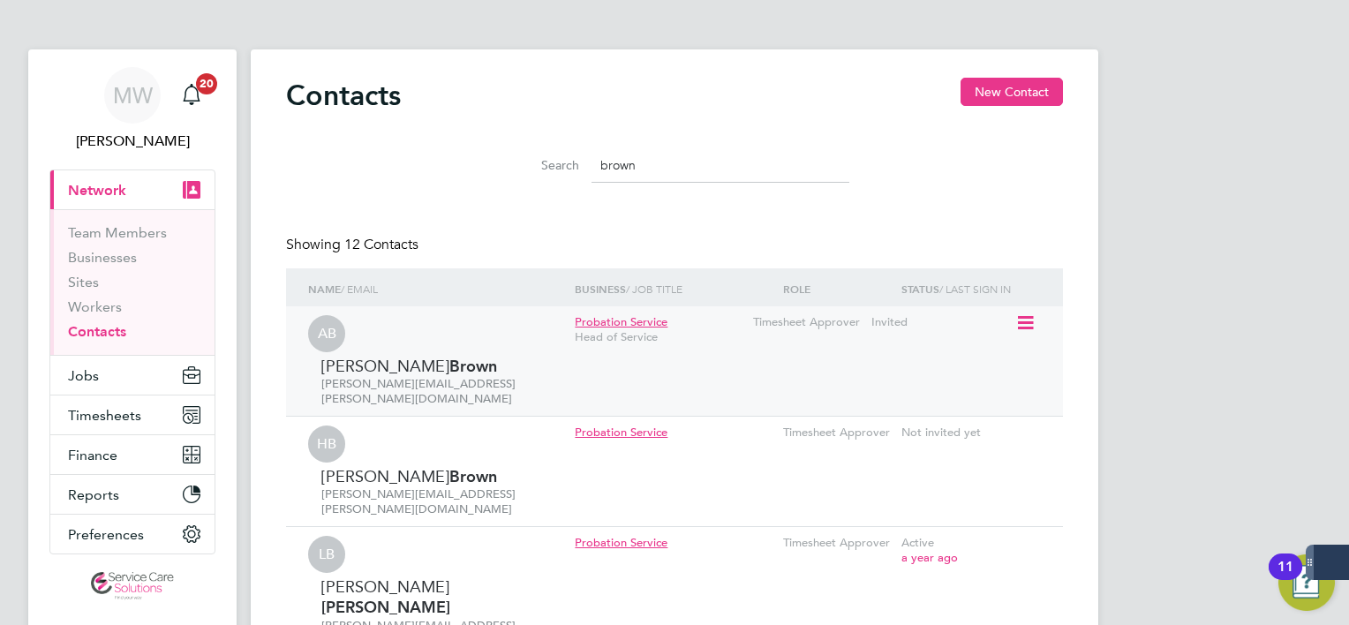
type input "brown"
click at [1033, 325] on icon at bounding box center [1024, 323] width 18 height 21
click at [938, 361] on li "Edit contact" at bounding box center [947, 363] width 167 height 25
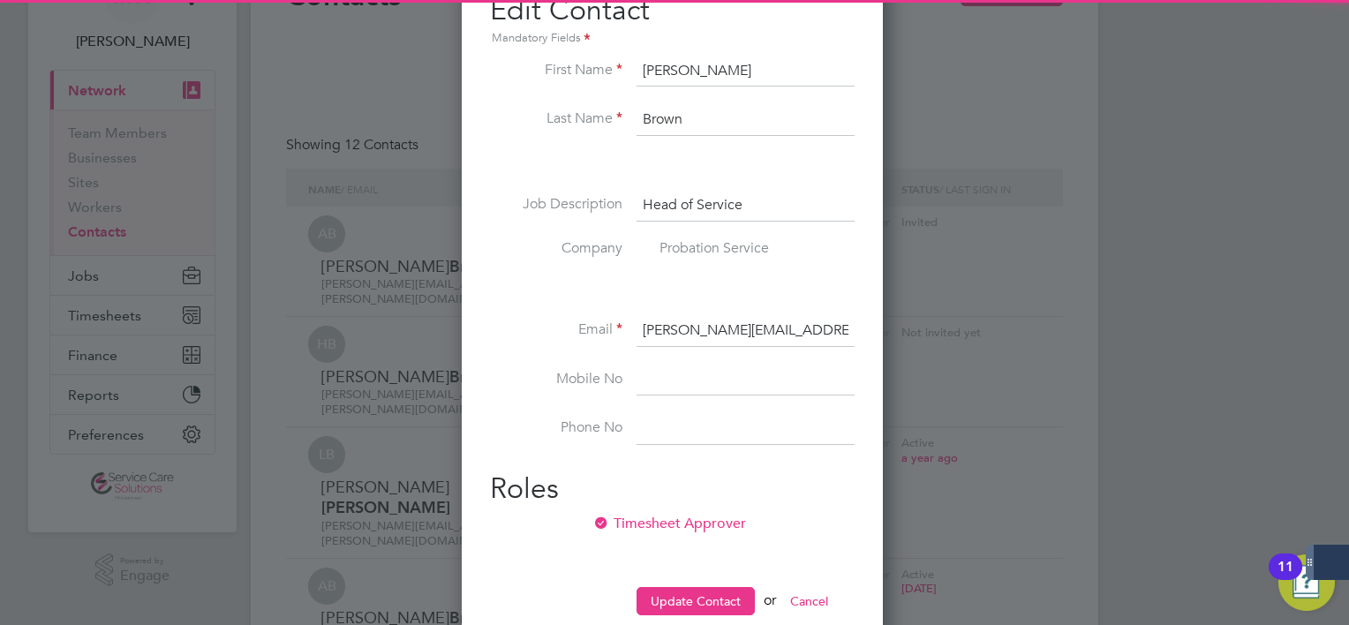
scroll to position [177, 0]
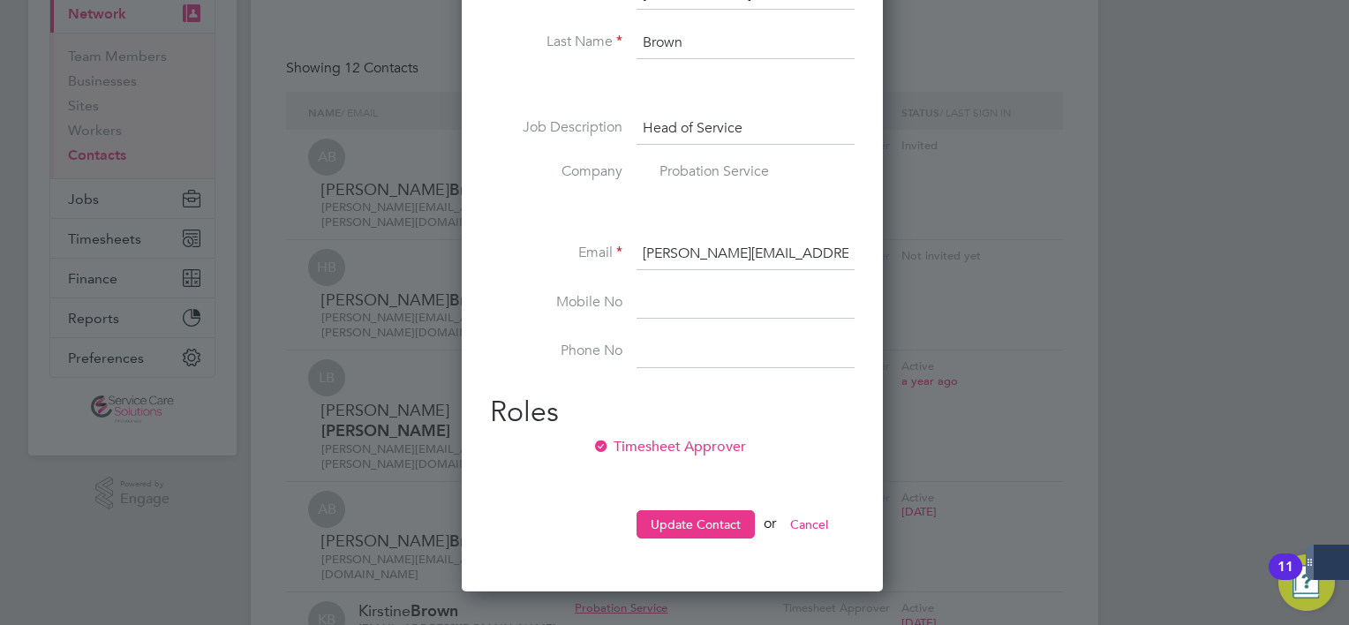
click at [728, 251] on input "alistair.brown@justice.gov.uk" at bounding box center [746, 254] width 218 height 32
type input "alistair.brown2@justice.gov.uk"
click at [717, 524] on button "Update Contact" at bounding box center [696, 524] width 118 height 28
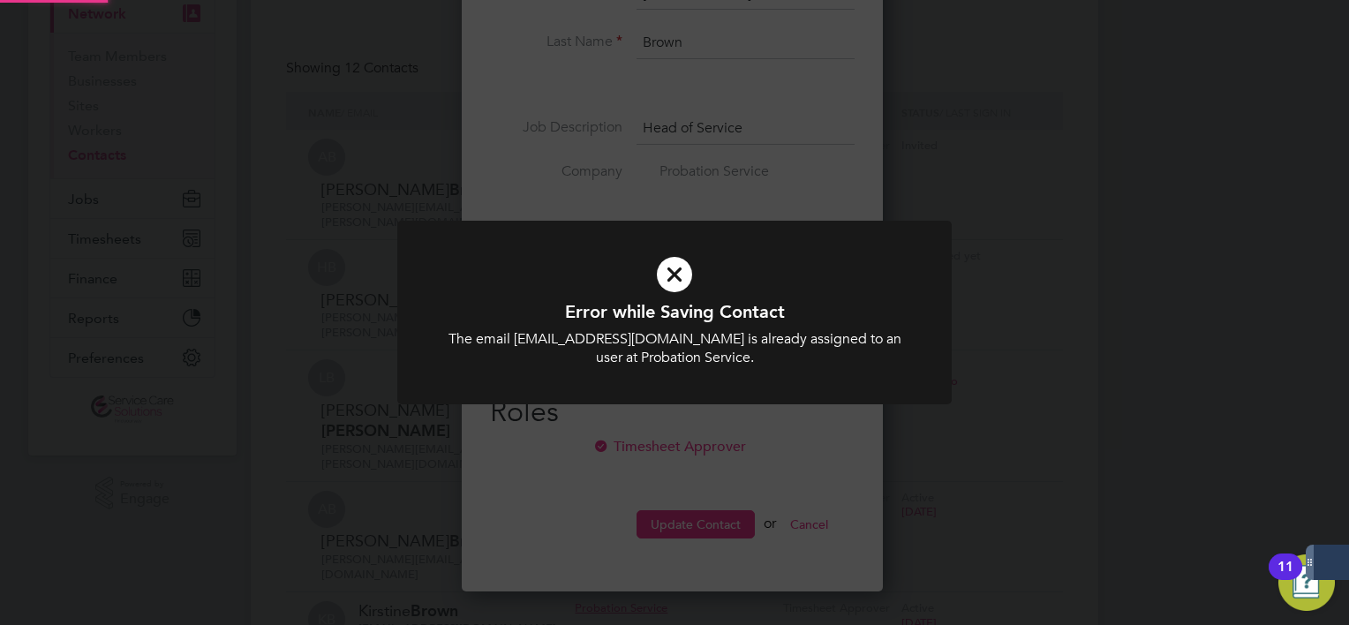
scroll to position [701, 426]
click at [727, 414] on div "Error while Saving Contact The email alistair.brown2@justice.gov.uk is already …" at bounding box center [674, 323] width 555 height 205
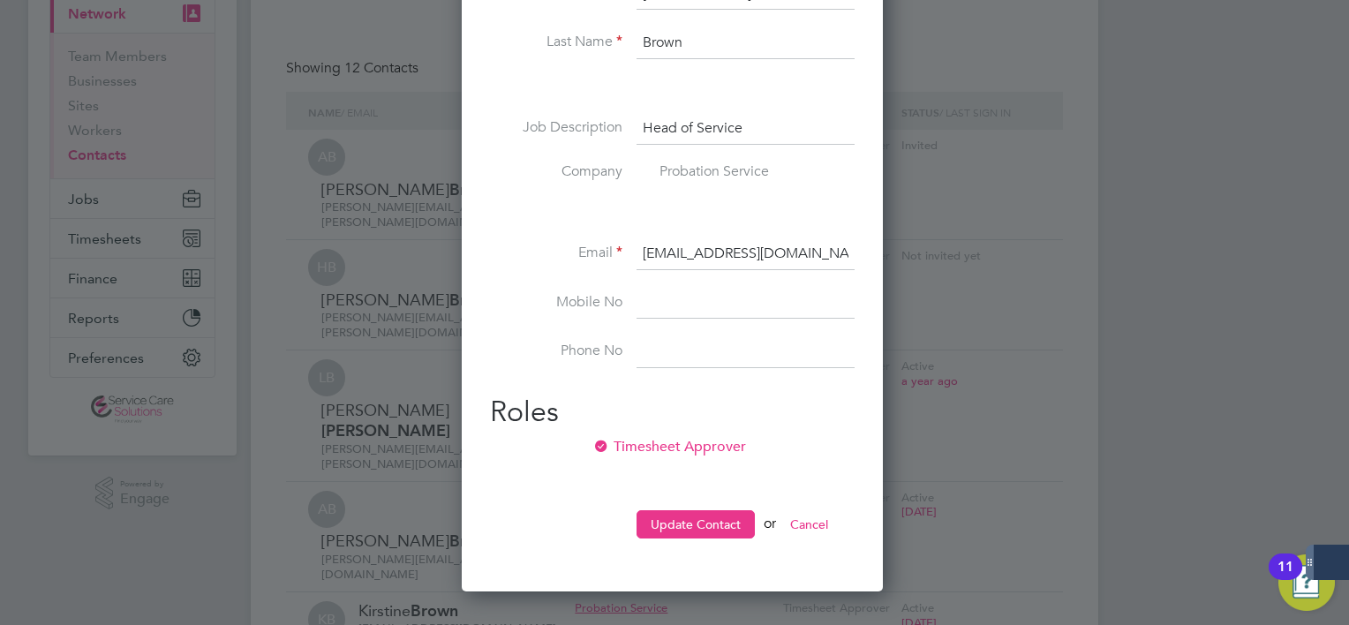
click at [809, 526] on button "Cancel" at bounding box center [809, 524] width 66 height 28
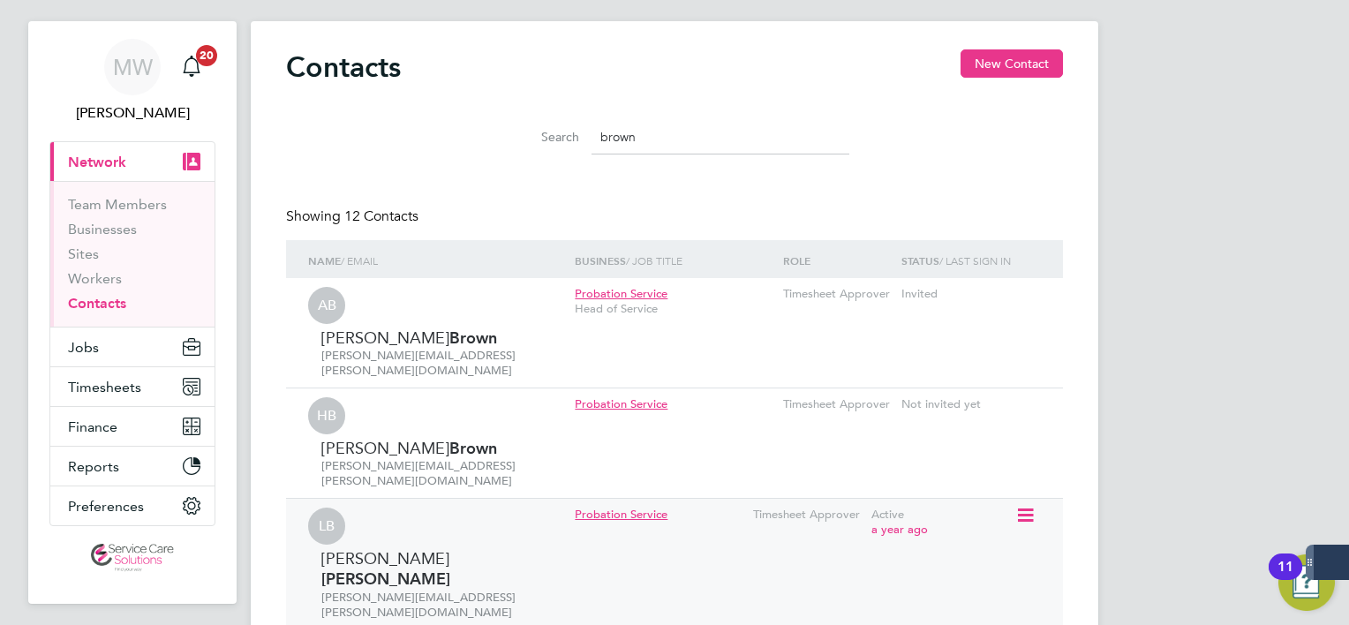
scroll to position [0, 0]
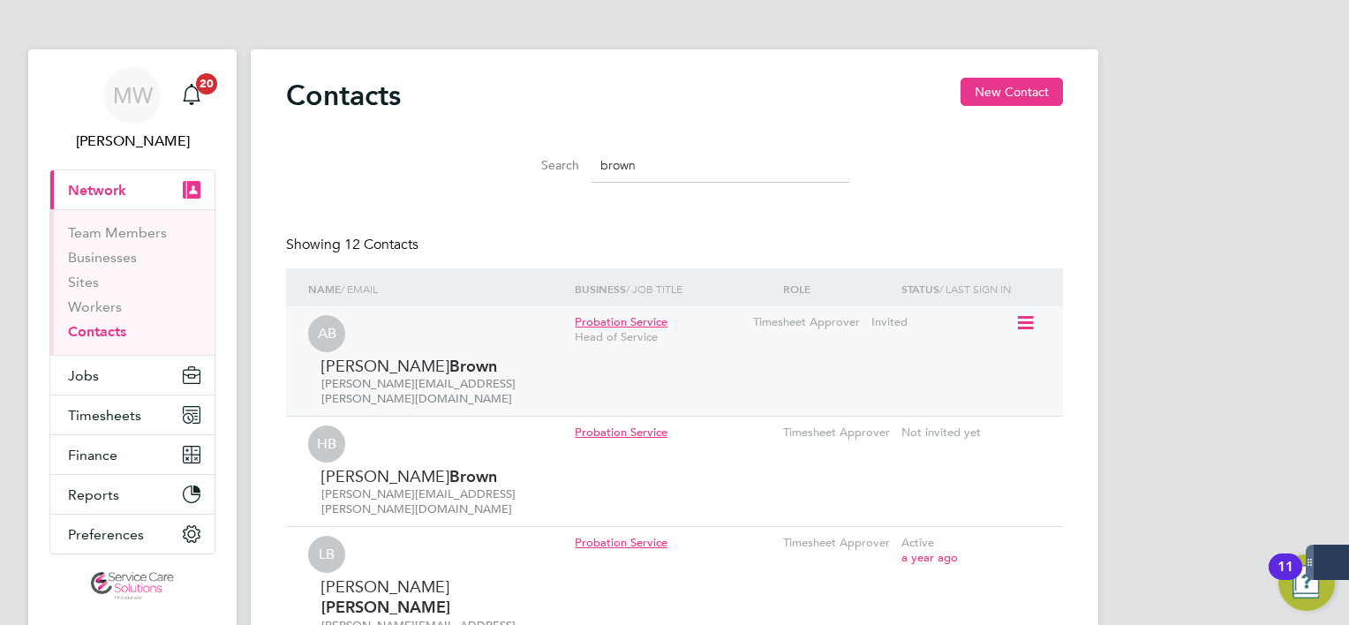
click at [1024, 328] on icon at bounding box center [1024, 323] width 18 height 21
click at [939, 360] on li "Edit contact" at bounding box center [947, 363] width 167 height 25
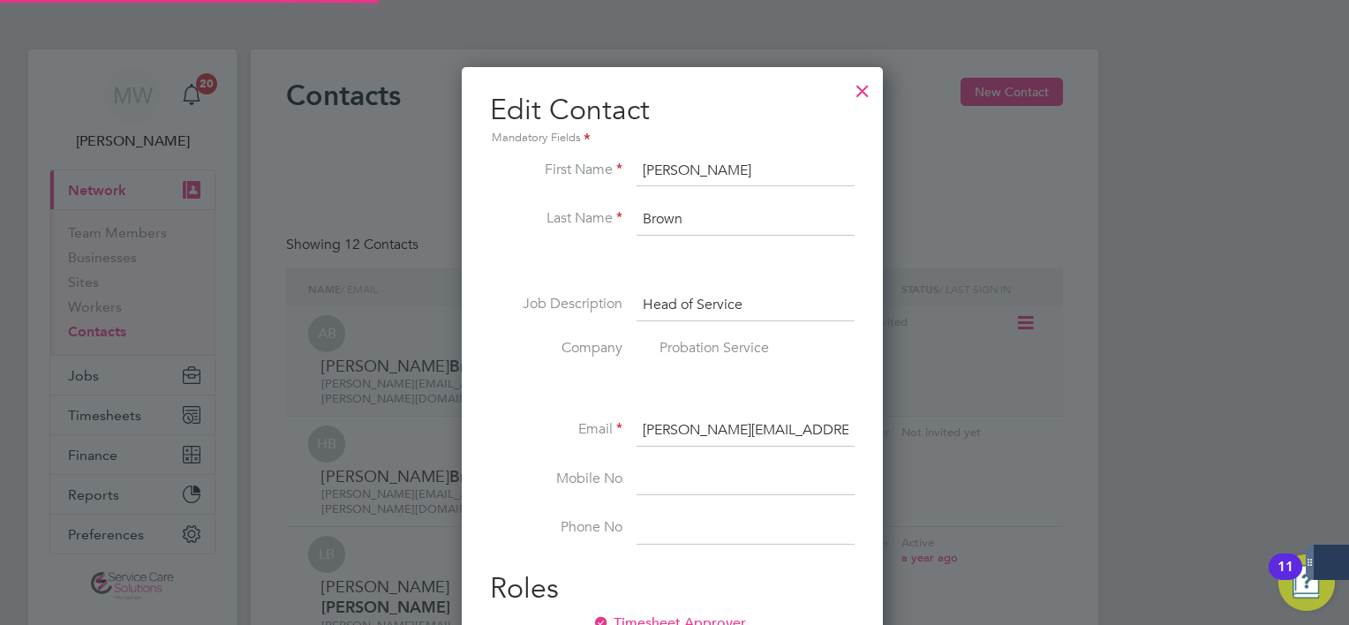
scroll to position [701, 426]
click at [727, 433] on input "alistair.brown@justice.gov.uk" at bounding box center [746, 431] width 218 height 32
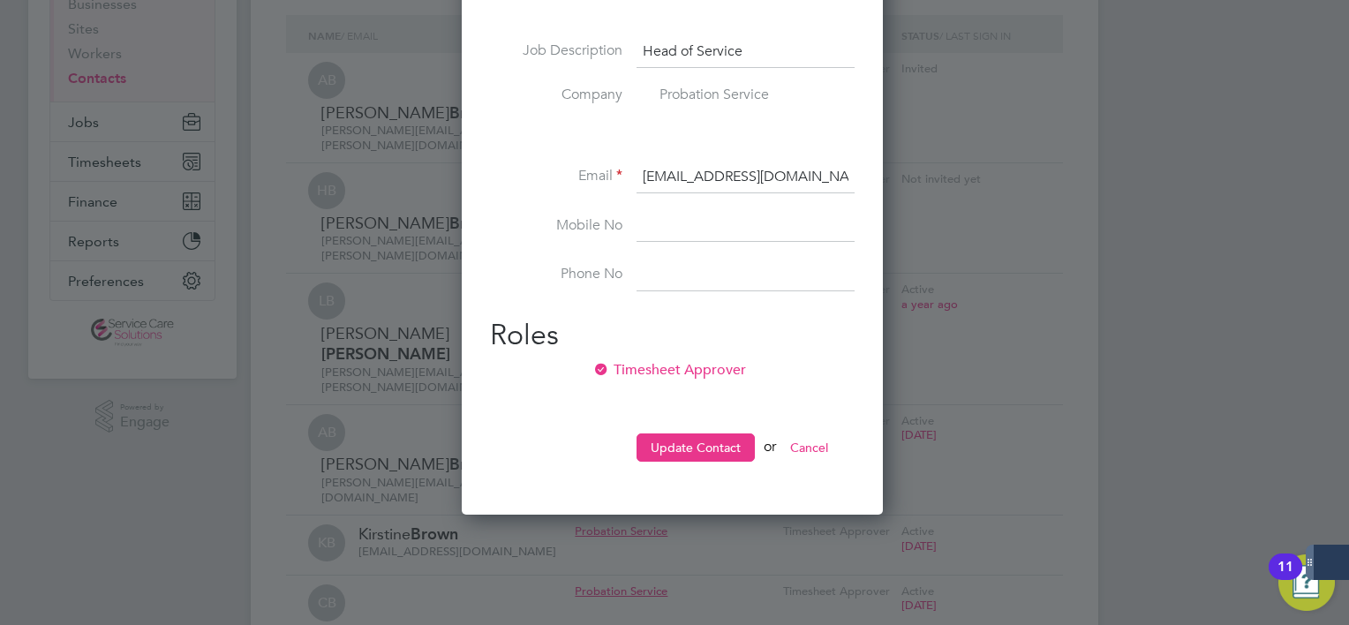
scroll to position [353, 0]
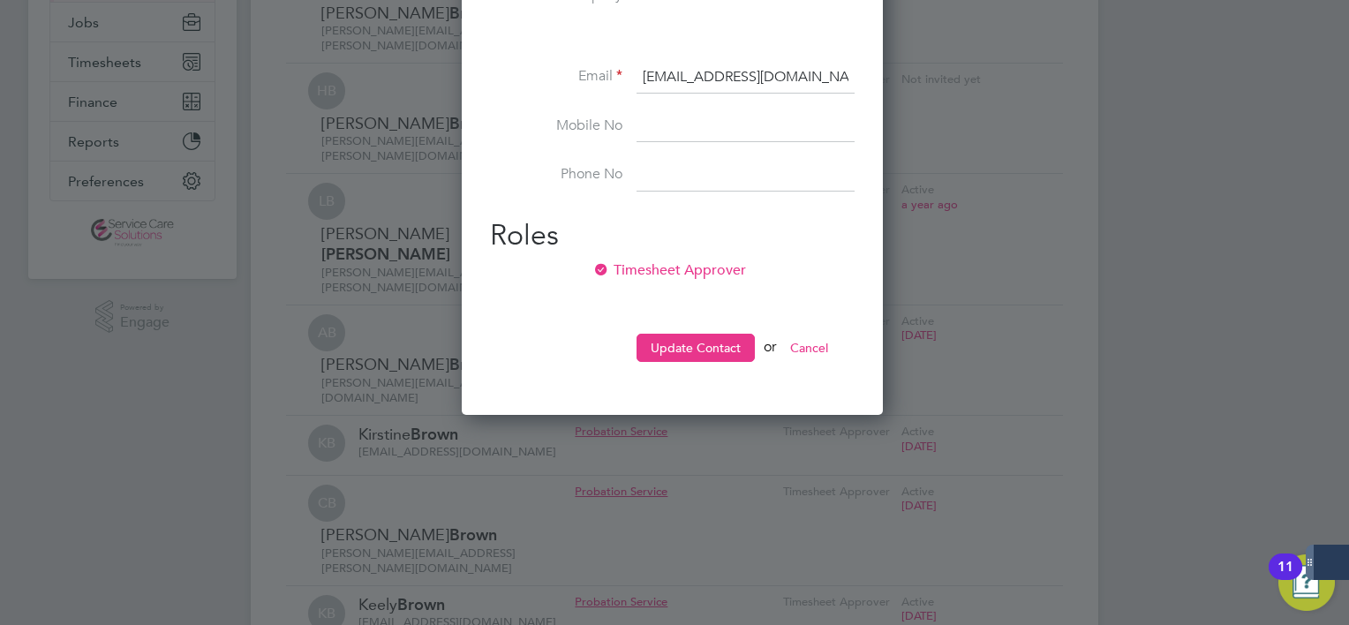
type input "alistair.brown2@justice.gov.uk"
click at [726, 386] on div "Edit Contact Mandatory Fields First Name Alistair Last Name Brown Job Descripti…" at bounding box center [672, 64] width 421 height 701
click at [721, 348] on button "Update Contact" at bounding box center [696, 348] width 118 height 28
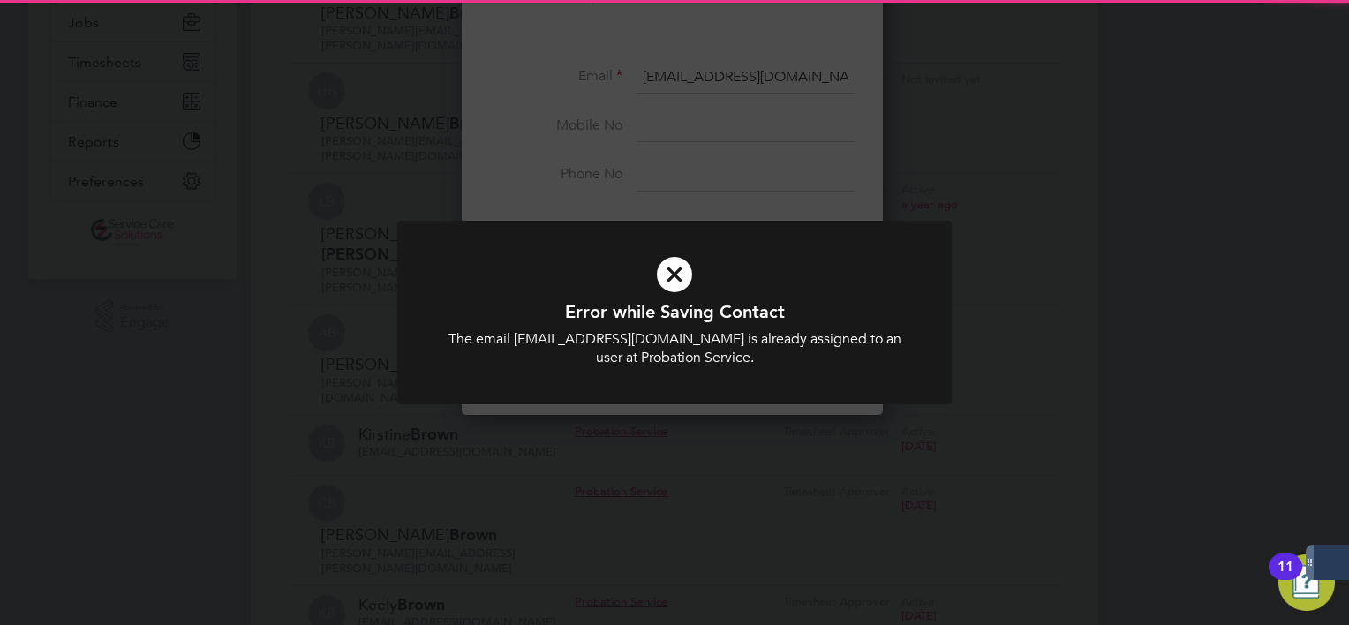
click at [769, 225] on div at bounding box center [674, 313] width 555 height 184
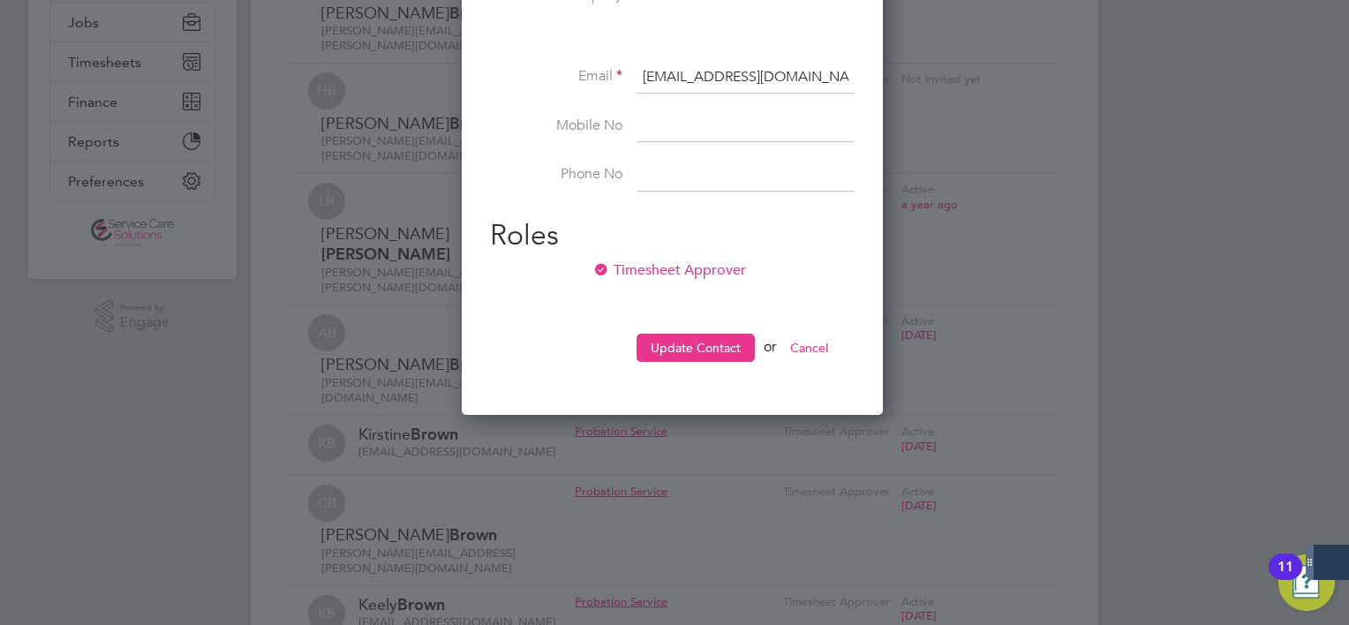
drag, startPoint x: 645, startPoint y: 75, endPoint x: 943, endPoint y: 74, distance: 298.4
click at [943, 74] on div "Contacts New Contact Search brown Showing 12 Contacts Name / Email Business / J…" at bounding box center [675, 439] width 848 height 1487
click at [837, 360] on button "Cancel" at bounding box center [809, 348] width 66 height 28
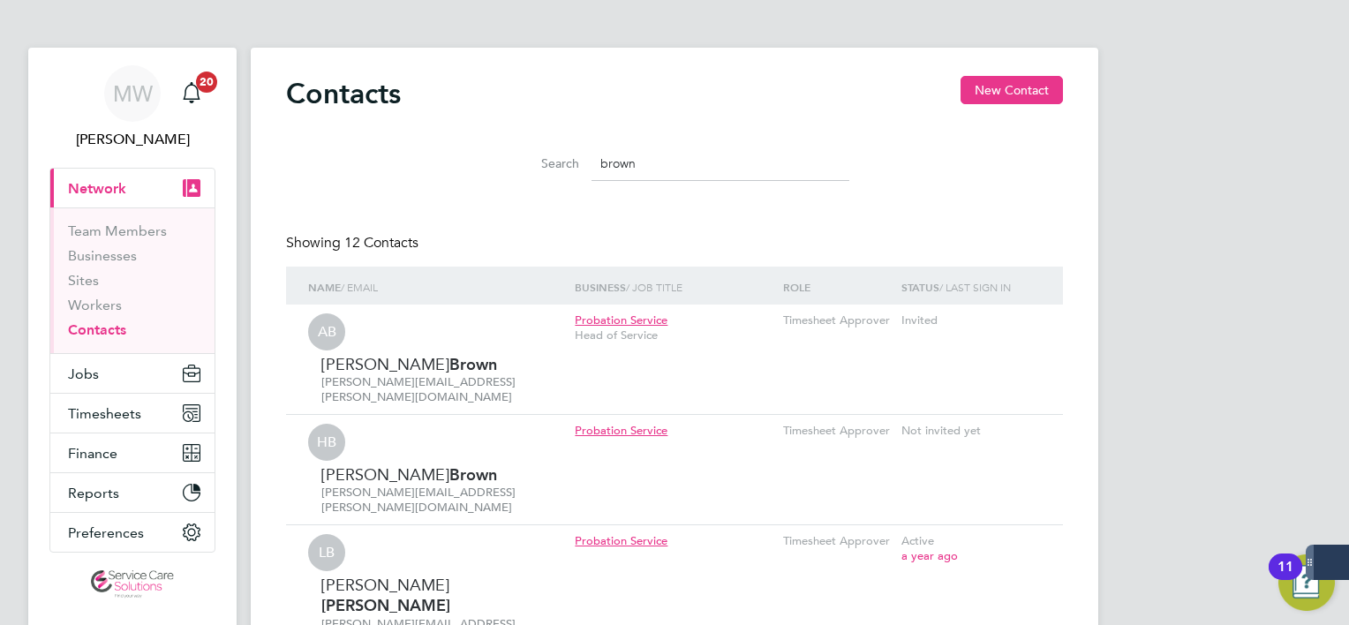
scroll to position [0, 0]
drag, startPoint x: 657, startPoint y: 165, endPoint x: 226, endPoint y: 124, distance: 432.9
paste input "alistair.brown2@justice.gov.uk"
type input "alistair.brown2@justice.gov.uk"
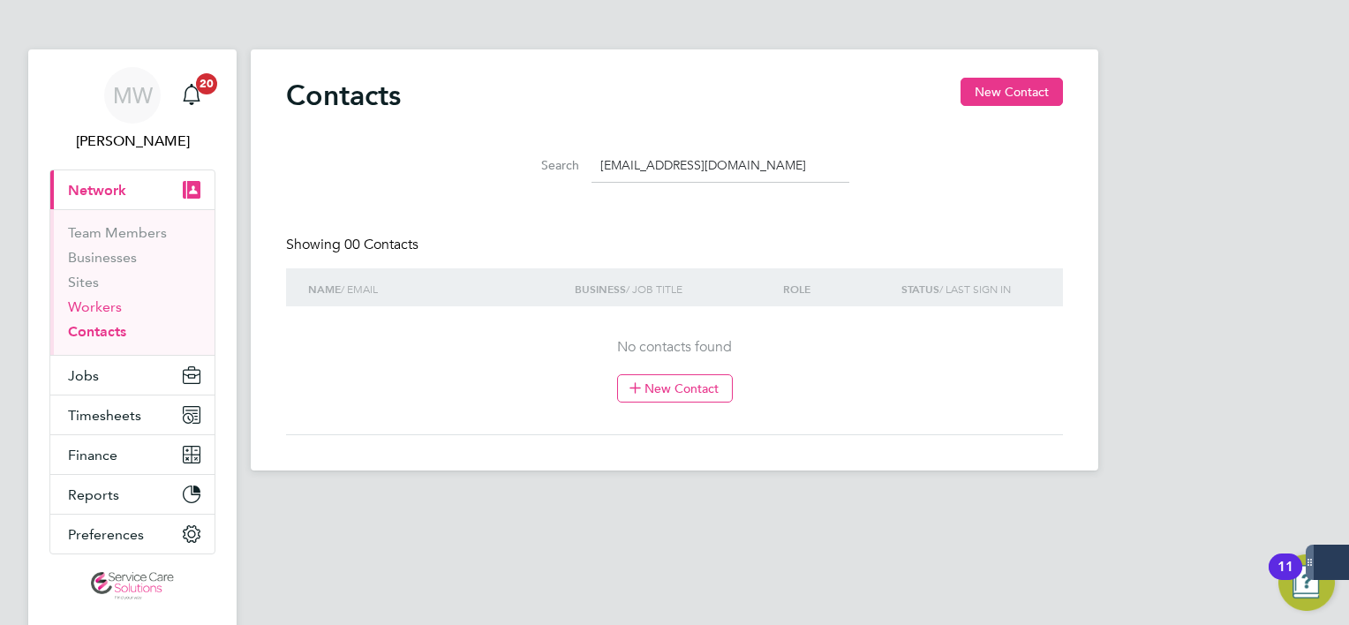
click at [103, 301] on link "Workers" at bounding box center [95, 306] width 54 height 17
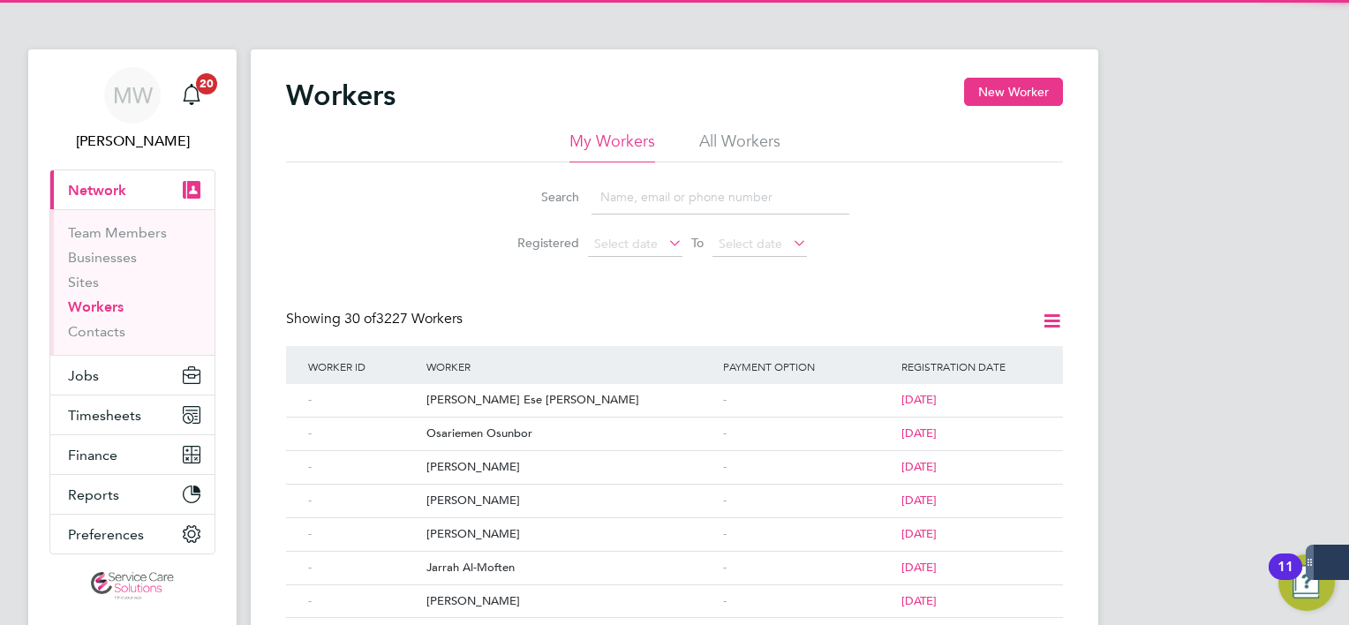
click at [694, 187] on input at bounding box center [721, 197] width 258 height 34
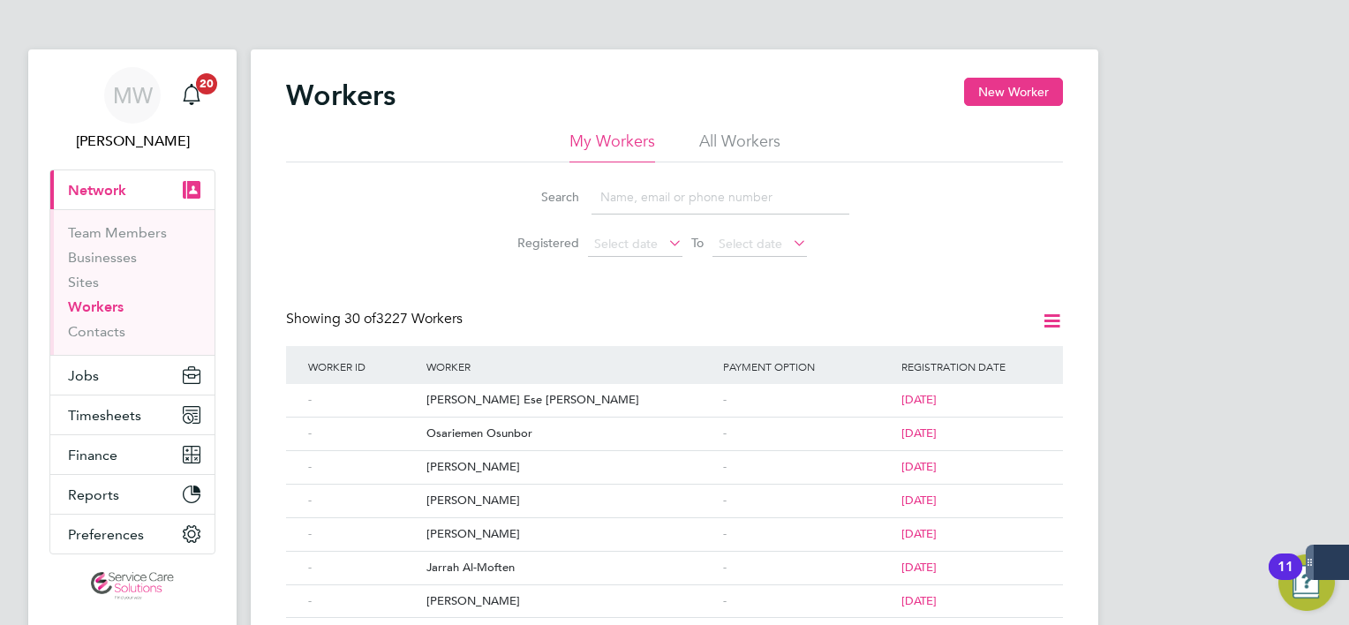
paste input "alistair.brown2@justice.gov.uk"
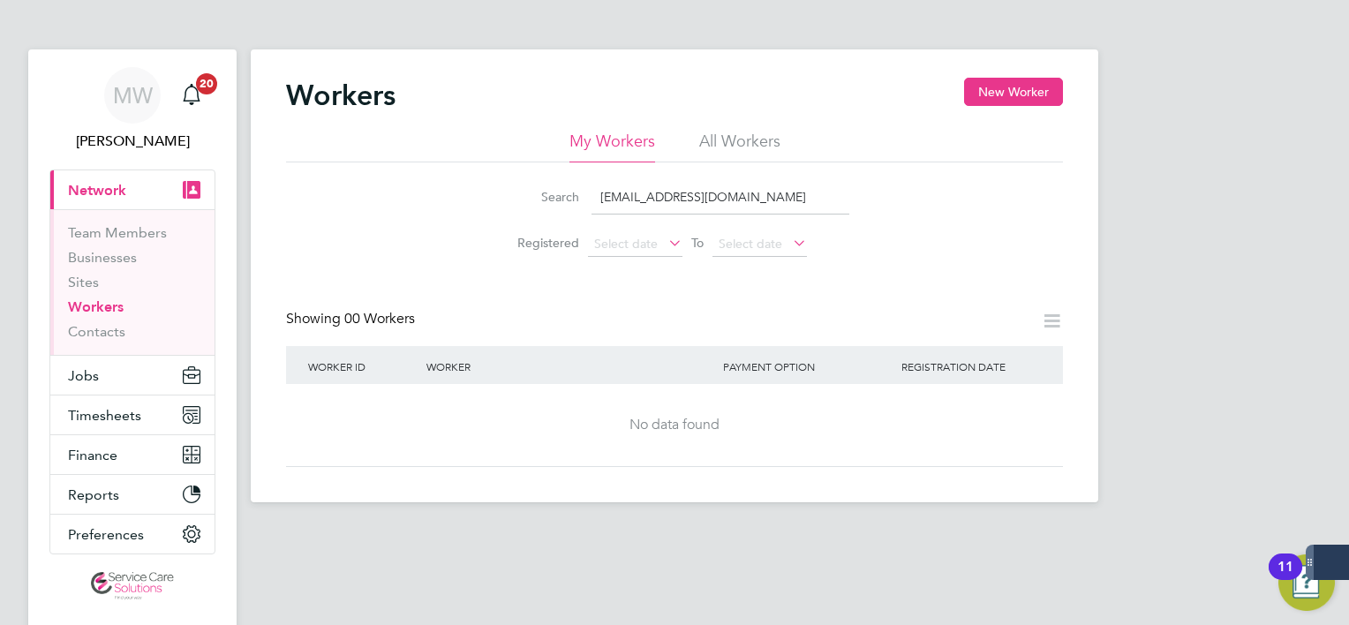
type input "alistair.brown2@justice.gov.uk"
click at [723, 147] on li "All Workers" at bounding box center [739, 147] width 81 height 32
click at [119, 325] on link "Contacts" at bounding box center [96, 331] width 57 height 17
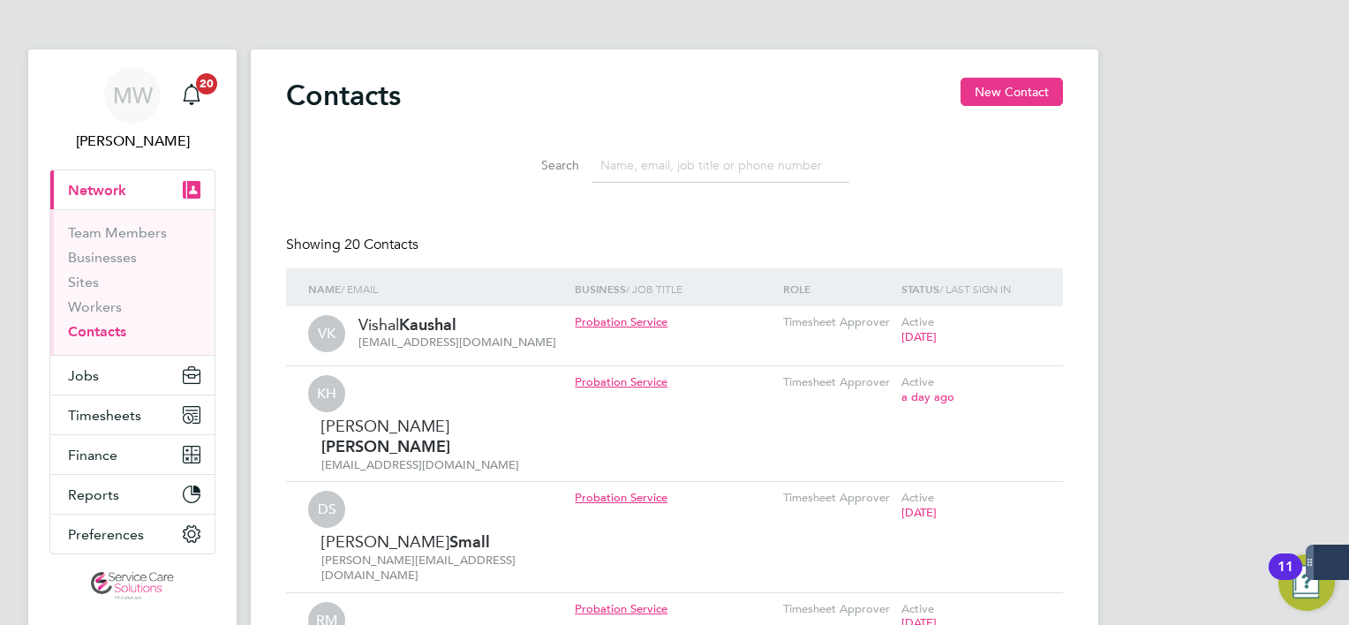
click at [708, 172] on input at bounding box center [721, 165] width 258 height 34
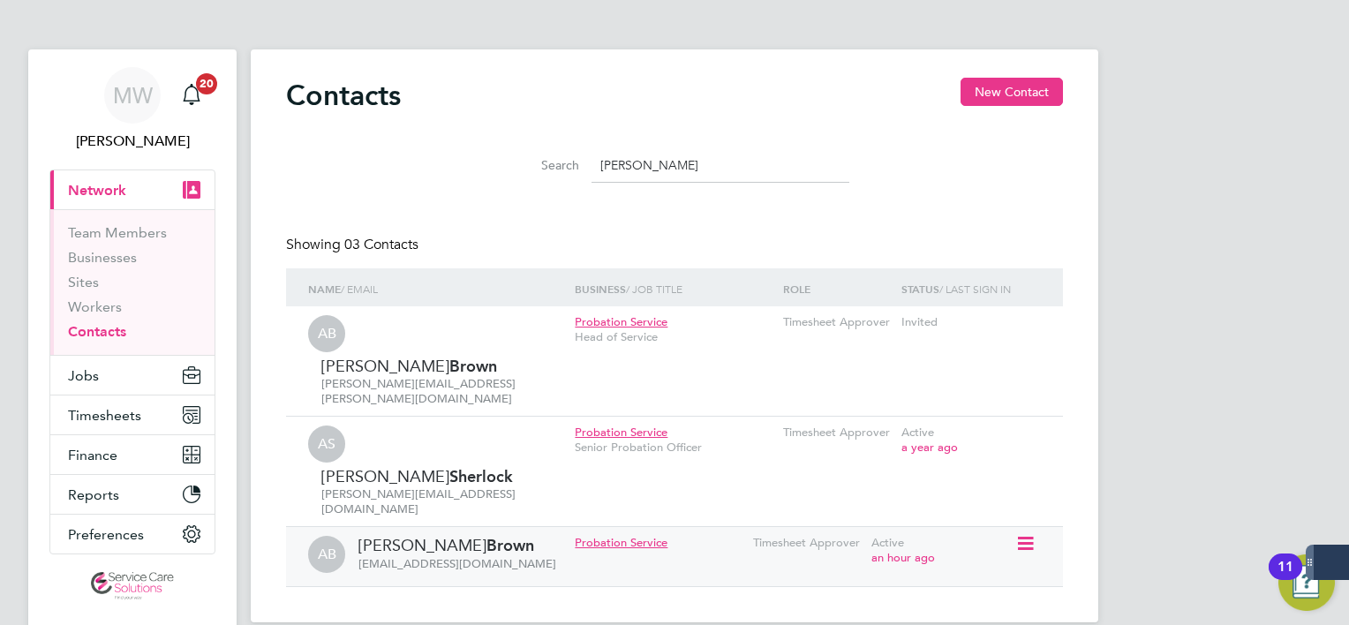
type input "[PERSON_NAME]"
click at [1020, 533] on icon at bounding box center [1024, 543] width 18 height 21
click at [907, 473] on li "Edit contact" at bounding box center [947, 483] width 167 height 25
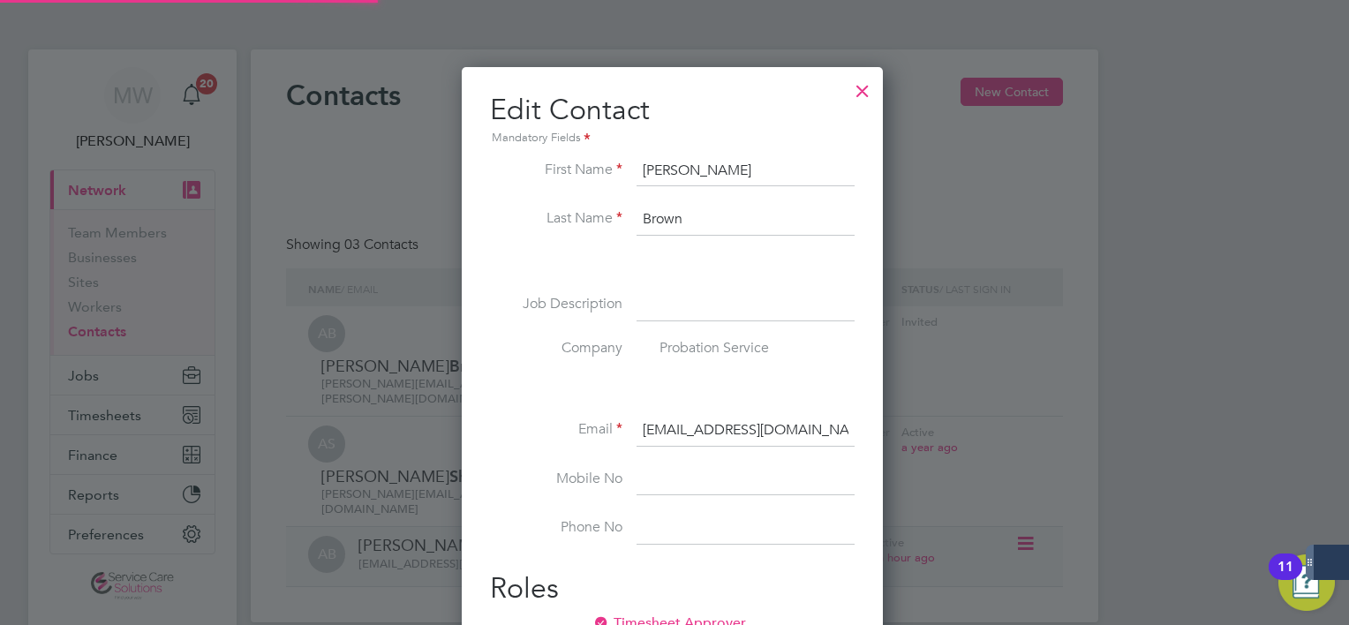
scroll to position [701, 426]
click at [739, 431] on input "alistair.brown3@justice.gov.uk" at bounding box center [746, 431] width 218 height 32
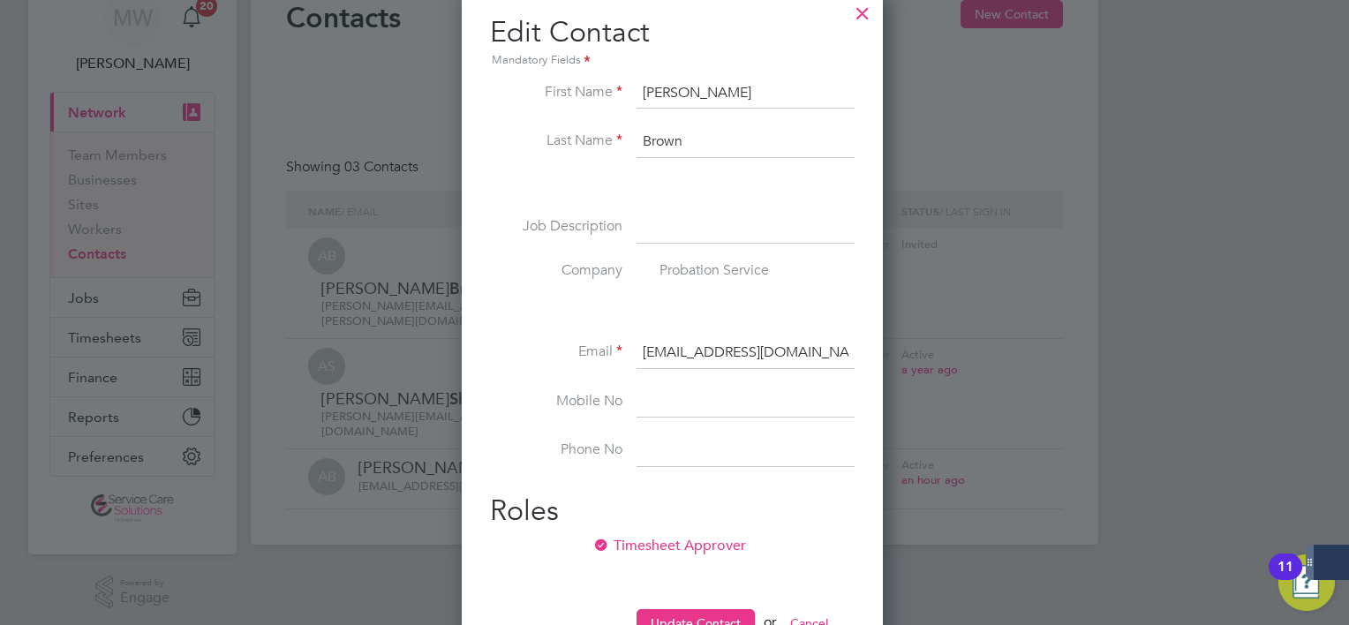
scroll to position [141, 0]
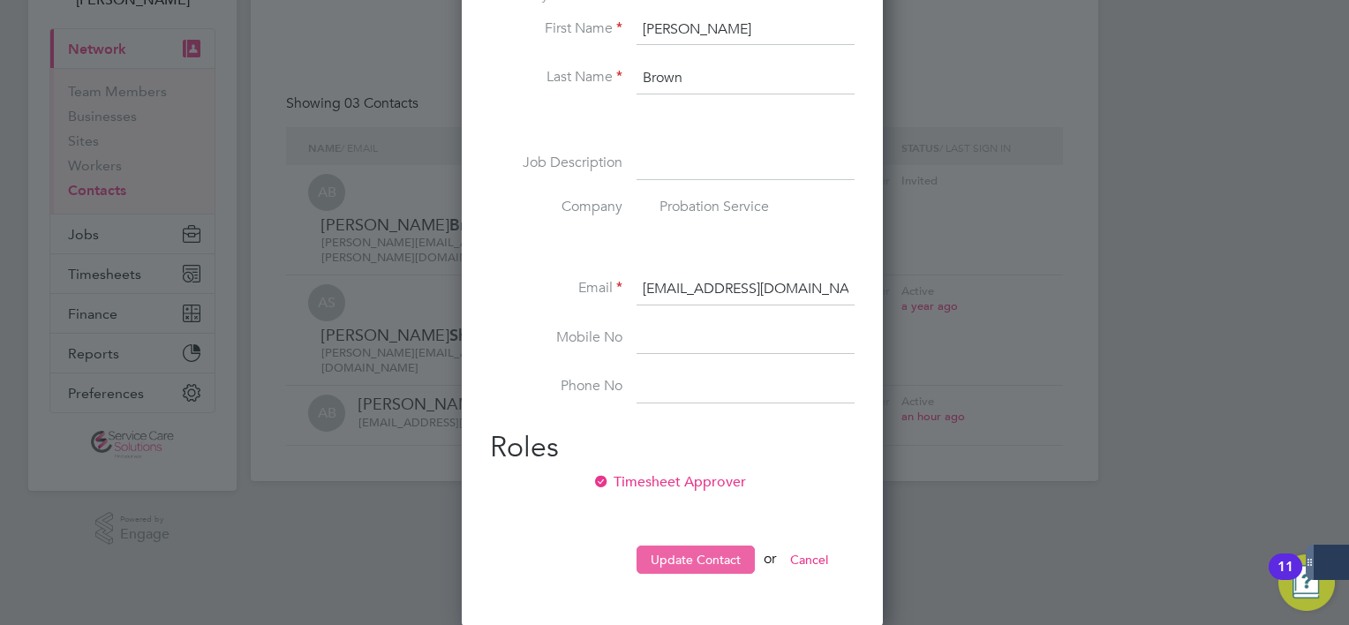
type input "alistair.brown2@justice.gov.uk"
click at [700, 549] on button "Update Contact" at bounding box center [696, 560] width 118 height 28
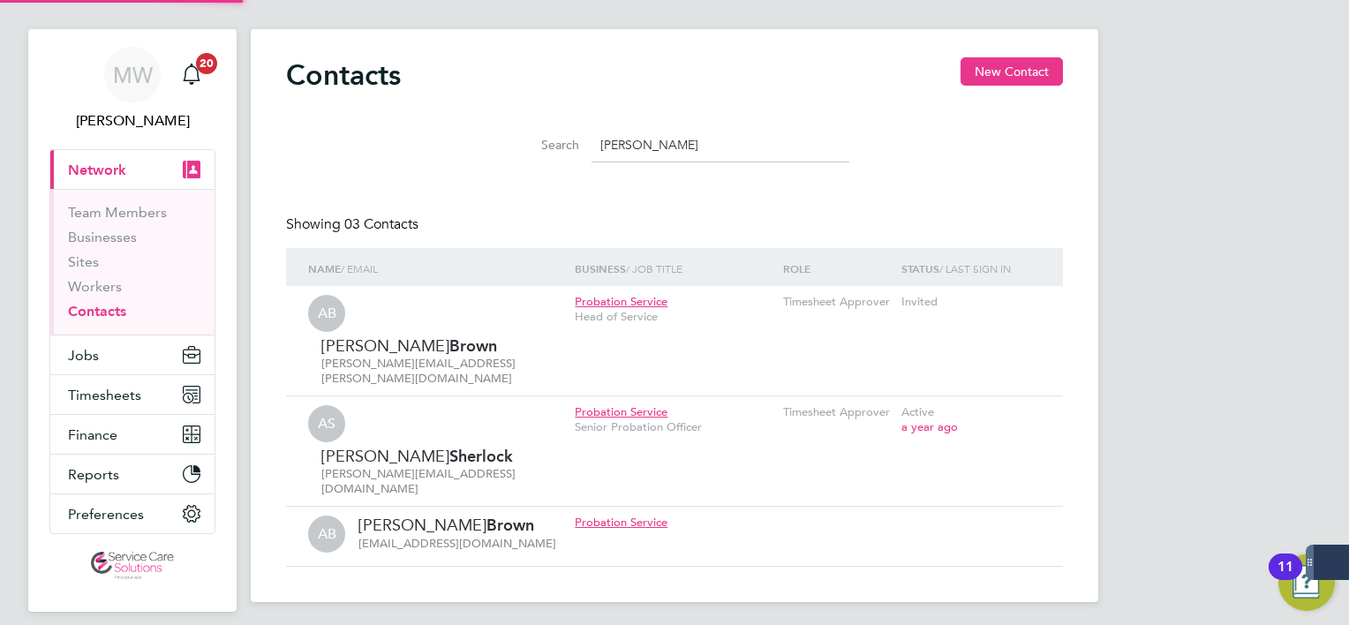
scroll to position [0, 0]
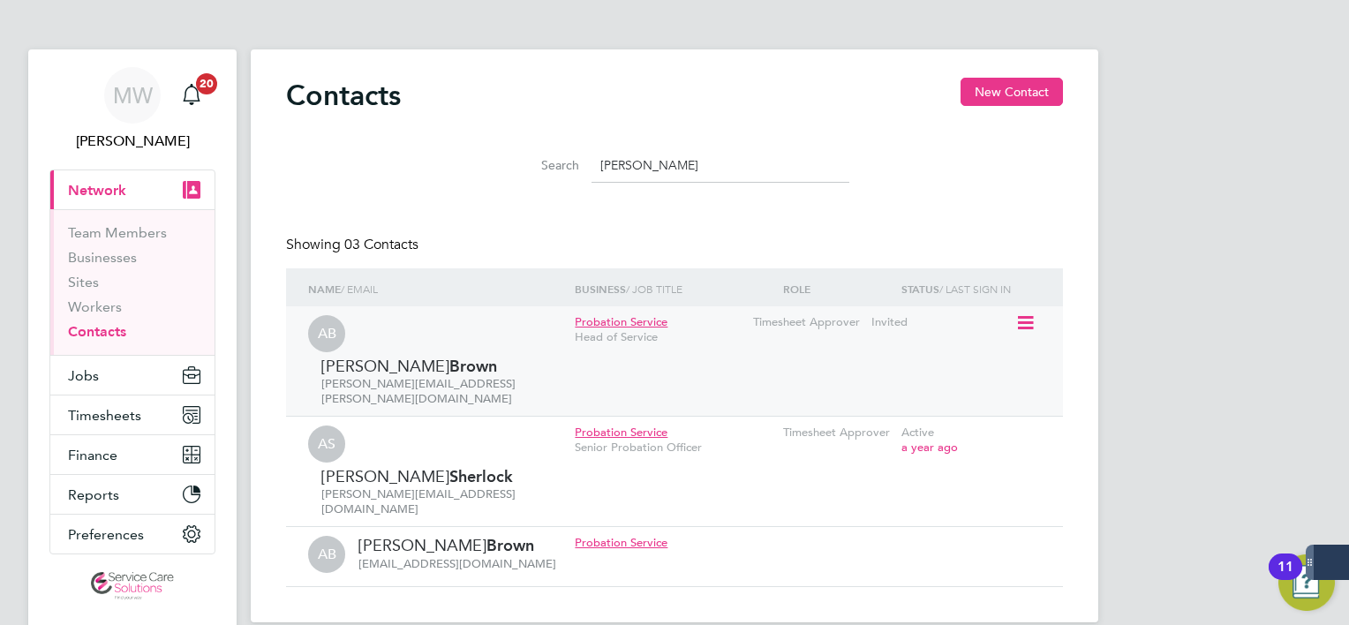
click at [1029, 323] on icon at bounding box center [1024, 323] width 18 height 21
click at [964, 361] on li "Edit contact" at bounding box center [947, 363] width 167 height 25
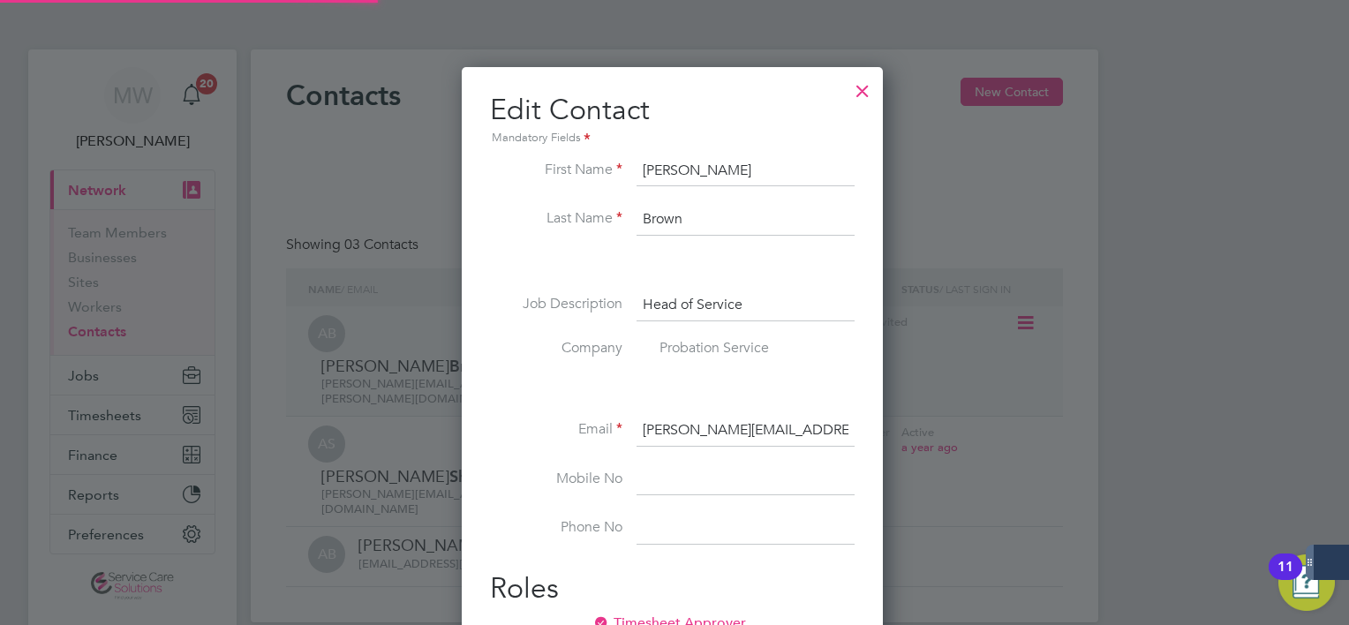
scroll to position [701, 426]
click at [728, 221] on input "Brown" at bounding box center [746, 220] width 218 height 32
click at [708, 177] on input "Alistair" at bounding box center [746, 171] width 218 height 32
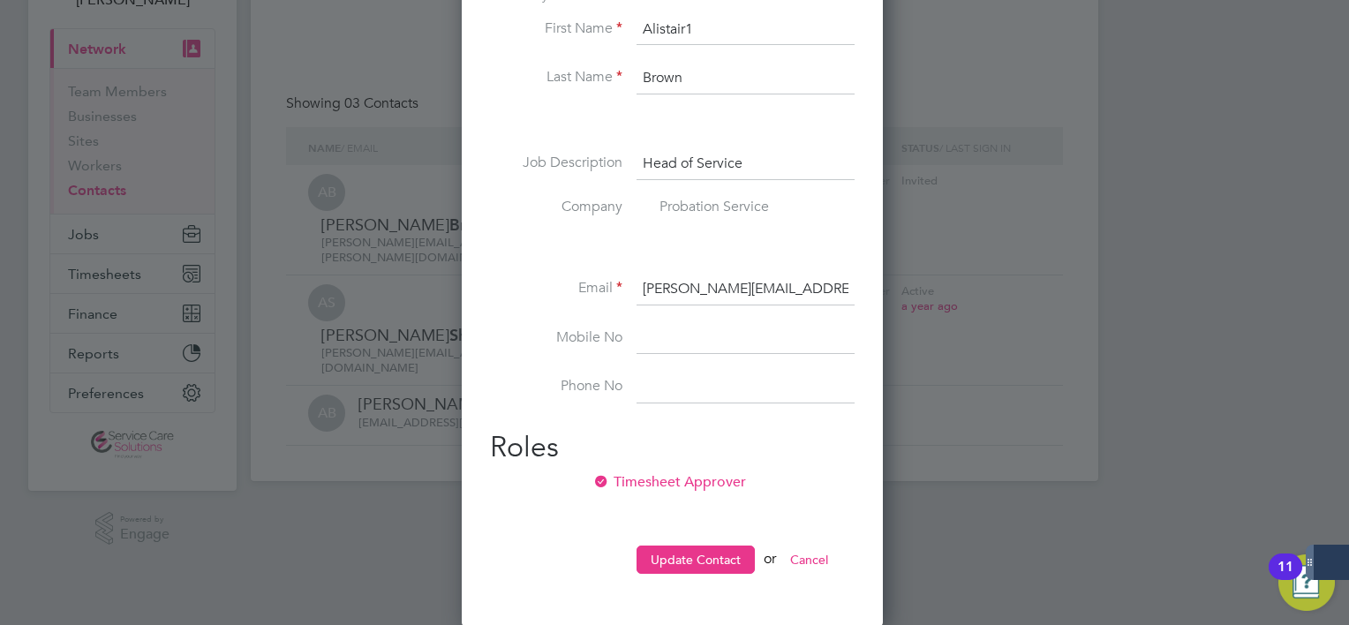
type input "Alistair1"
drag, startPoint x: 721, startPoint y: 526, endPoint x: 719, endPoint y: 558, distance: 31.8
click at [720, 532] on div "First Name Alistair1 Last Name Brown Job Description Head of Service Company Pr…" at bounding box center [672, 303] width 365 height 578
click at [719, 558] on button "Update Contact" at bounding box center [696, 560] width 118 height 28
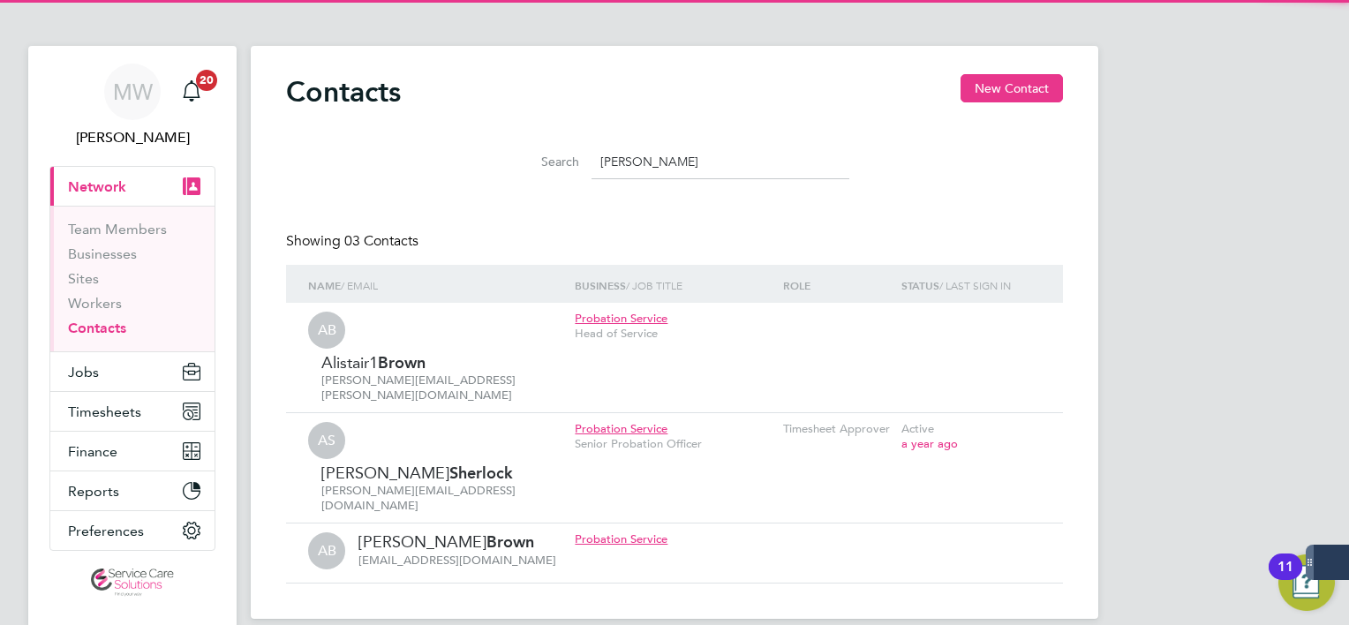
scroll to position [0, 0]
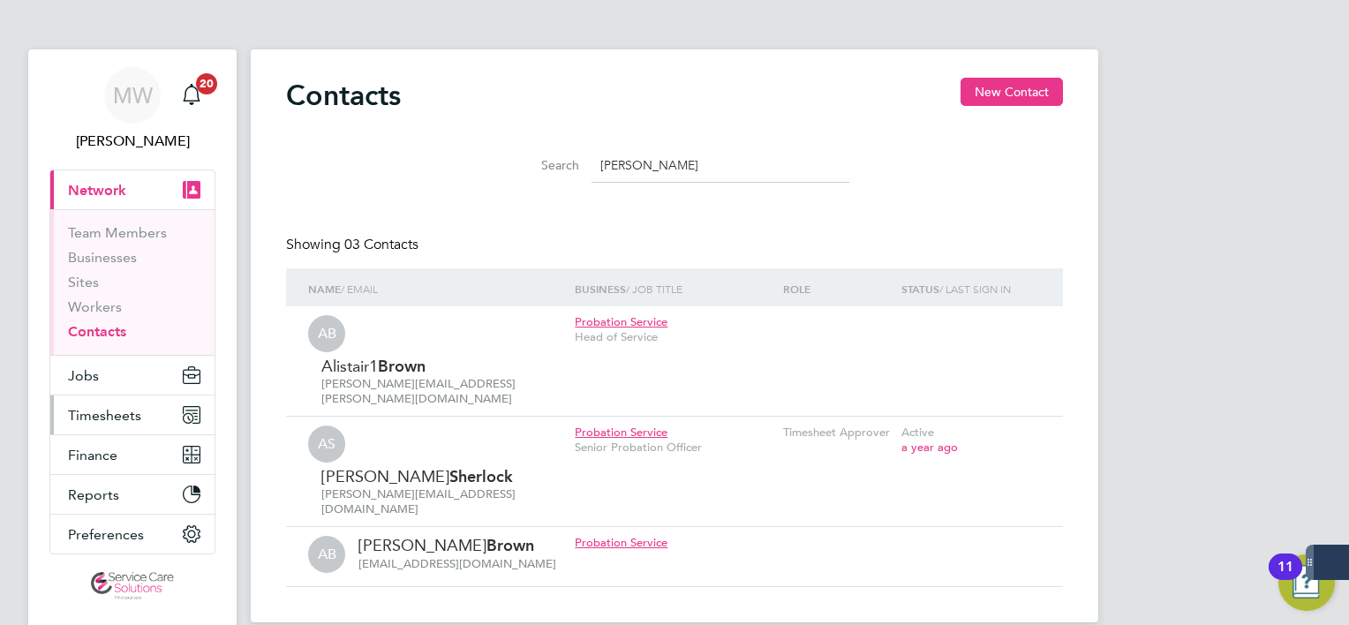
click at [131, 411] on span "Timesheets" at bounding box center [104, 415] width 73 height 17
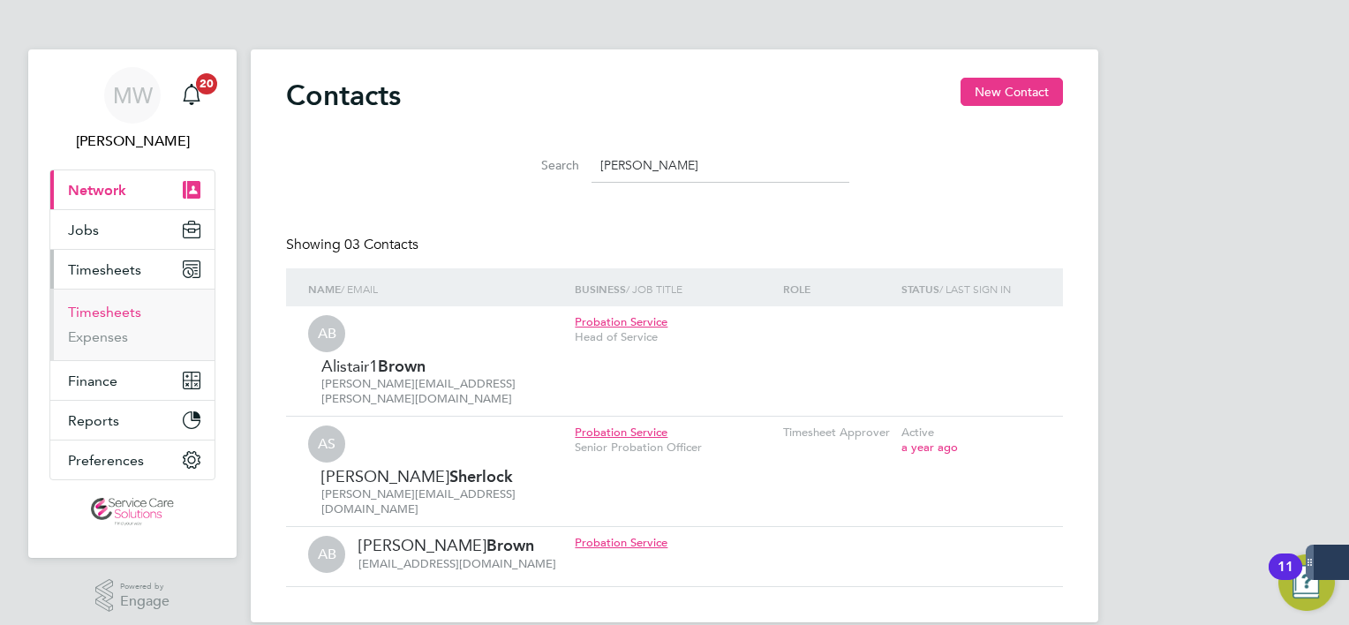
click at [120, 318] on link "Timesheets" at bounding box center [104, 312] width 73 height 17
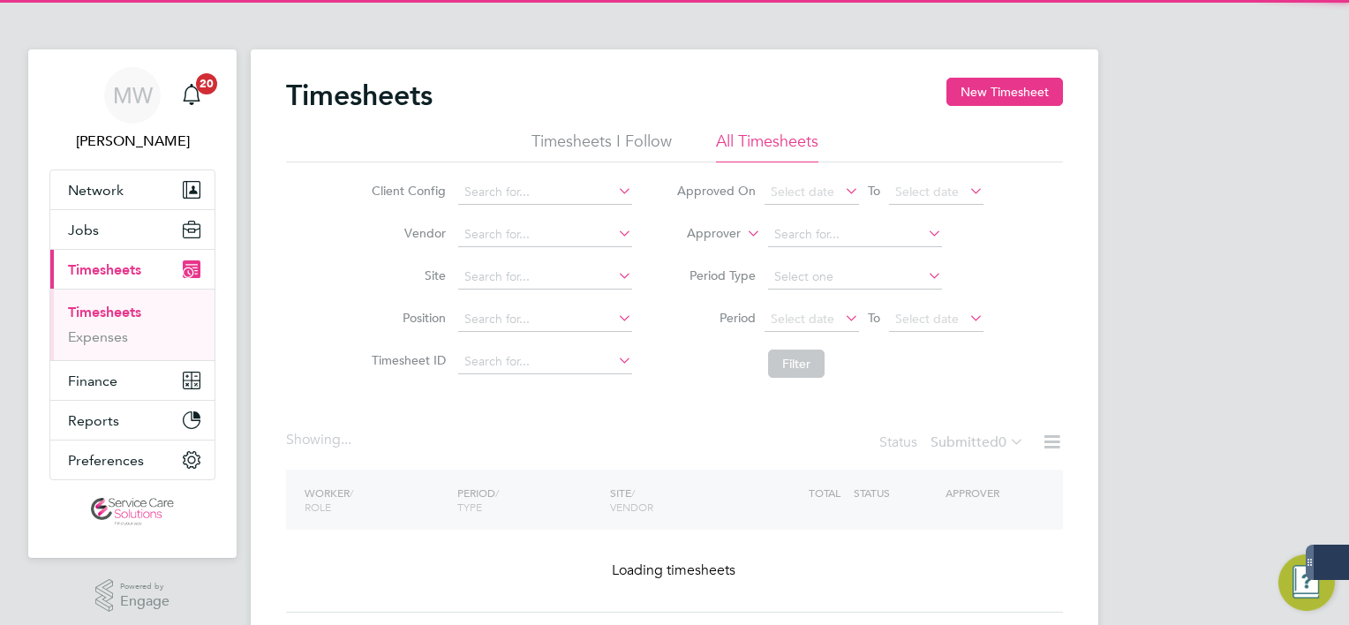
click at [695, 239] on label "Approver" at bounding box center [700, 234] width 79 height 18
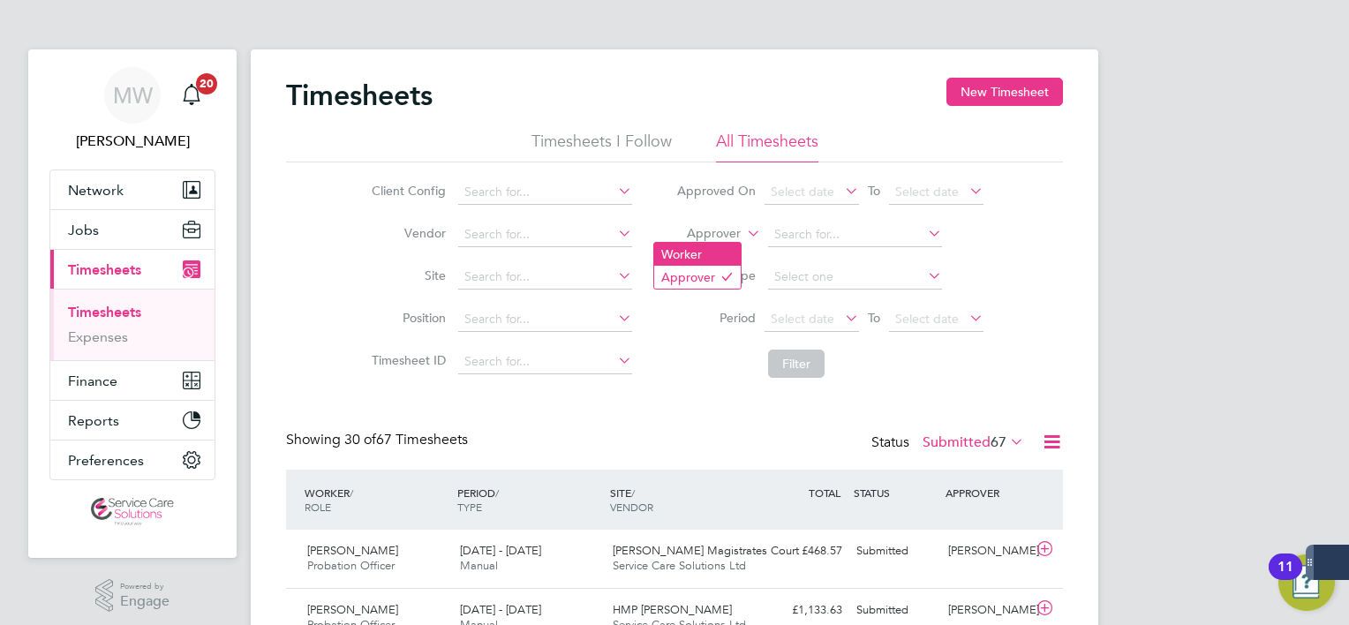
click at [696, 254] on li "Worker" at bounding box center [697, 254] width 87 height 23
click at [798, 218] on li "Worker" at bounding box center [829, 235] width 351 height 42
click at [805, 226] on input at bounding box center [855, 235] width 174 height 25
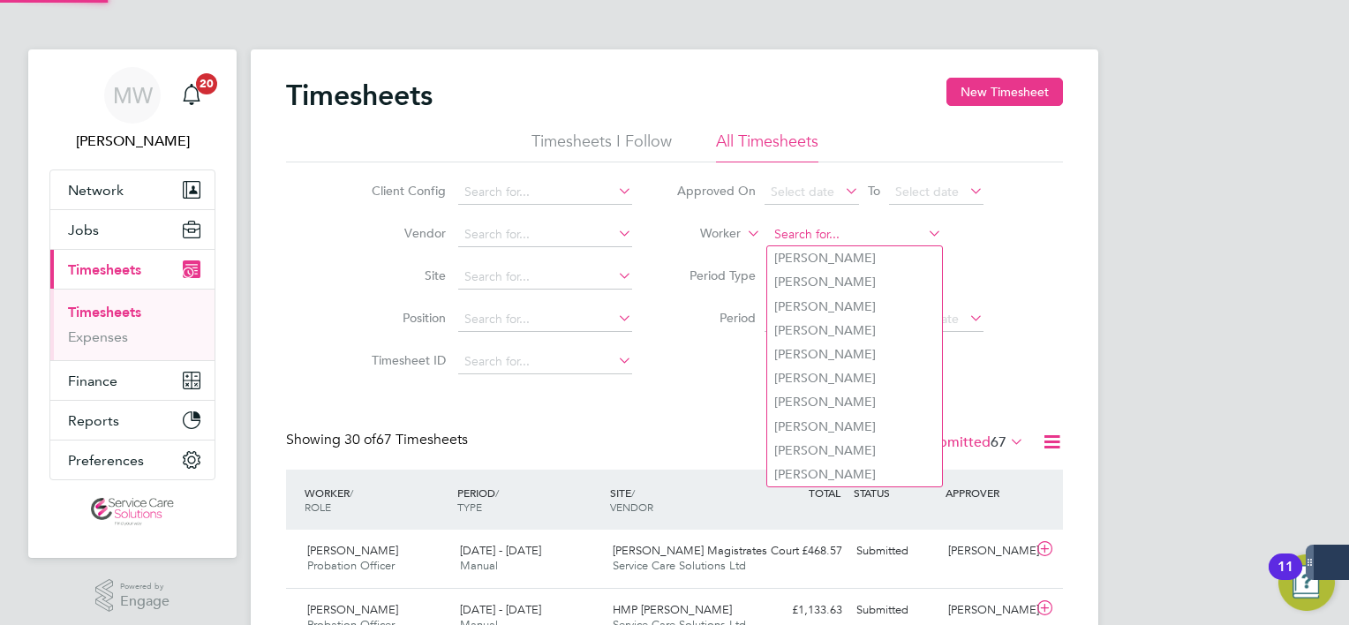
type input "f"
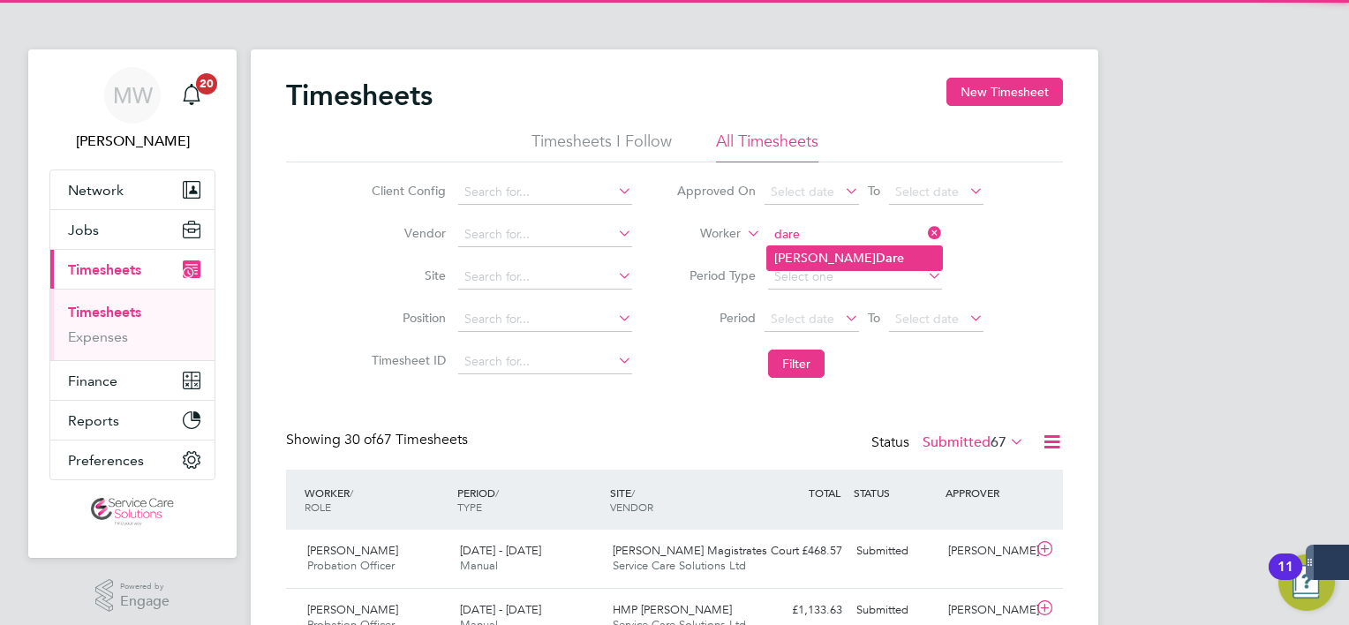
click at [795, 247] on li "Christopher Dare" at bounding box center [854, 258] width 175 height 24
type input "[PERSON_NAME]"
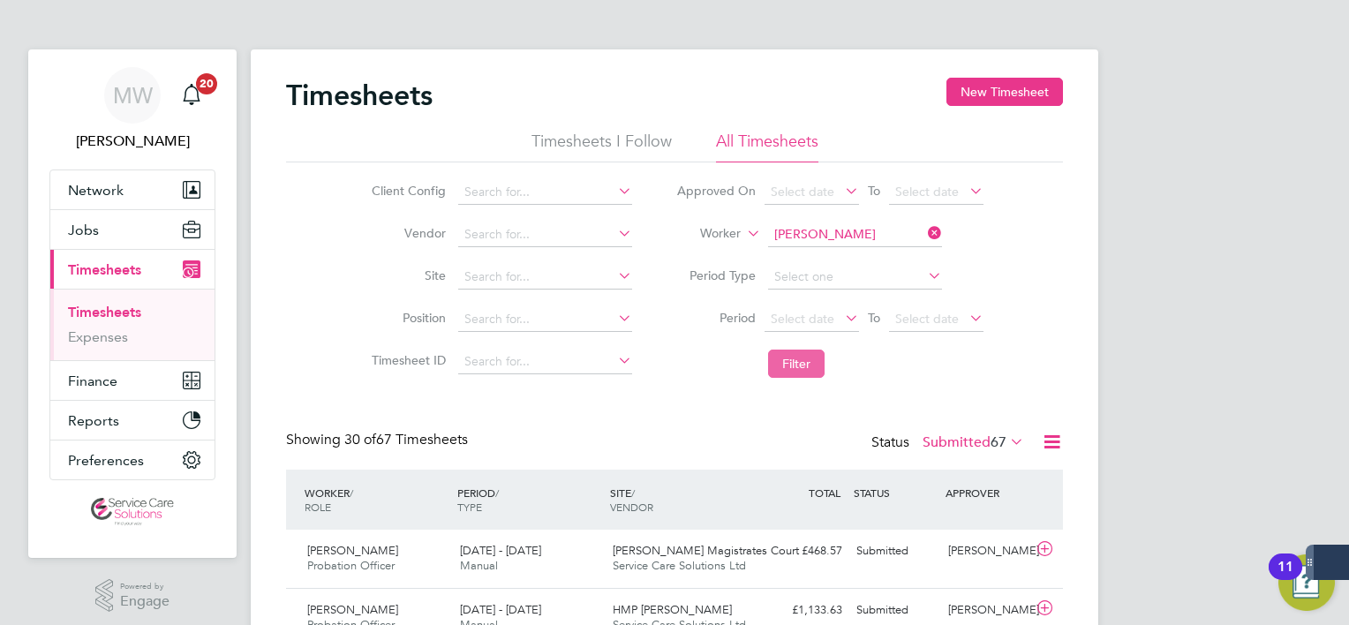
click at [783, 358] on button "Filter" at bounding box center [796, 364] width 57 height 28
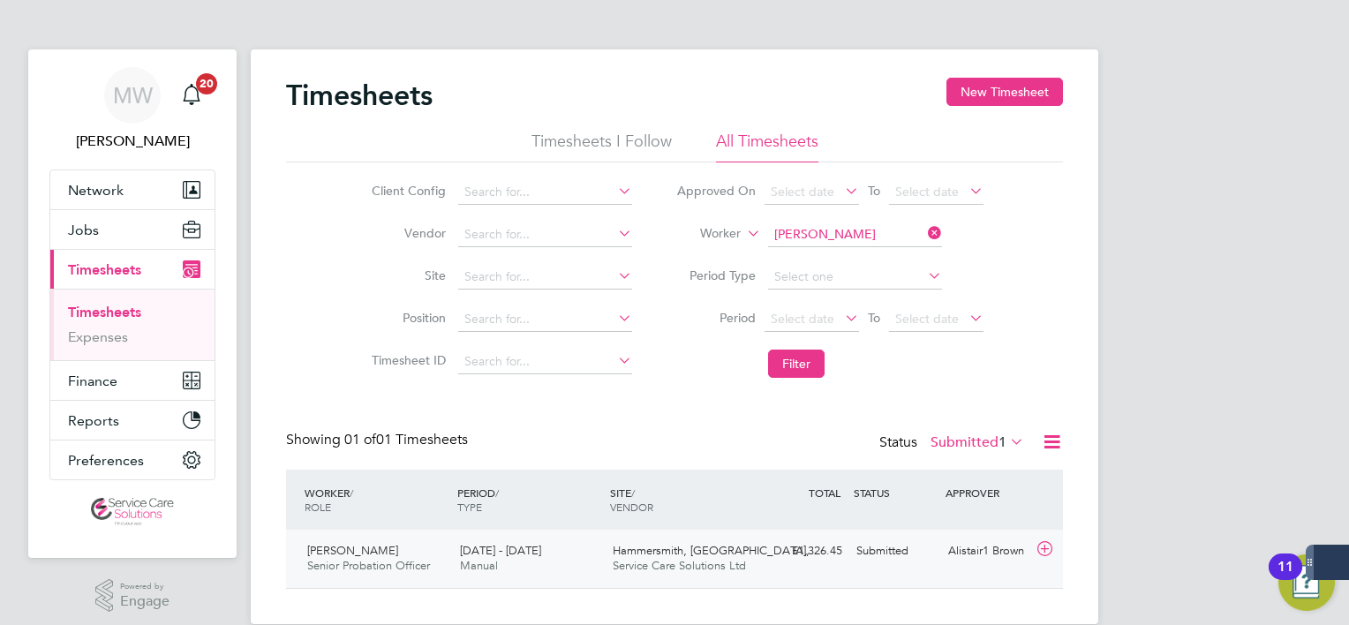
click at [768, 553] on div "£1,326.45 Submitted" at bounding box center [804, 551] width 92 height 29
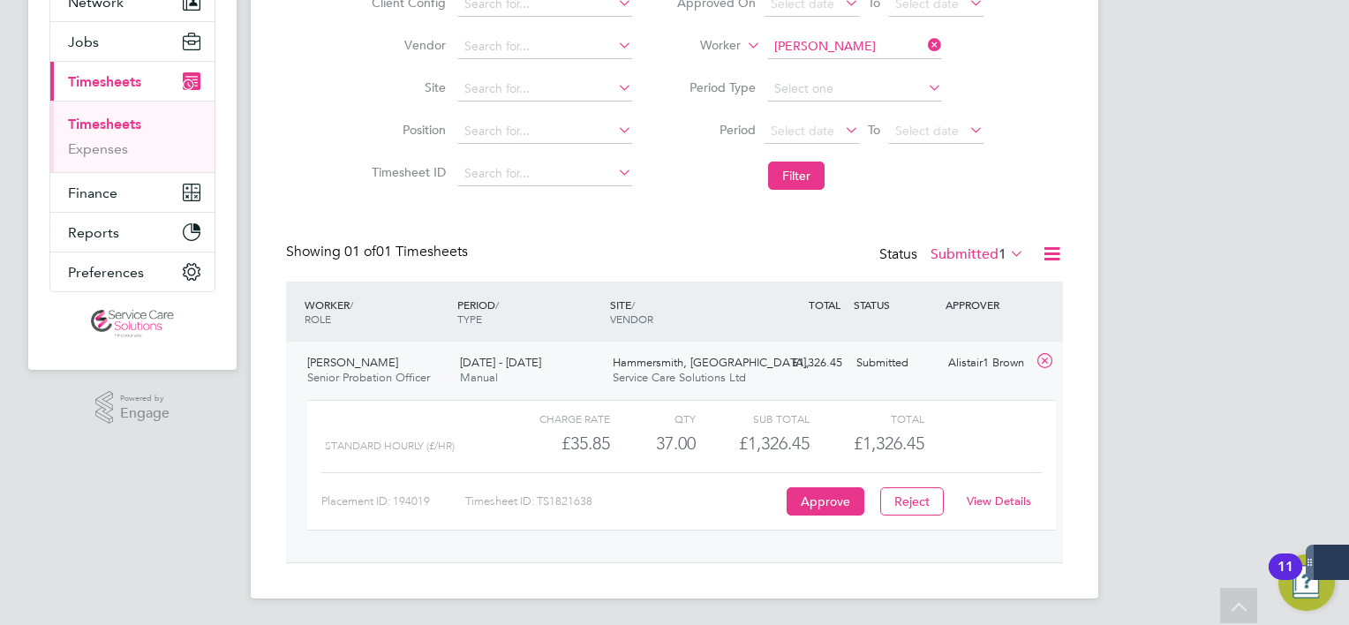
click at [1007, 495] on link "View Details" at bounding box center [999, 501] width 64 height 15
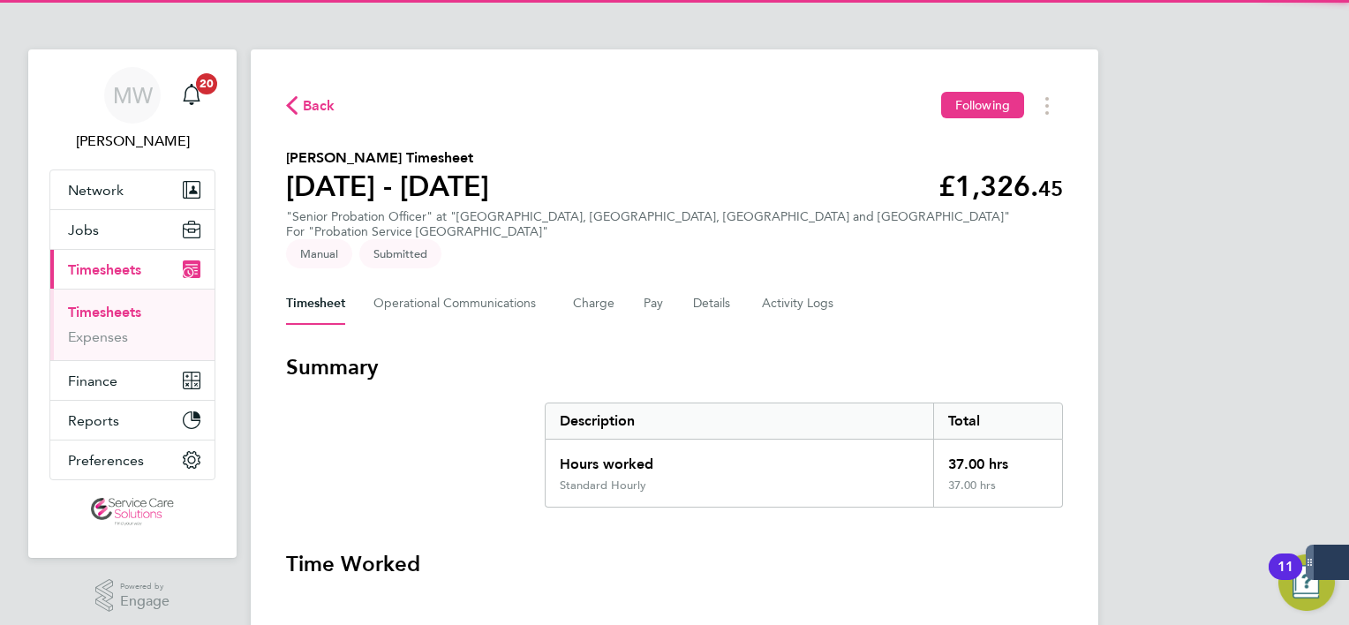
click at [688, 283] on div "Timesheet Operational Communications Charge Pay Details Activity Logs" at bounding box center [674, 304] width 777 height 42
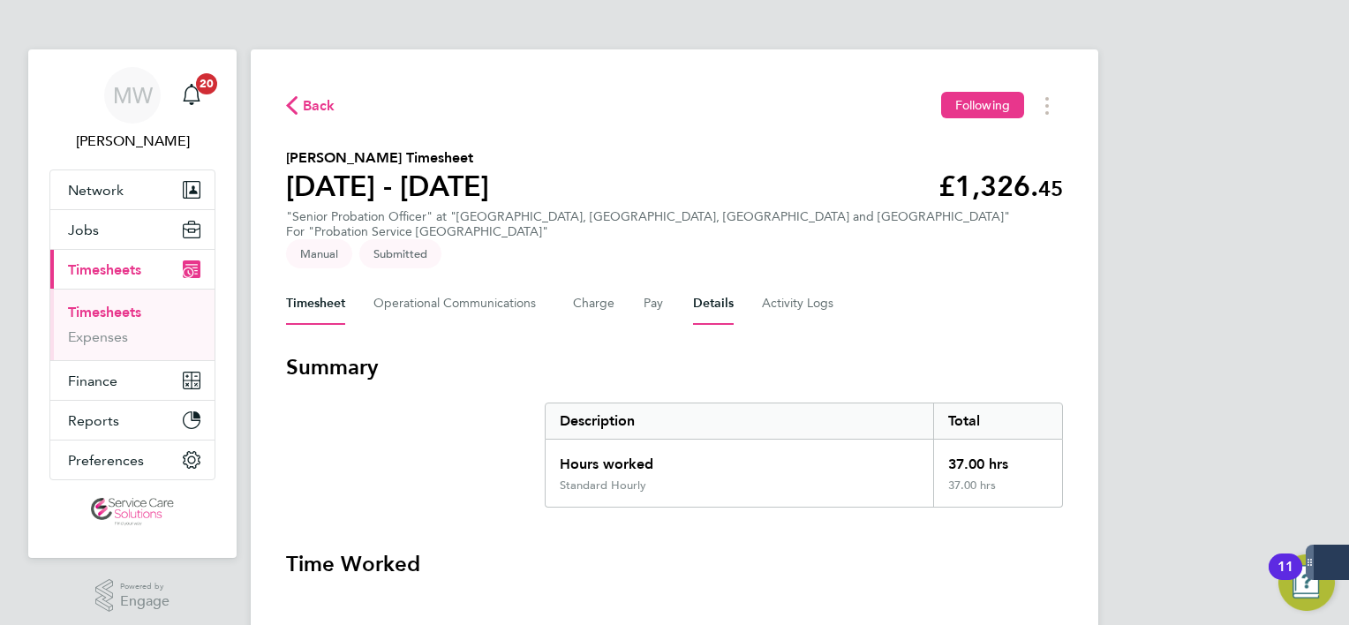
click at [693, 290] on button "Details" at bounding box center [713, 304] width 41 height 42
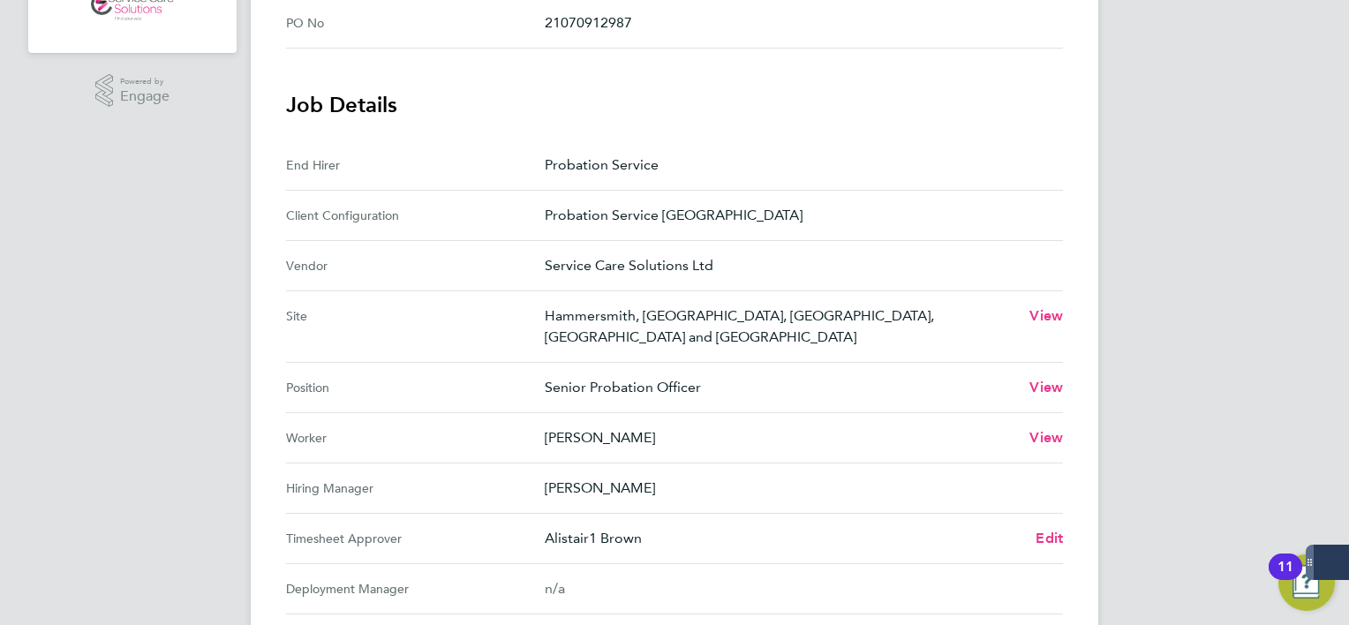
scroll to position [618, 0]
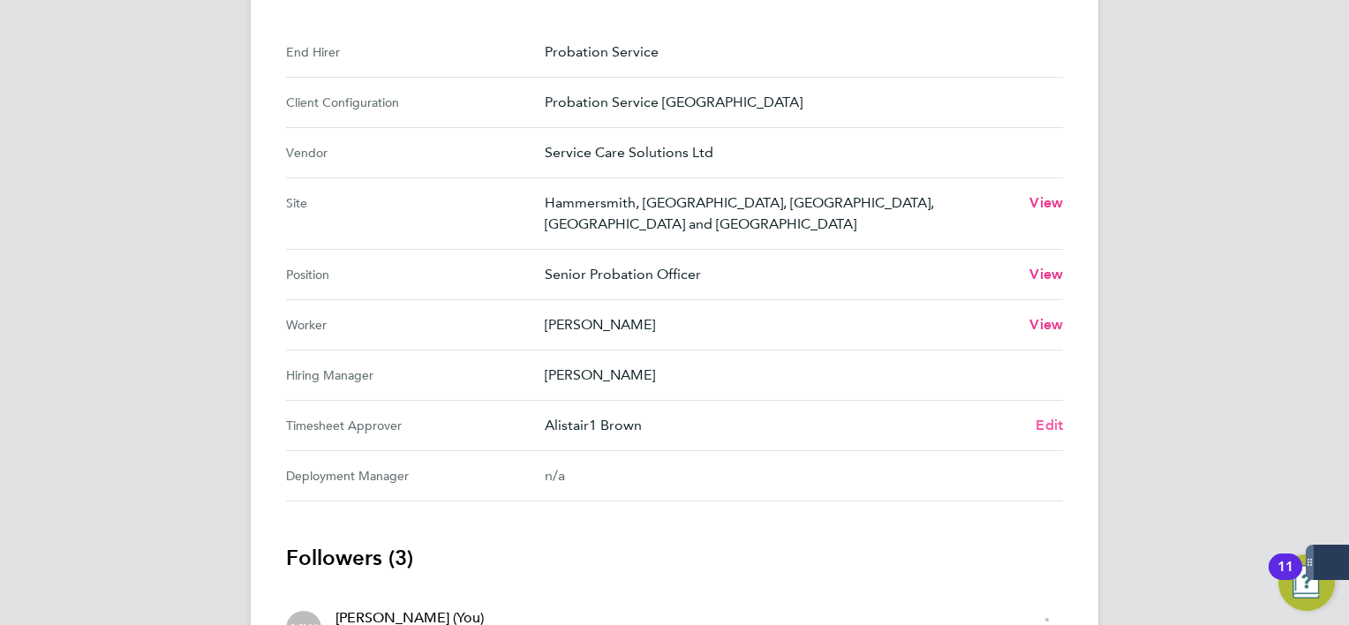
click at [1047, 417] on span "Edit" at bounding box center [1049, 425] width 27 height 17
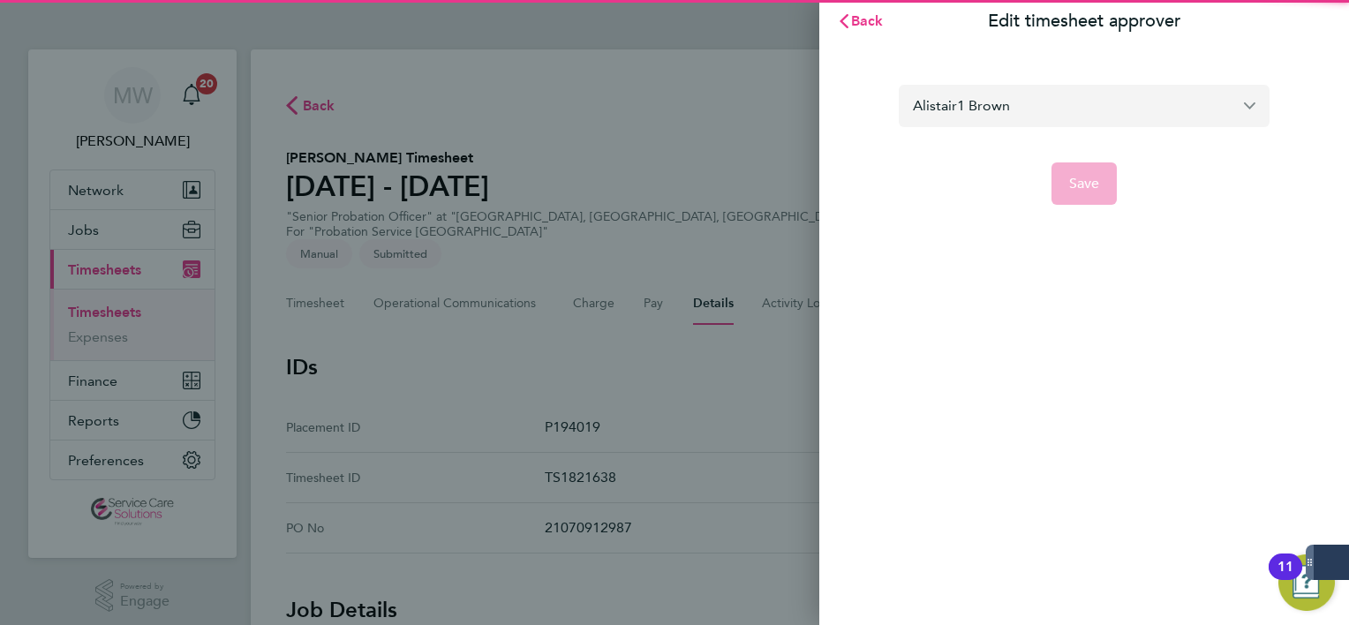
click at [971, 126] on div "Alistair1 Brown" at bounding box center [1084, 106] width 371 height 42
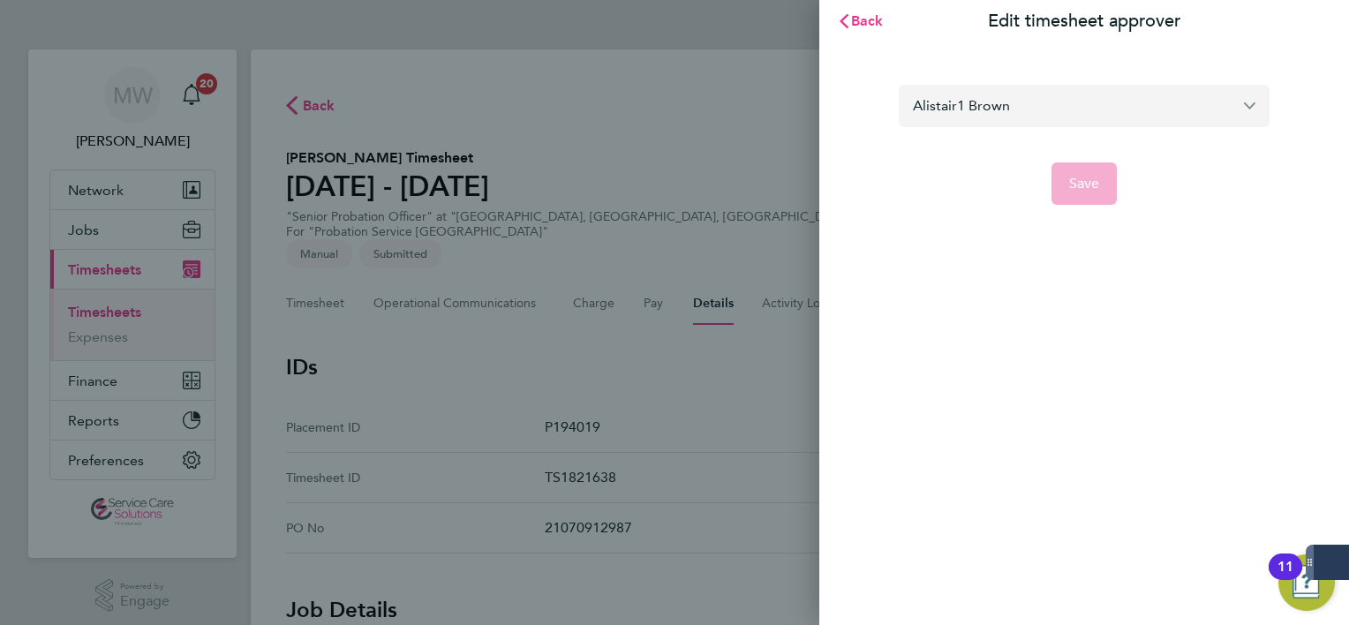
click at [977, 107] on input "Alistair1 Brown" at bounding box center [1084, 105] width 371 height 41
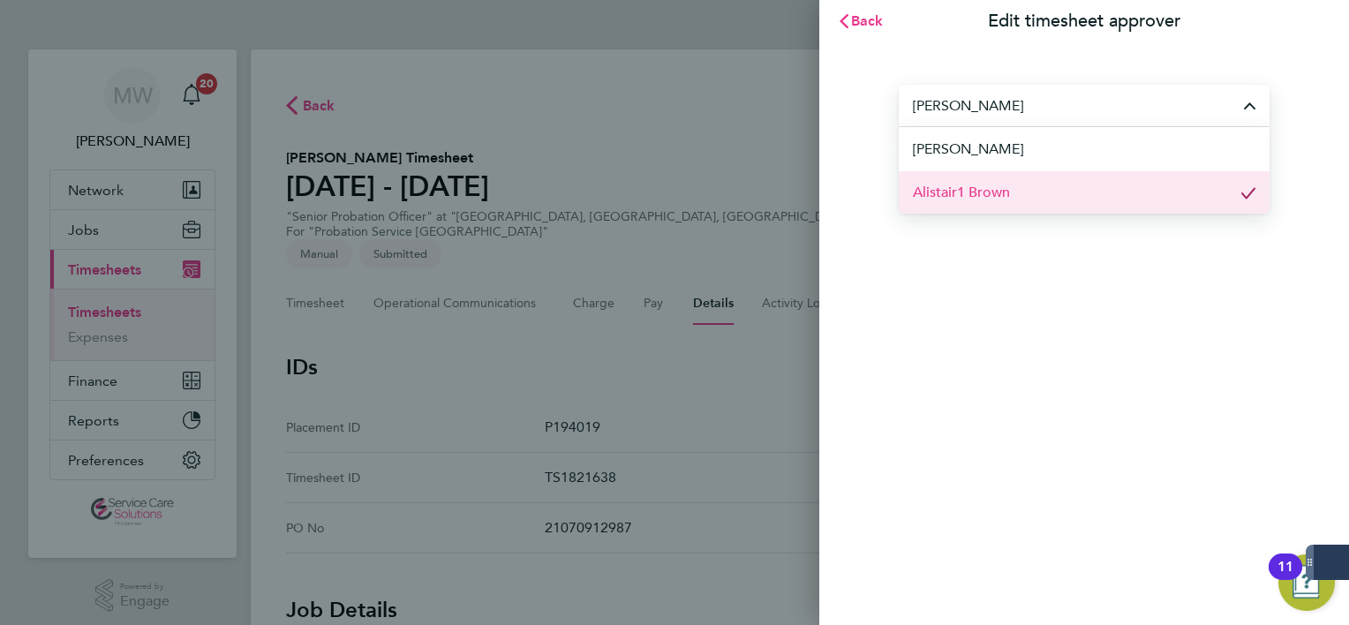
drag, startPoint x: 986, startPoint y: 106, endPoint x: 699, endPoint y: 109, distance: 287.0
click at [699, 109] on div "Back Edit timesheet approver [PERSON_NAME] [PERSON_NAME] Alistair1 Brown Save" at bounding box center [674, 312] width 1349 height 625
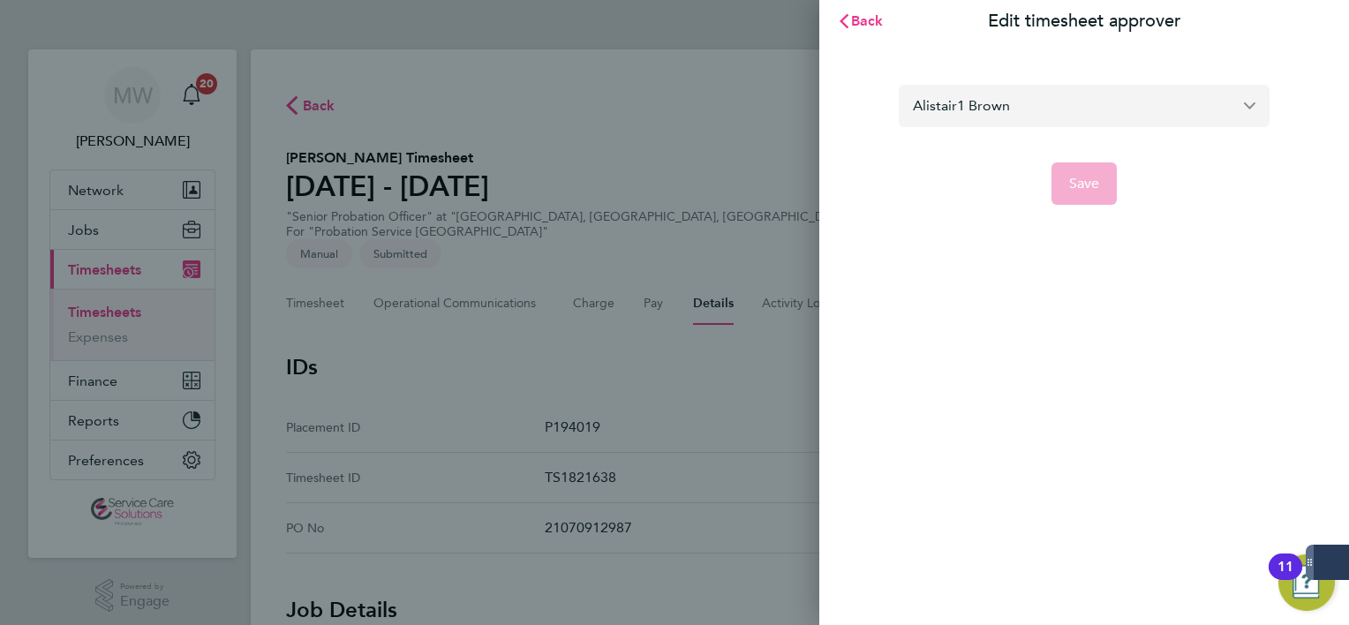
click at [936, 92] on input "Alistair1 Brown" at bounding box center [1084, 105] width 371 height 41
drag, startPoint x: 1017, startPoint y: 95, endPoint x: 697, endPoint y: 120, distance: 321.5
click at [697, 120] on div "Back Edit timesheet approver Alistair1 [PERSON_NAME] Save" at bounding box center [674, 312] width 1349 height 625
type input "brown"
click at [861, 48] on div "Back Edit timesheet approver brown Save" at bounding box center [1084, 312] width 530 height 625
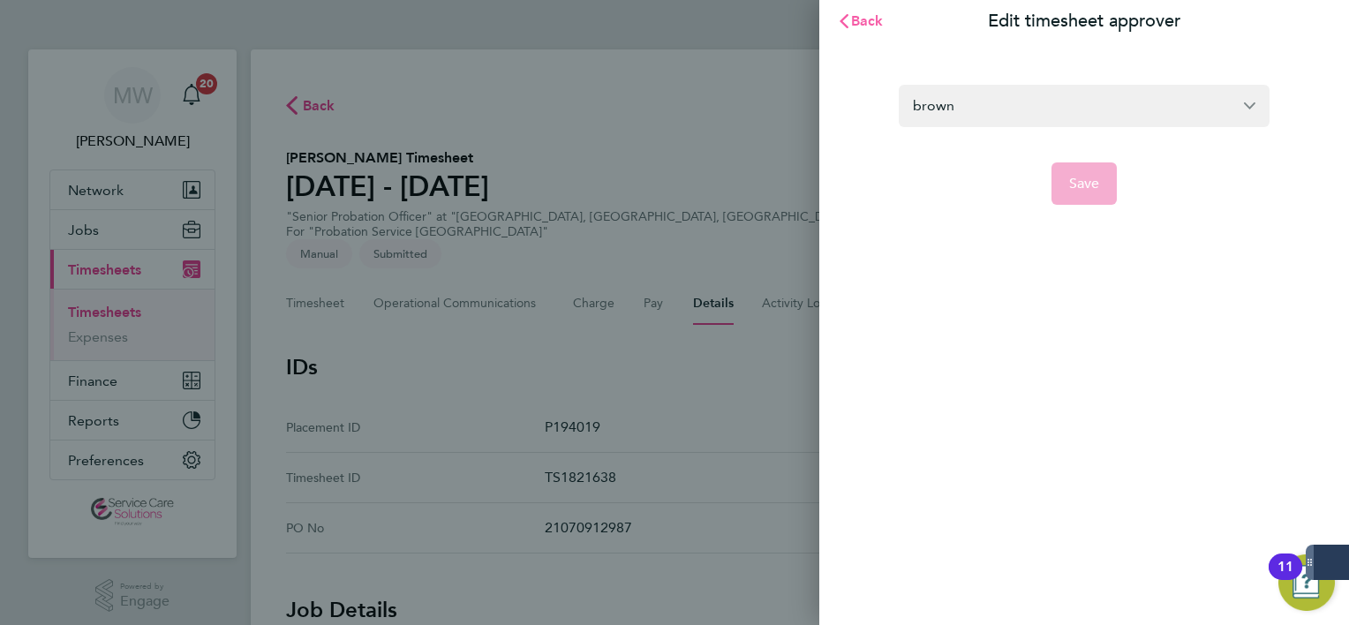
click at [856, 30] on button "Back" at bounding box center [860, 21] width 82 height 35
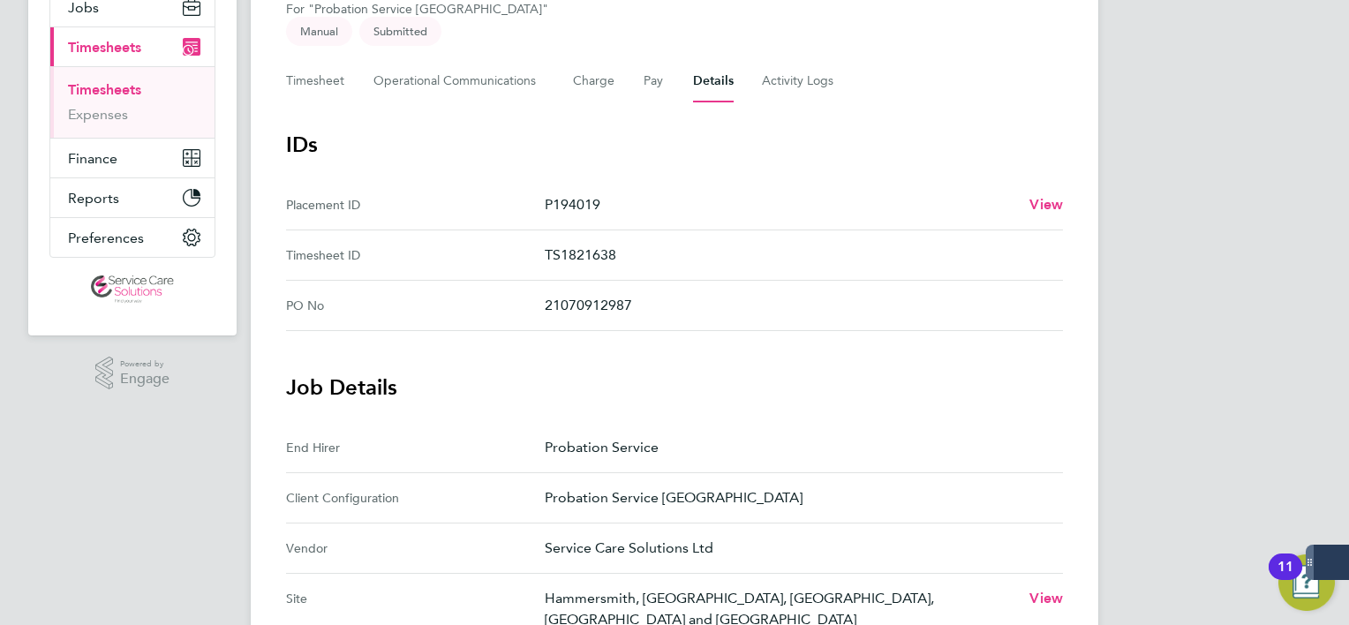
scroll to position [530, 0]
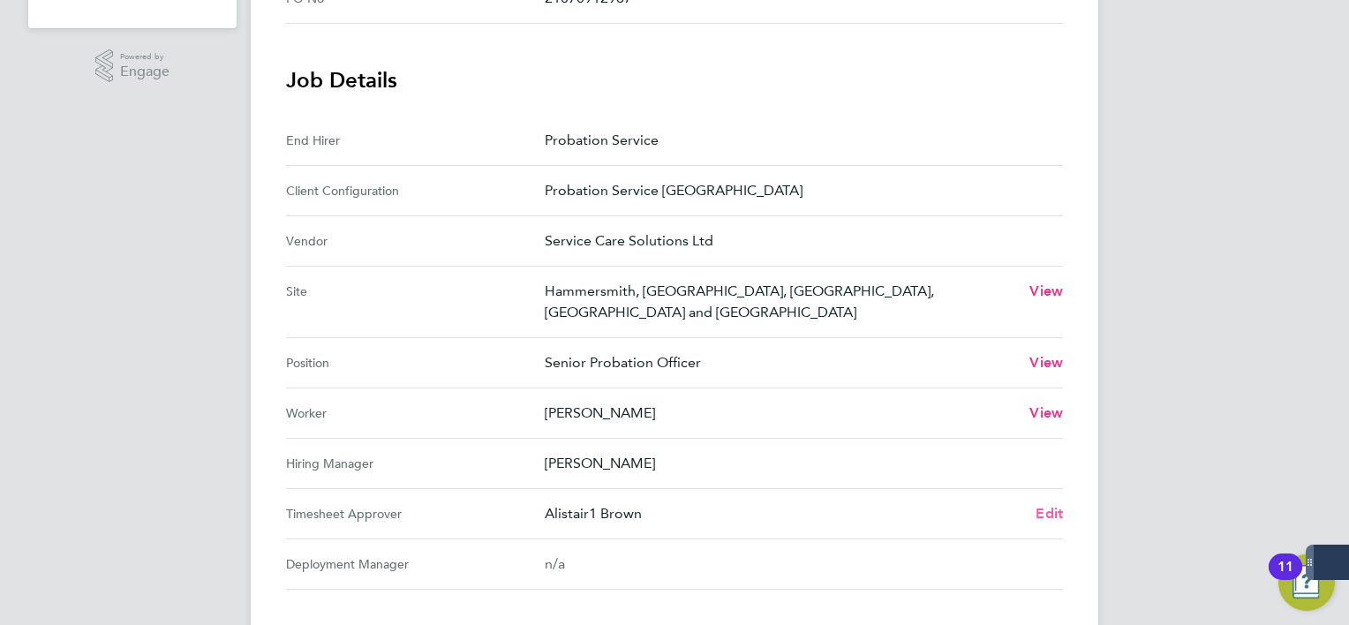
click at [1042, 503] on link "Edit" at bounding box center [1049, 513] width 27 height 21
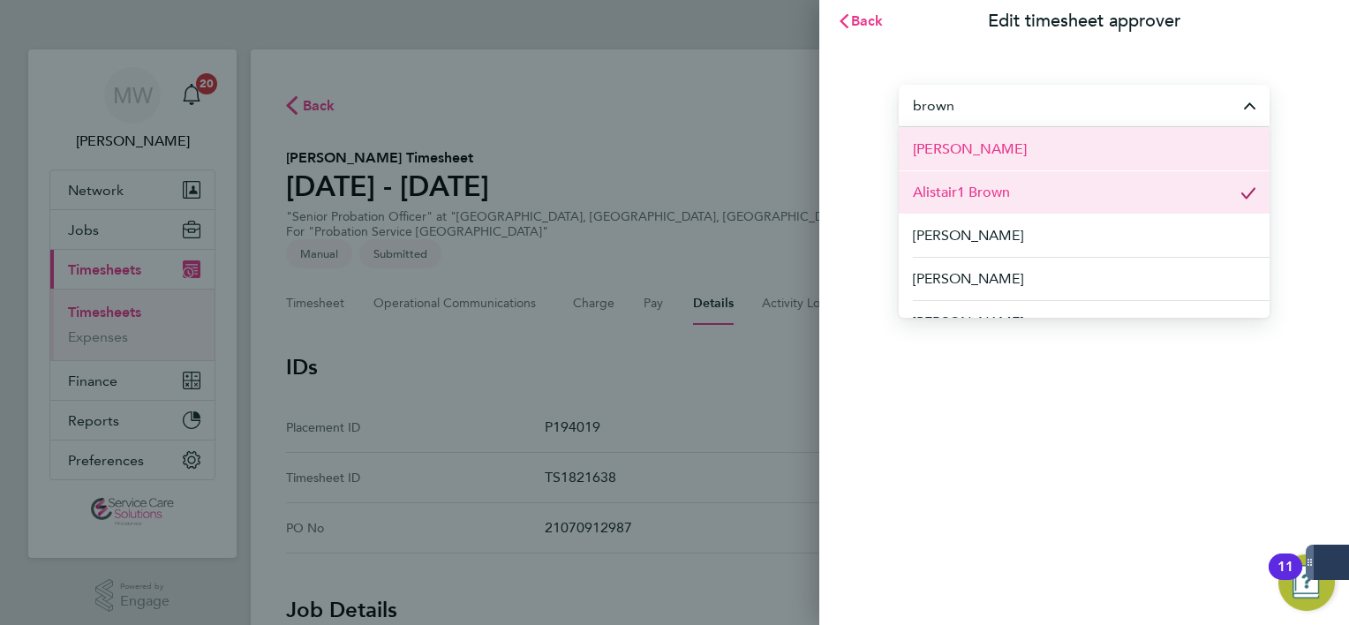
click at [1045, 138] on li "[PERSON_NAME]" at bounding box center [1084, 148] width 371 height 43
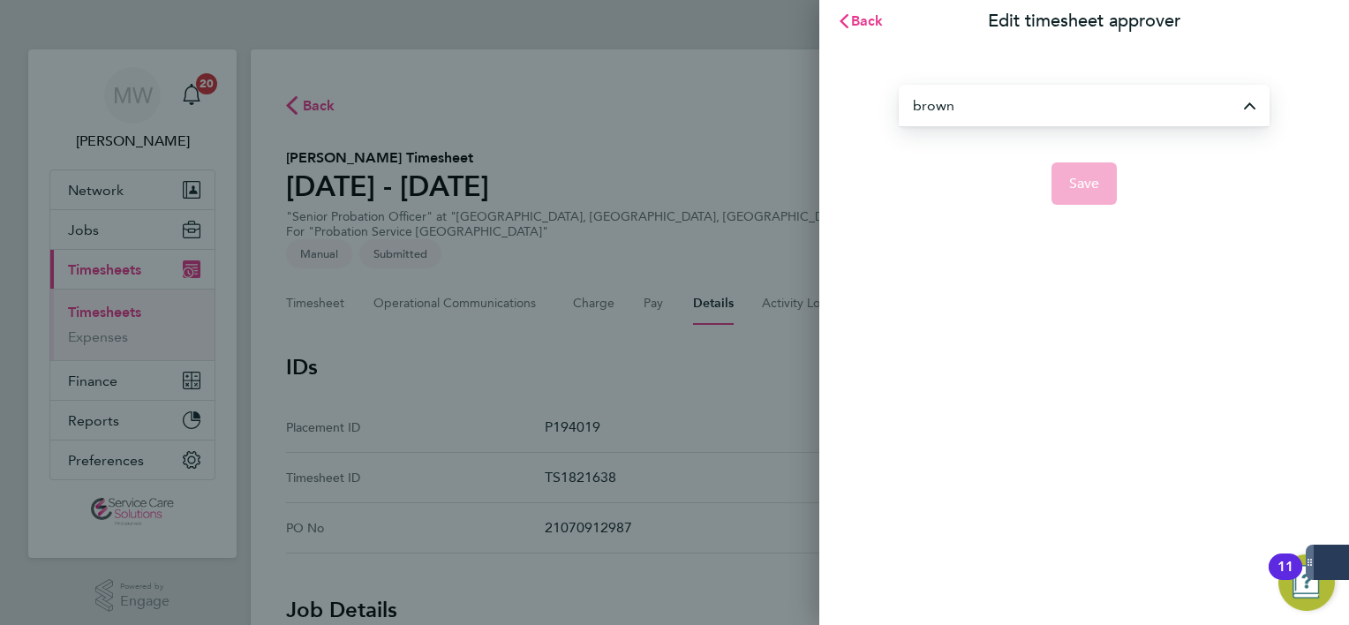
type input "[PERSON_NAME]"
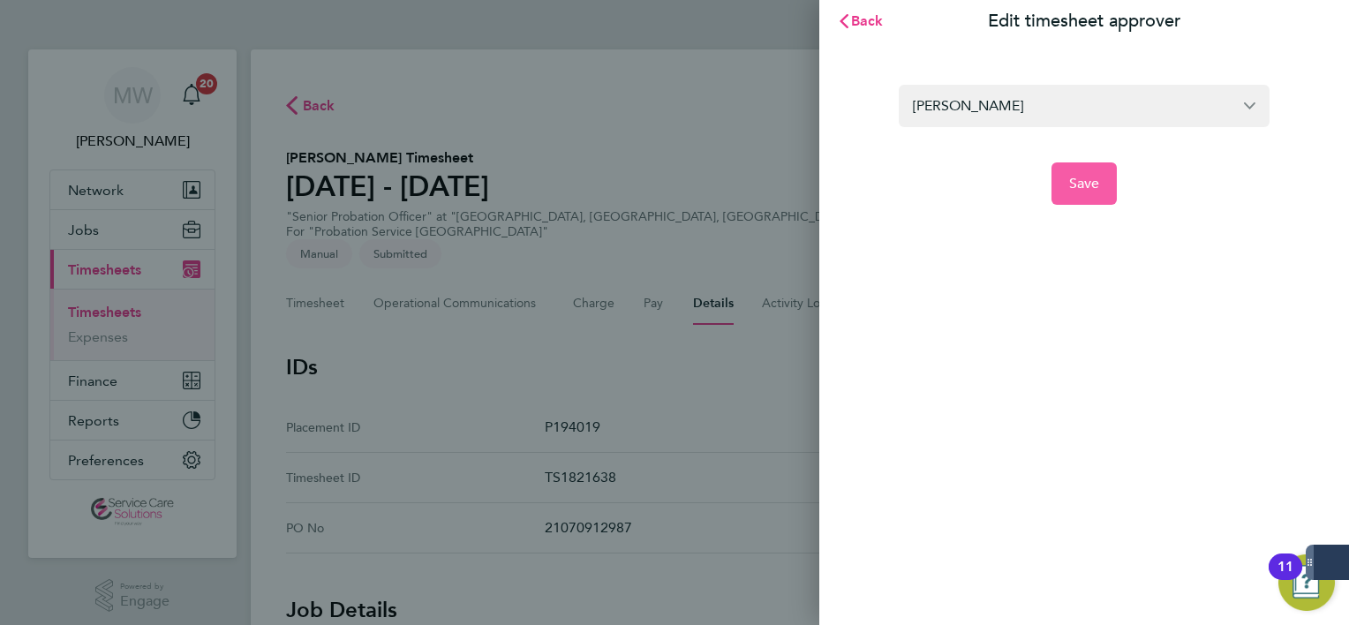
click at [1083, 200] on button "Save" at bounding box center [1085, 183] width 66 height 42
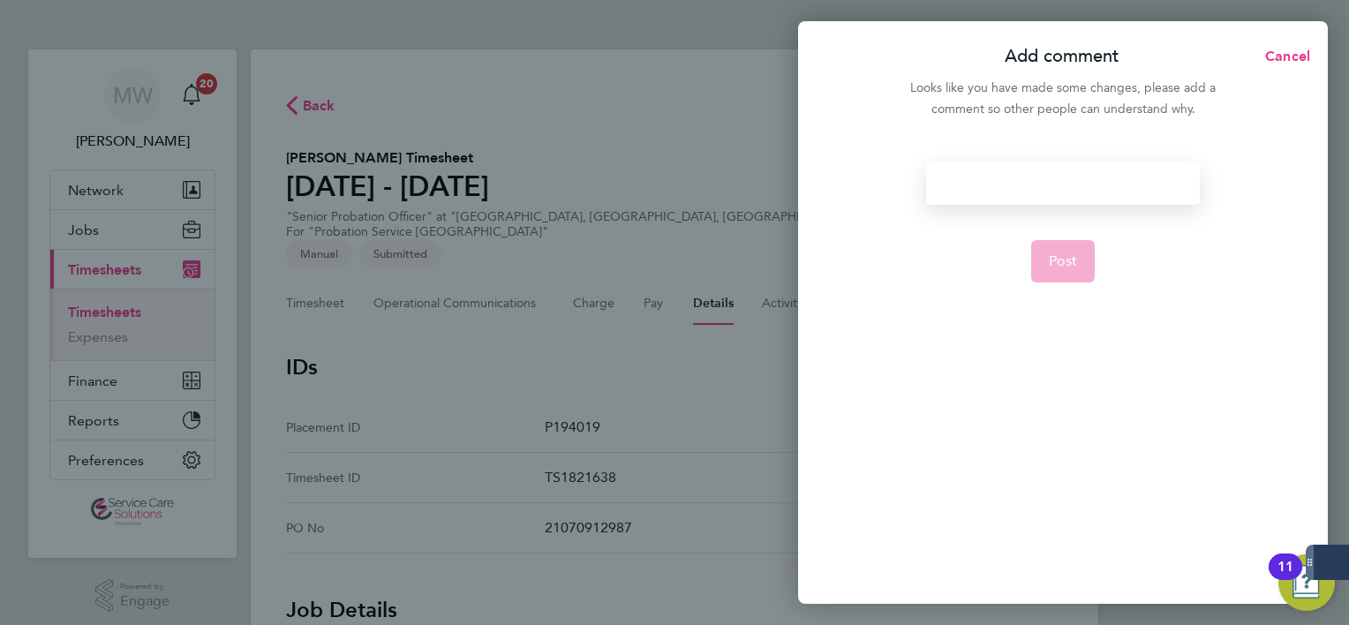
click at [1060, 188] on div at bounding box center [1062, 183] width 273 height 42
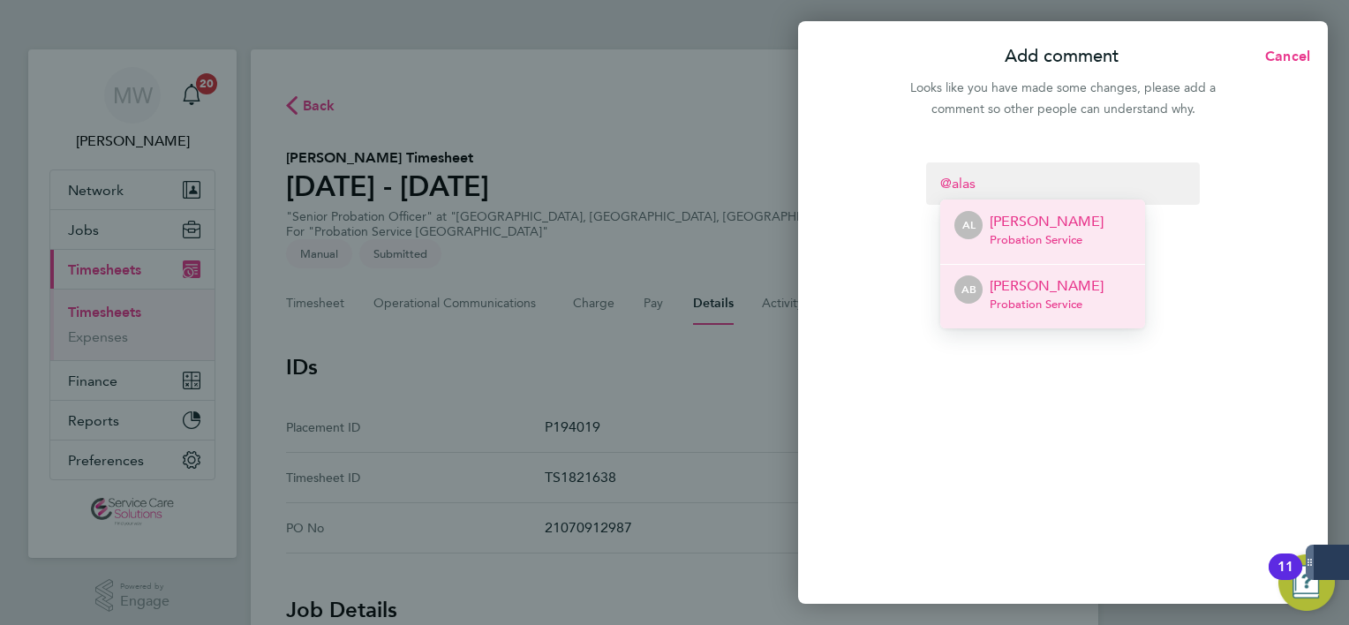
click at [1054, 300] on span "Probation Service" at bounding box center [1047, 305] width 114 height 14
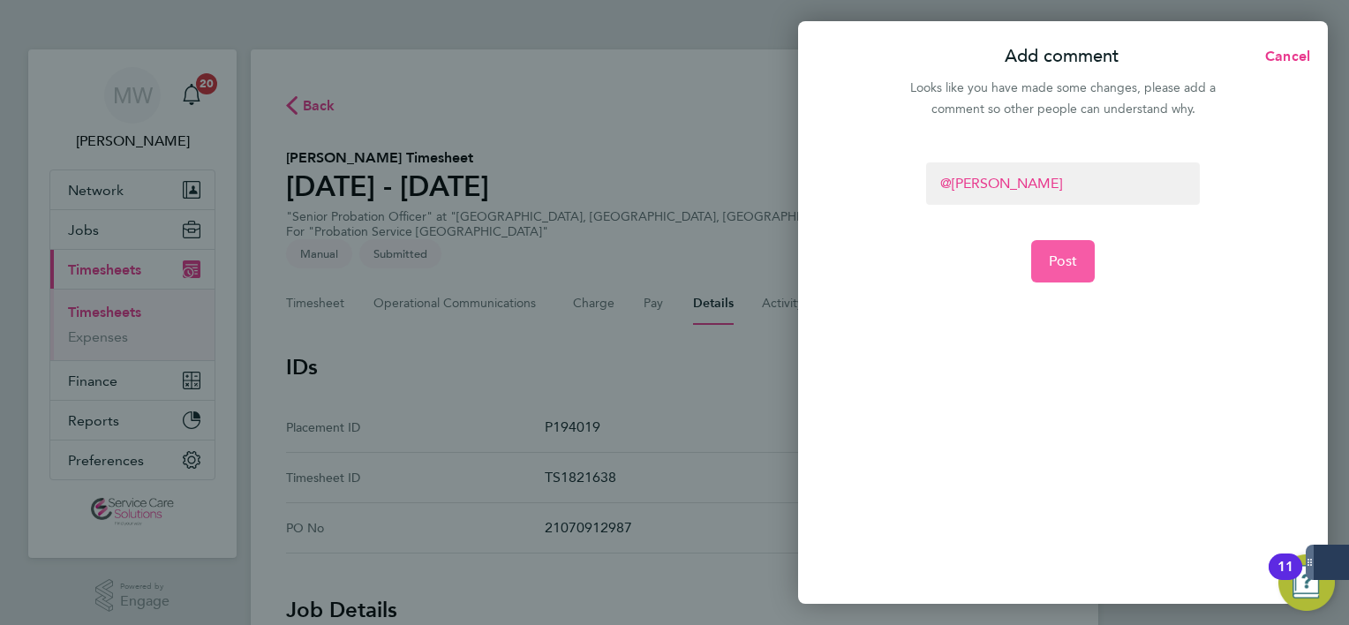
click at [1048, 256] on button "Post" at bounding box center [1063, 261] width 64 height 42
